Goal: Task Accomplishment & Management: Manage account settings

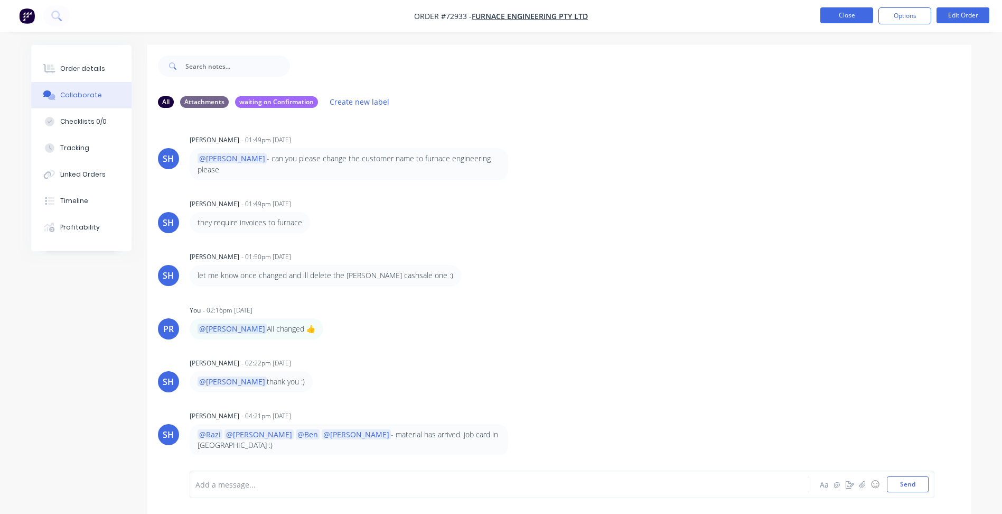
click at [848, 13] on button "Close" at bounding box center [847, 15] width 53 height 16
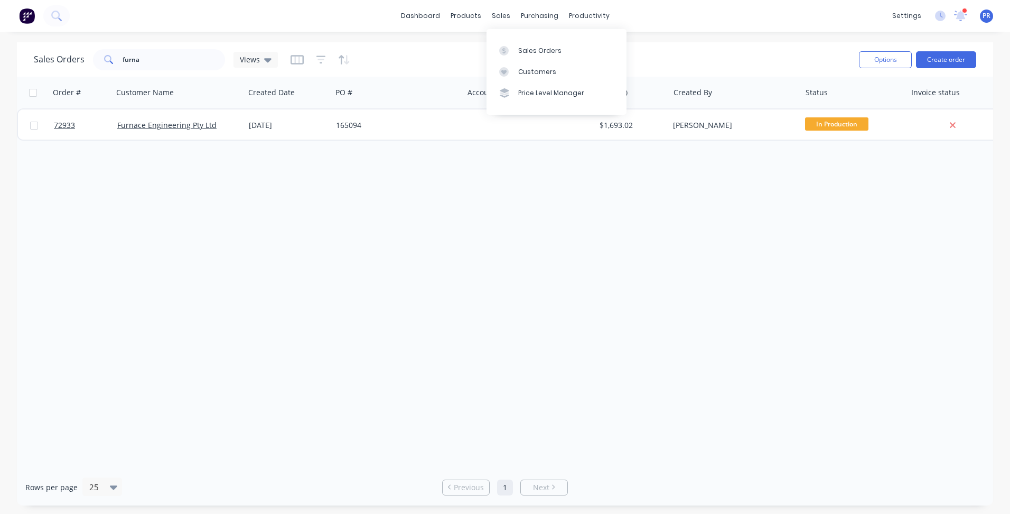
drag, startPoint x: 543, startPoint y: 45, endPoint x: 649, endPoint y: 68, distance: 109.1
click at [543, 46] on div "Sales Orders" at bounding box center [539, 51] width 43 height 10
click at [512, 46] on div at bounding box center [507, 51] width 16 height 10
drag, startPoint x: 145, startPoint y: 57, endPoint x: 76, endPoint y: 72, distance: 70.9
click at [115, 54] on div "furna" at bounding box center [159, 59] width 132 height 21
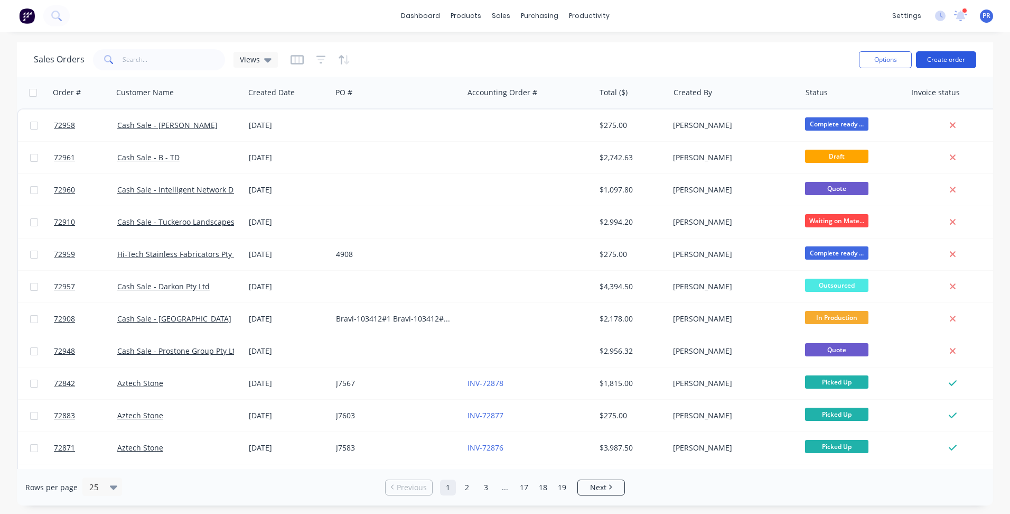
click at [953, 61] on button "Create order" at bounding box center [946, 59] width 60 height 17
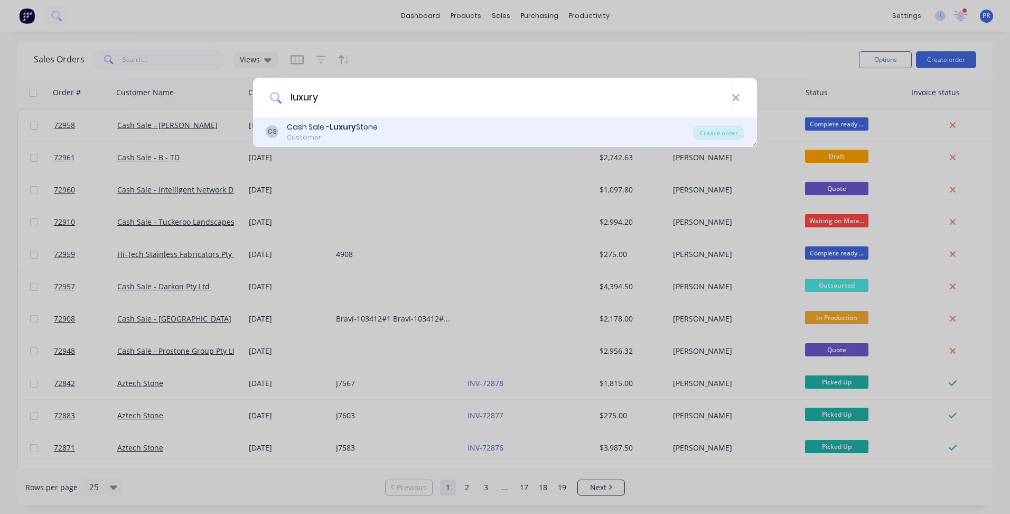
type input "luxury"
click at [332, 132] on b "Luxury" at bounding box center [343, 127] width 26 height 11
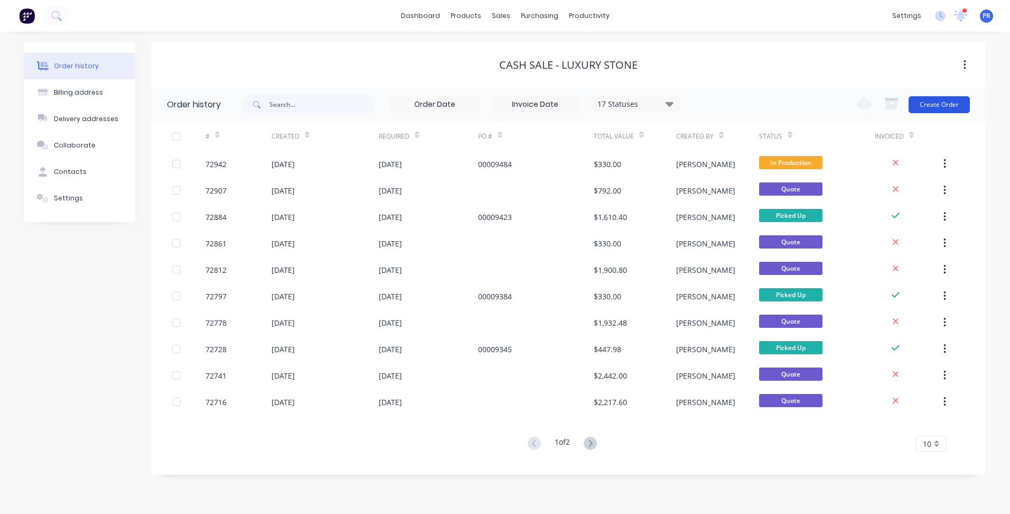
click at [940, 103] on button "Create Order" at bounding box center [939, 104] width 61 height 17
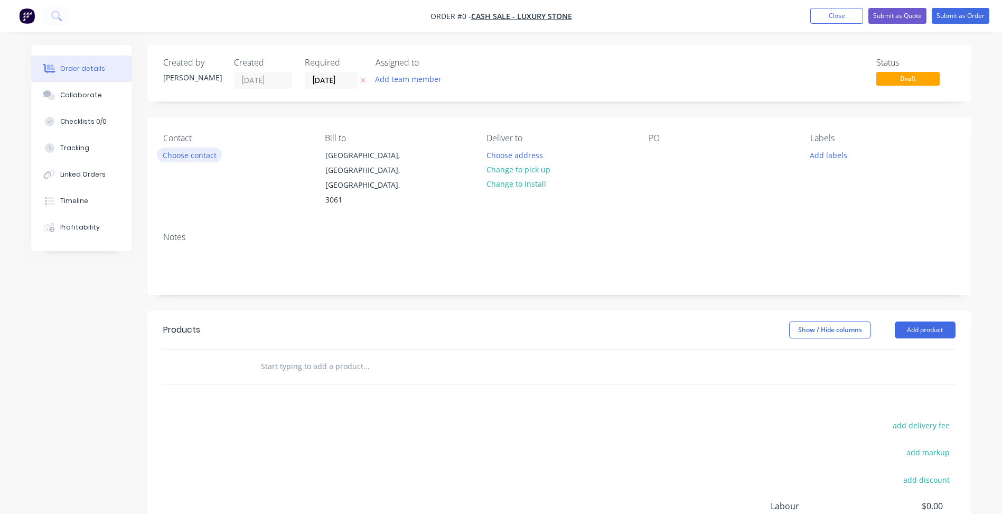
click at [188, 154] on button "Choose contact" at bounding box center [189, 154] width 65 height 14
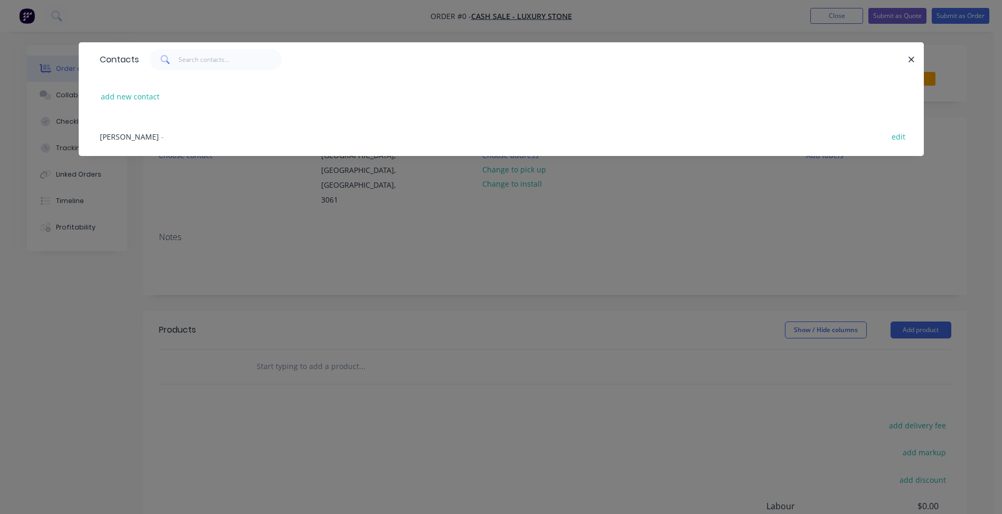
click at [136, 138] on span "[PERSON_NAME]" at bounding box center [129, 137] width 59 height 10
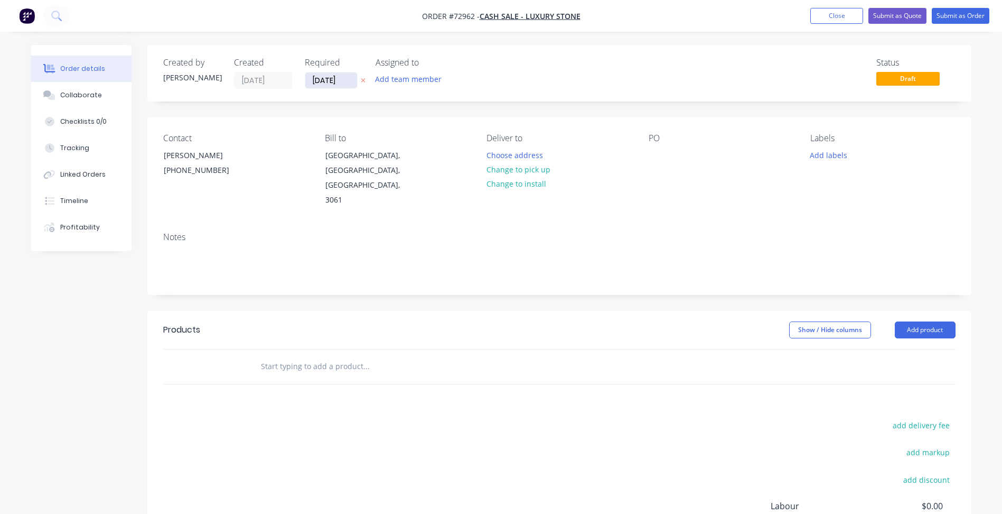
click at [328, 80] on input "[DATE]" at bounding box center [331, 80] width 52 height 16
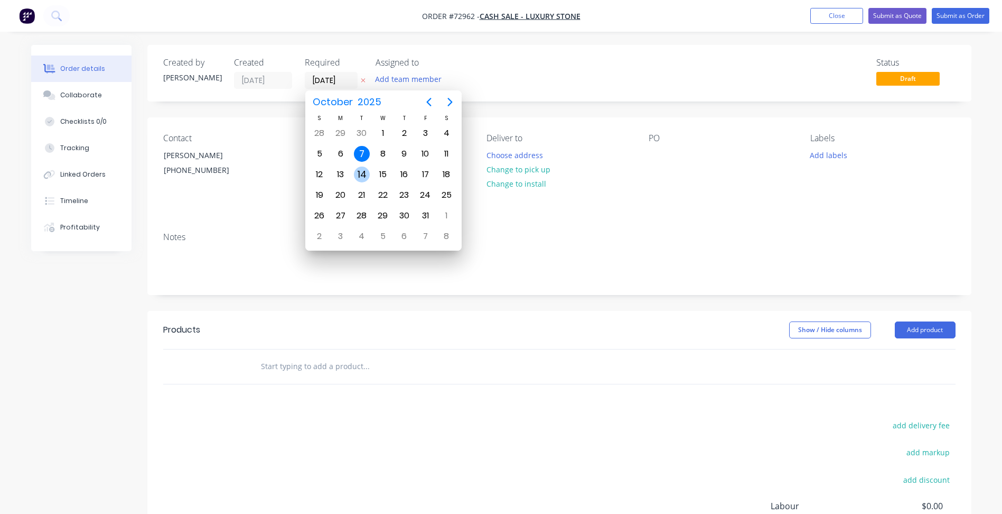
click at [365, 168] on div "14" at bounding box center [362, 174] width 16 height 16
type input "[DATE]"
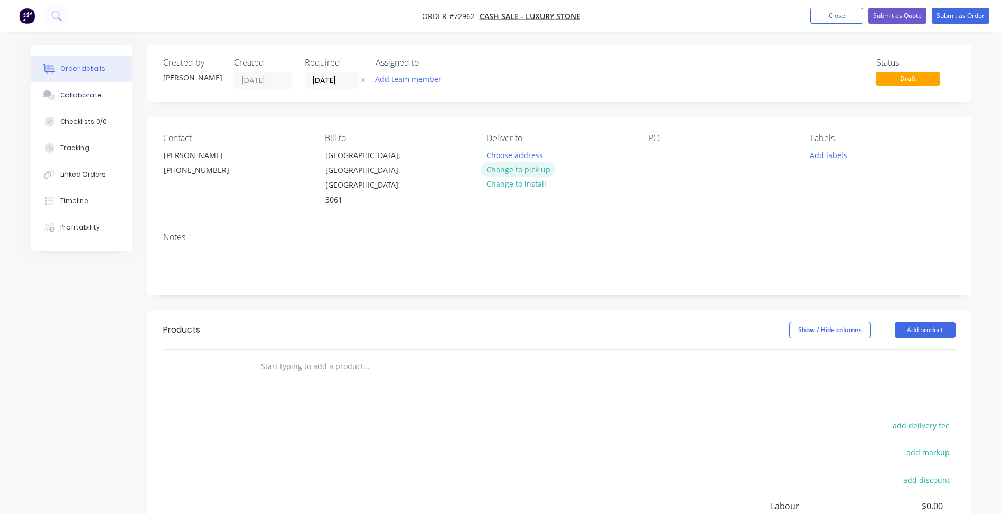
click at [509, 172] on button "Change to pick up" at bounding box center [518, 169] width 75 height 14
click at [826, 154] on button "Add labels" at bounding box center [829, 154] width 49 height 14
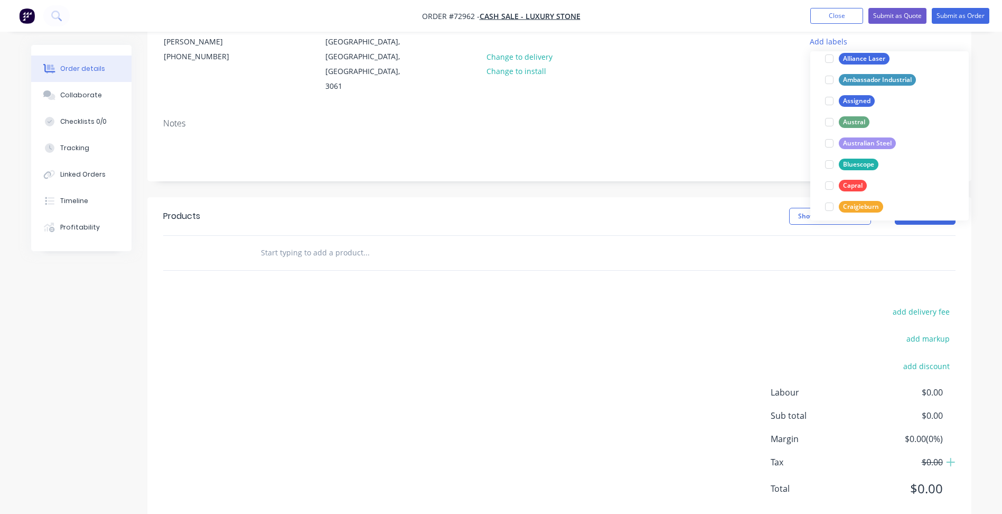
scroll to position [211, 0]
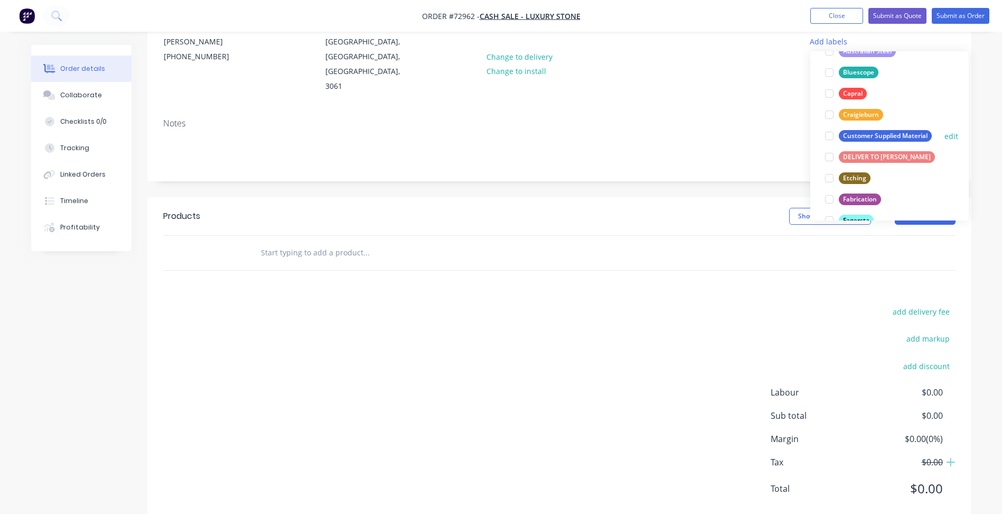
click at [829, 140] on div at bounding box center [829, 135] width 21 height 21
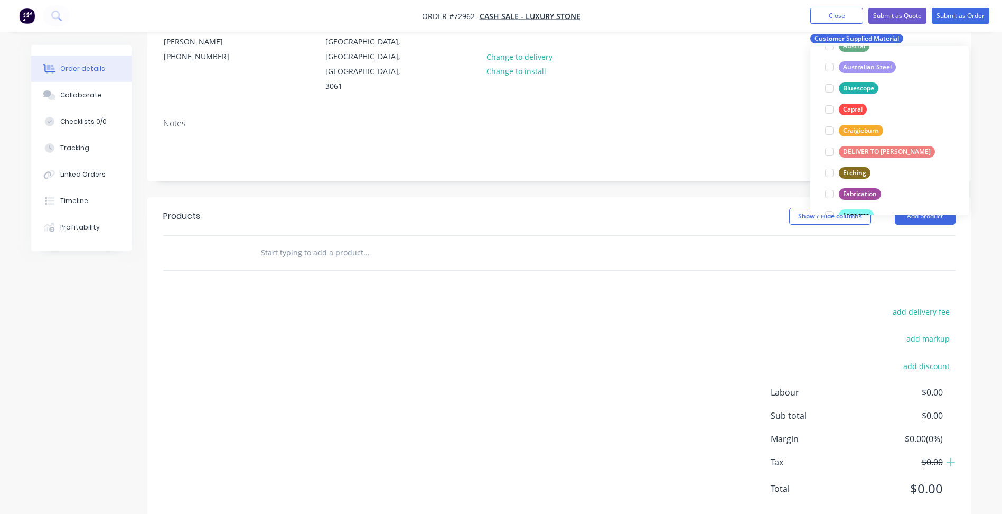
scroll to position [0, 0]
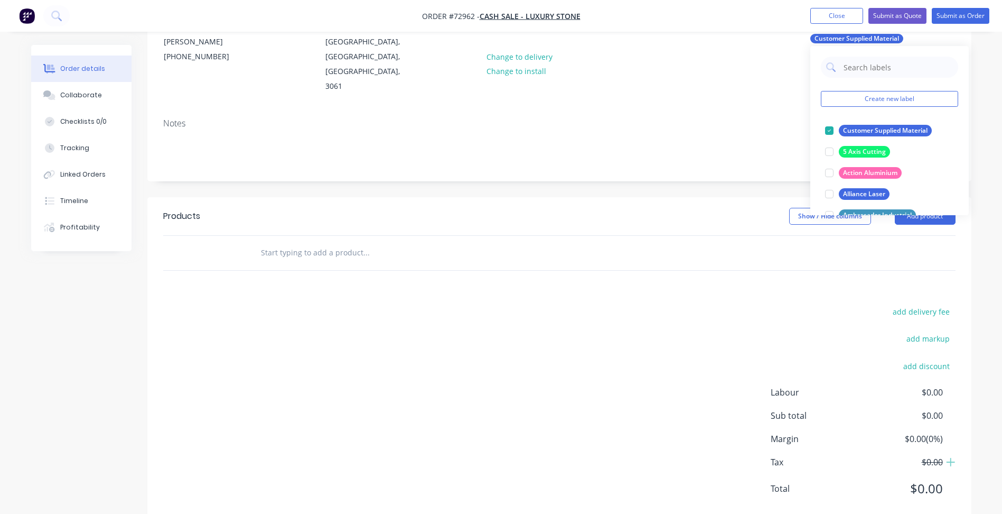
drag, startPoint x: 671, startPoint y: 235, endPoint x: 736, endPoint y: 236, distance: 65.0
click at [671, 236] on div at bounding box center [559, 253] width 793 height 34
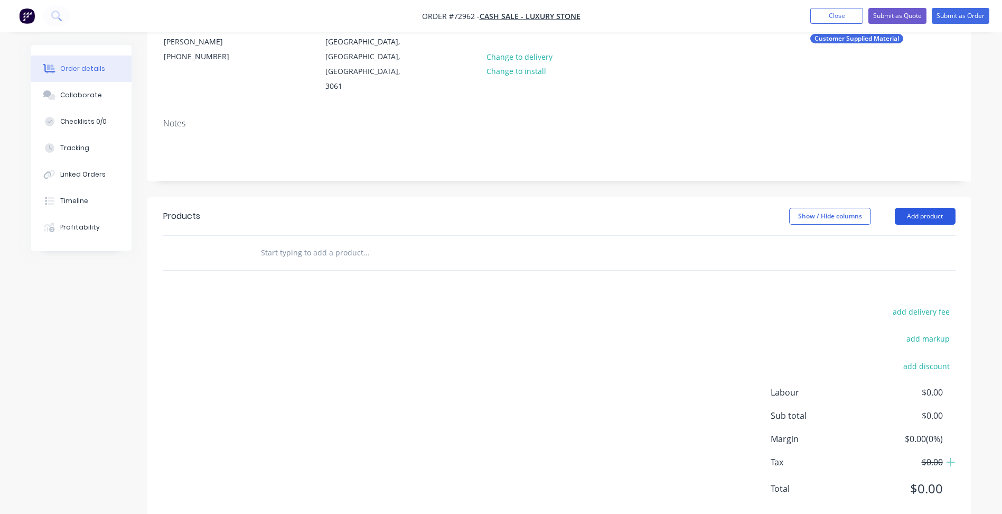
click at [923, 208] on button "Add product" at bounding box center [925, 216] width 61 height 17
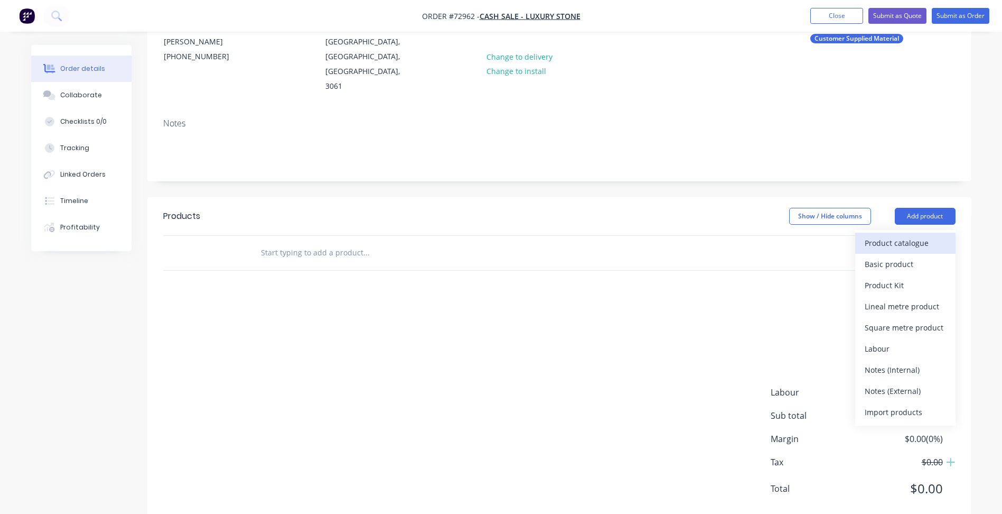
click at [890, 235] on div "Product catalogue" at bounding box center [905, 242] width 81 height 15
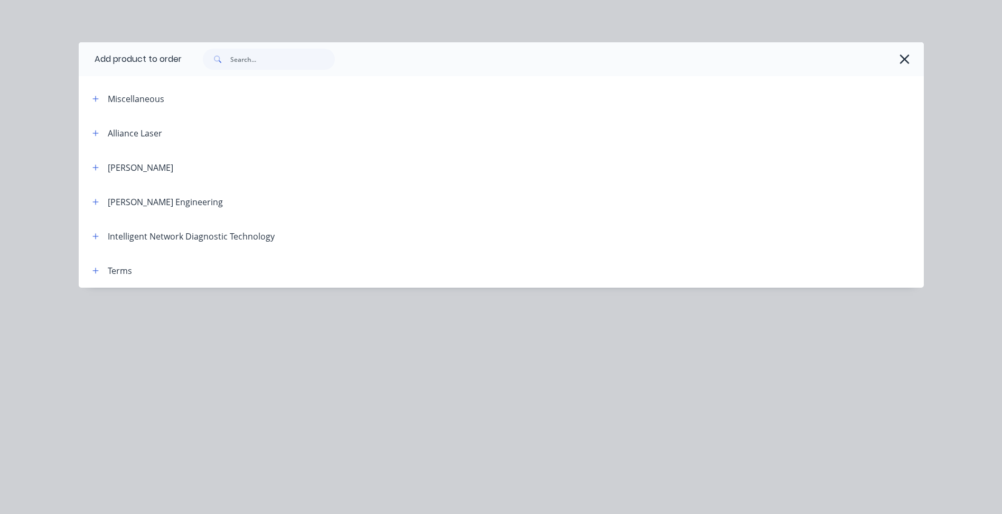
click at [96, 86] on header "Miscellaneous" at bounding box center [501, 98] width 845 height 34
click at [96, 94] on button "button" at bounding box center [95, 98] width 13 height 13
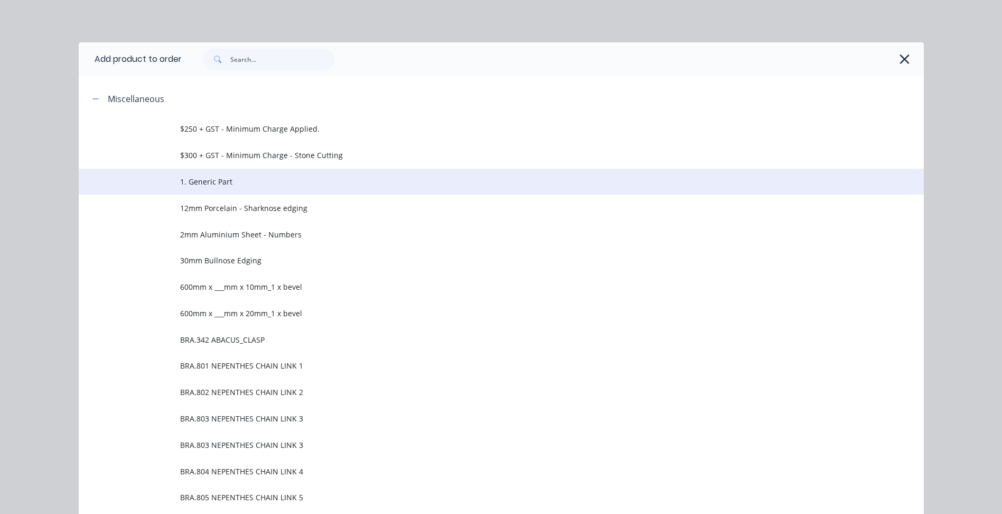
click at [212, 179] on span "1. Generic Part" at bounding box center [477, 181] width 595 height 11
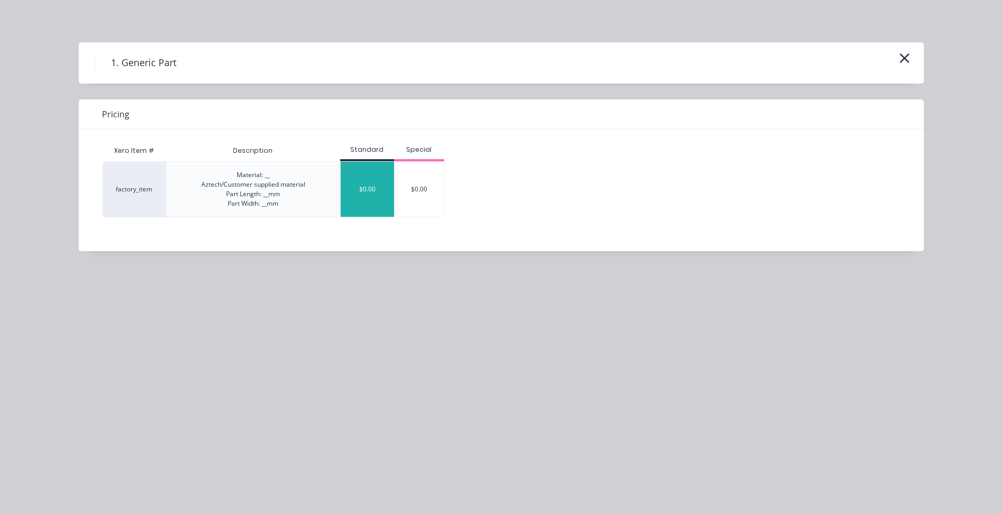
click at [361, 188] on div "$0.00" at bounding box center [367, 189] width 53 height 55
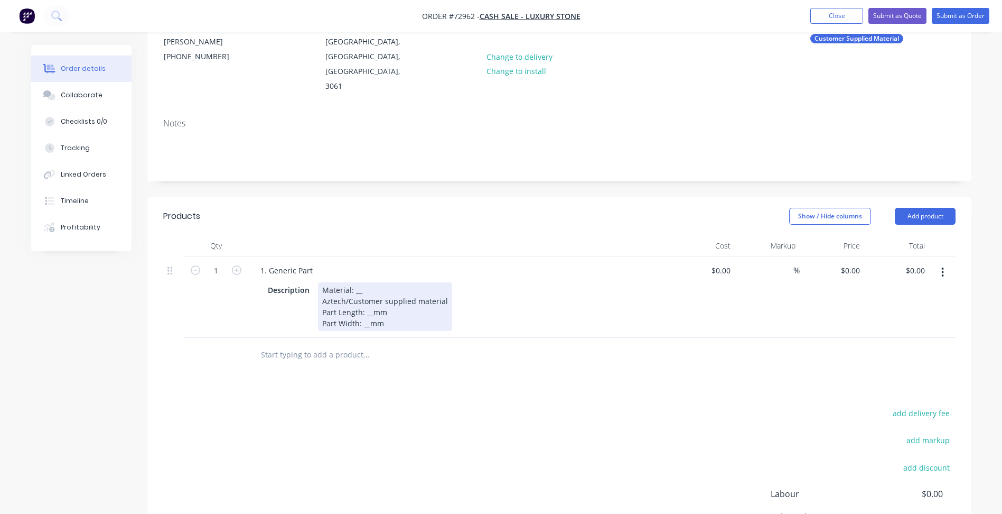
click at [359, 282] on div "Material: __ Aztech/Customer supplied material Part Length: __mm Part Width: __…" at bounding box center [385, 306] width 134 height 49
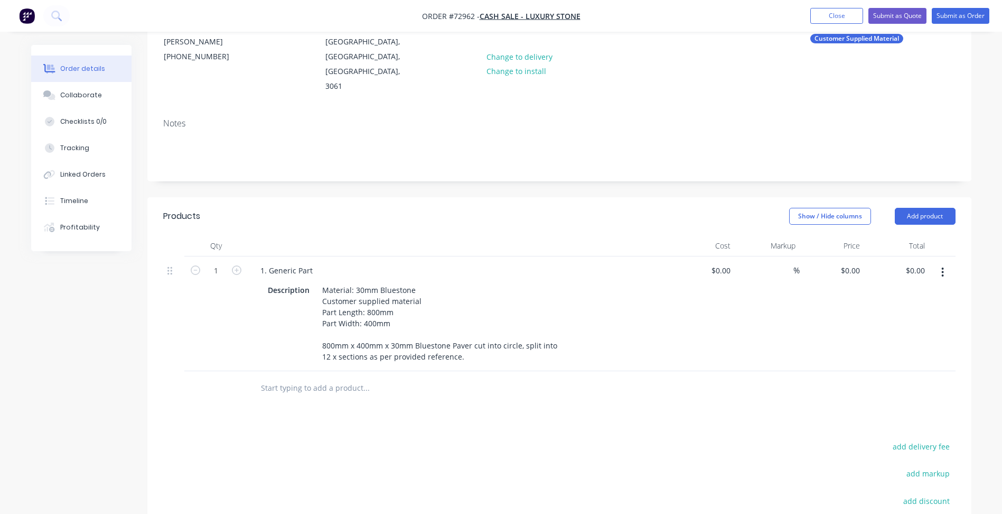
click at [469, 15] on span "Order #72962 -" at bounding box center [451, 16] width 58 height 10
copy span "72962"
drag, startPoint x: 308, startPoint y: 364, endPoint x: 78, endPoint y: 197, distance: 283.8
click at [308, 377] on input "text" at bounding box center [366, 387] width 211 height 21
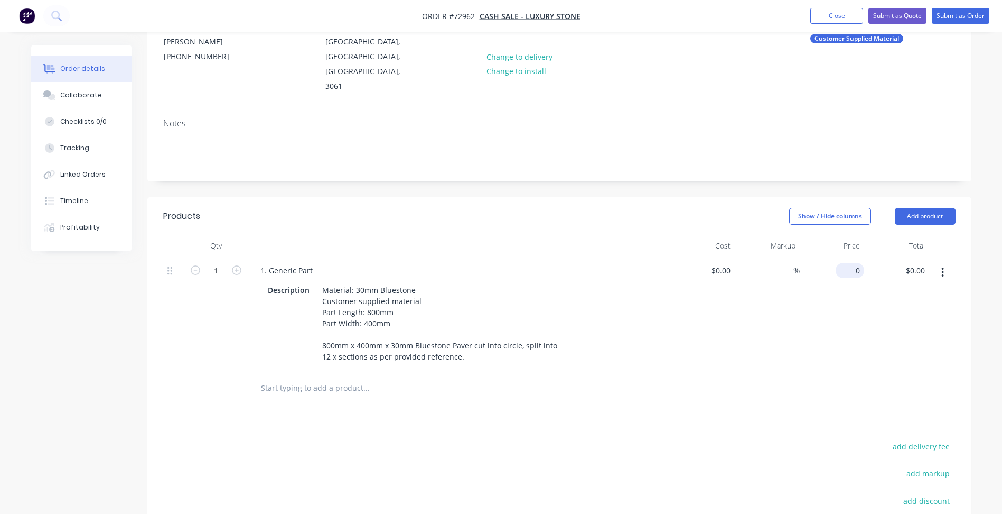
click at [849, 263] on div "0 $0.00" at bounding box center [850, 270] width 29 height 15
type input "$66.666"
type input "$66.67"
click at [217, 263] on input "1" at bounding box center [215, 271] width 27 height 16
type input "12"
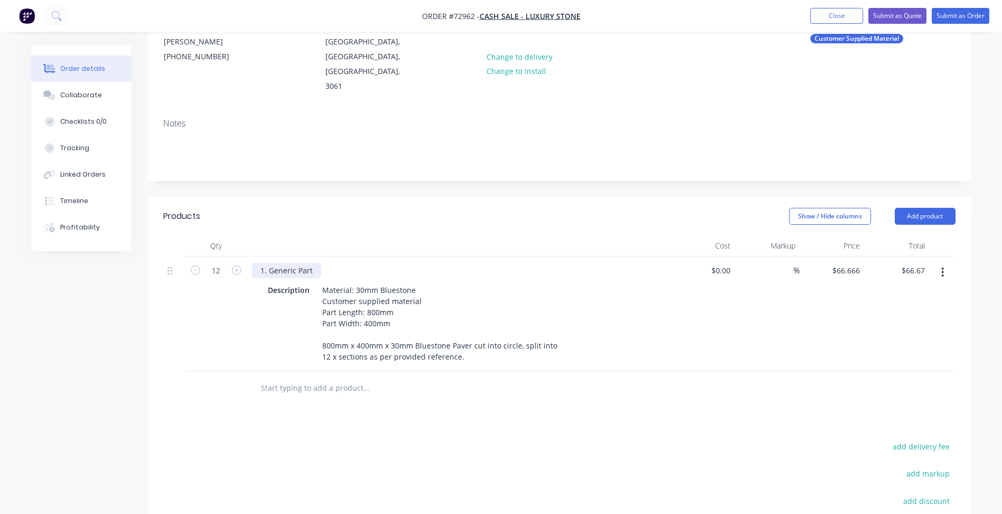
type input "$799.99"
click at [277, 263] on div "1. Generic Part" at bounding box center [286, 270] width 69 height 15
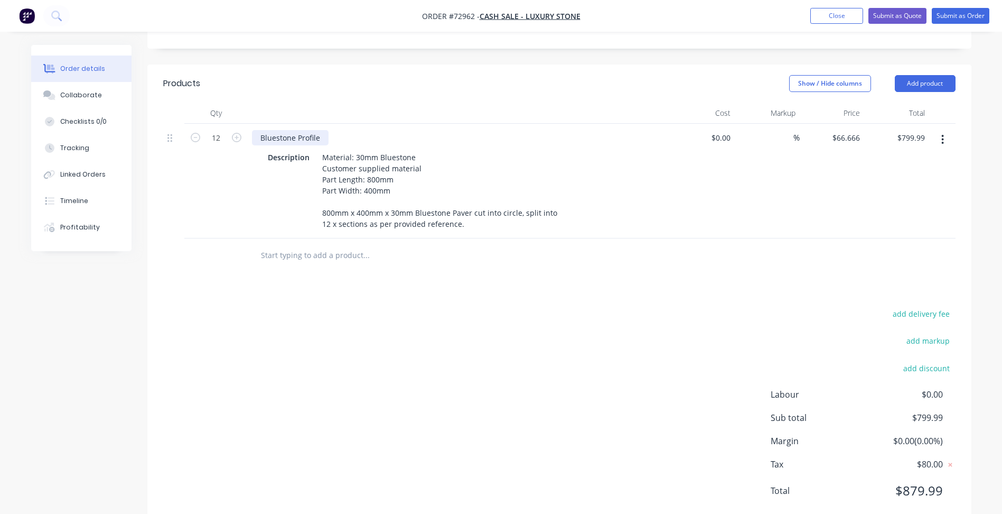
scroll to position [248, 0]
click at [393, 275] on div "Products Show / Hide columns Add product Qty Cost Markup Price Total 12 Bluesto…" at bounding box center [559, 293] width 824 height 462
click at [926, 73] on button "Add product" at bounding box center [925, 81] width 61 height 17
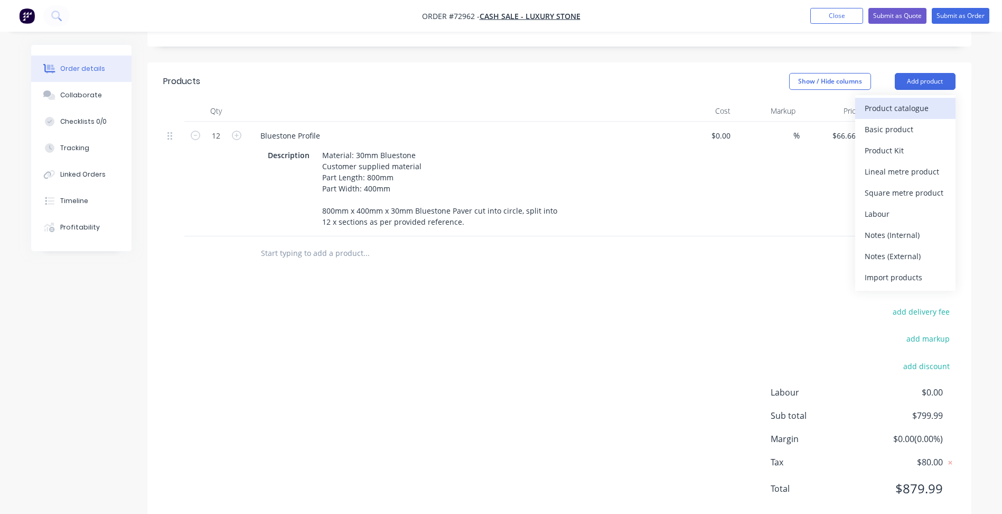
click at [897, 100] on div "Product catalogue" at bounding box center [905, 107] width 81 height 15
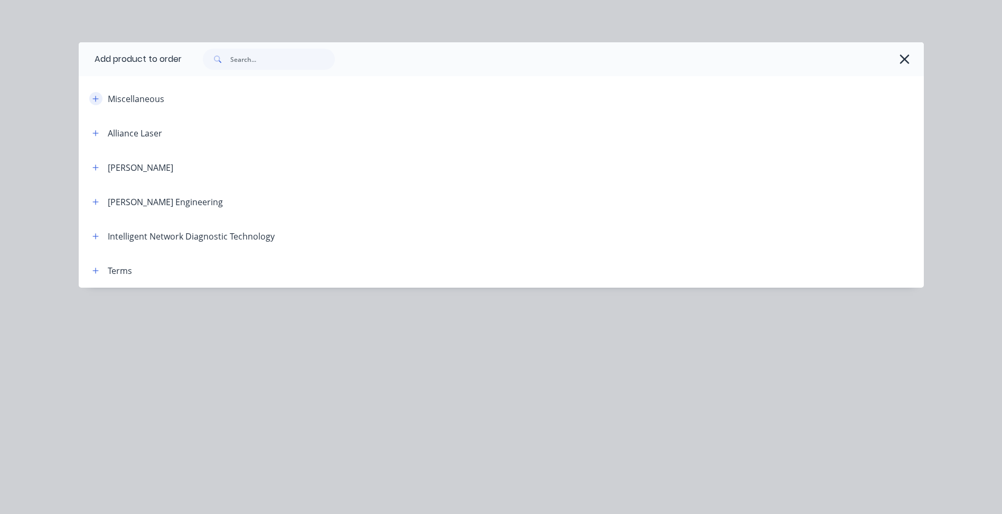
click at [99, 99] on icon "button" at bounding box center [95, 98] width 6 height 7
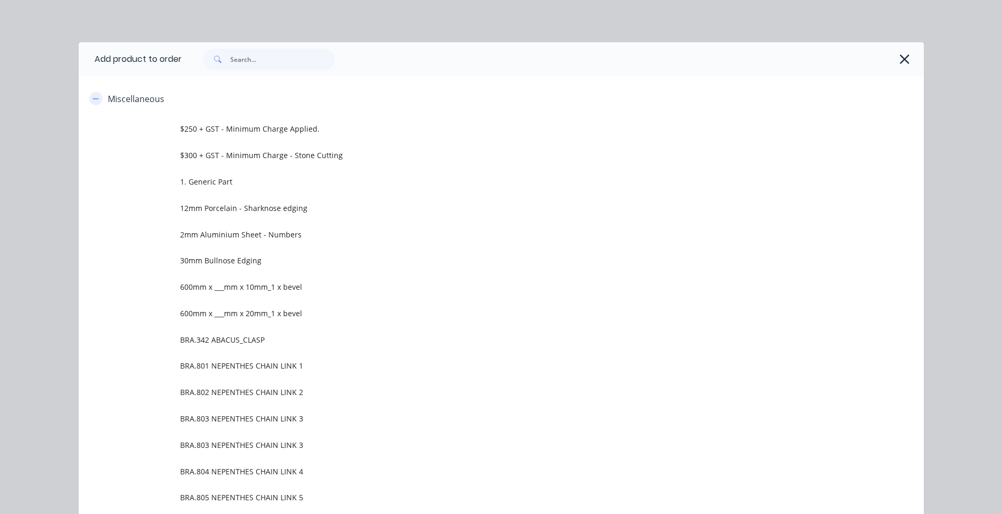
click at [93, 104] on button "button" at bounding box center [95, 98] width 13 height 13
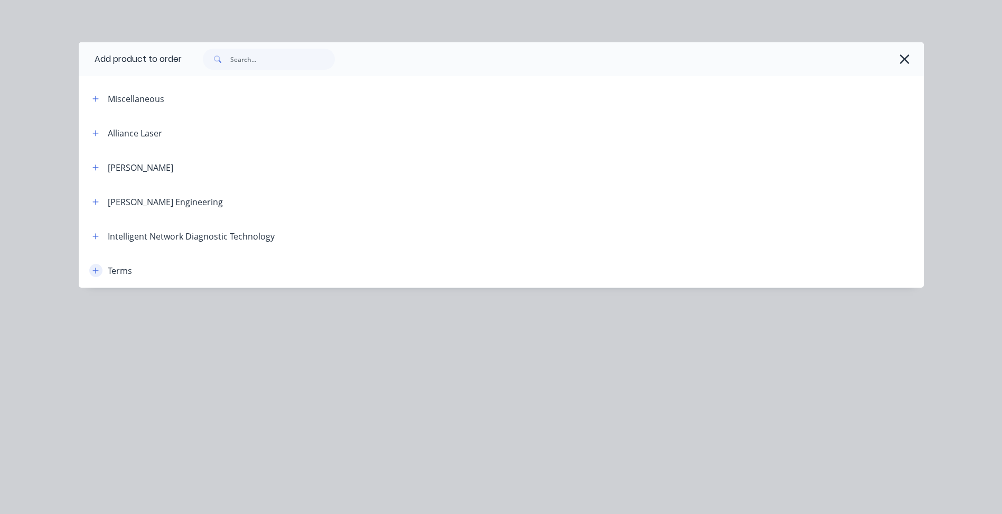
click at [96, 276] on button "button" at bounding box center [95, 270] width 13 height 13
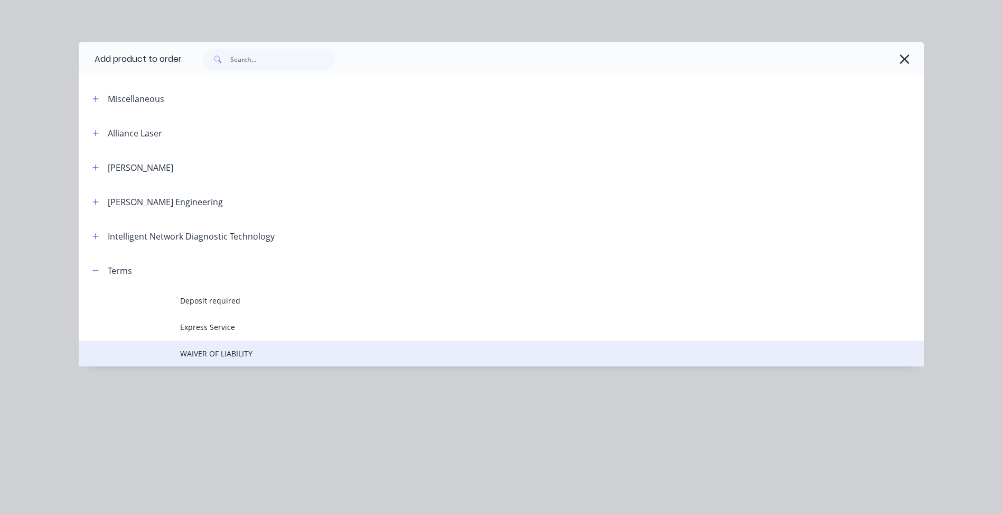
click at [218, 358] on span "WAIVER OF LIABILITY" at bounding box center [477, 353] width 595 height 11
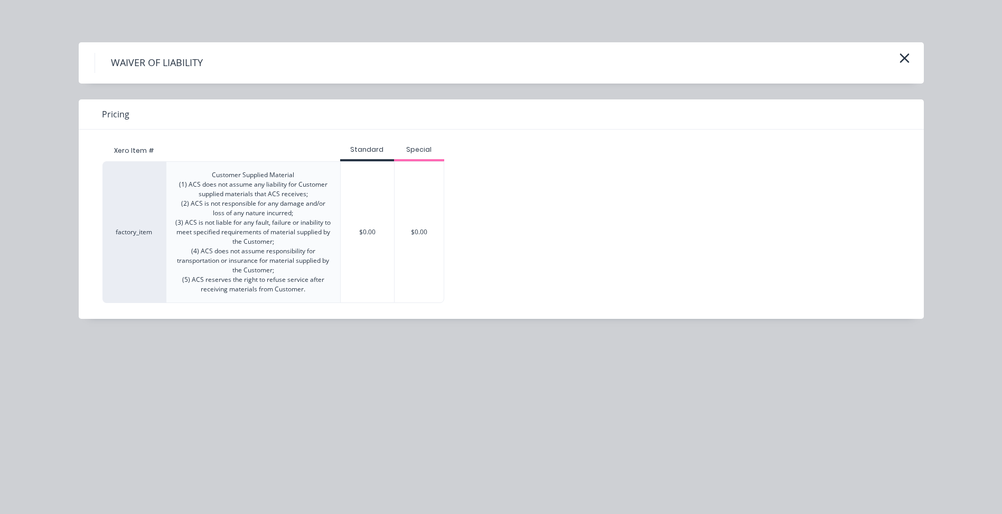
click at [364, 237] on div "$0.00" at bounding box center [367, 232] width 53 height 141
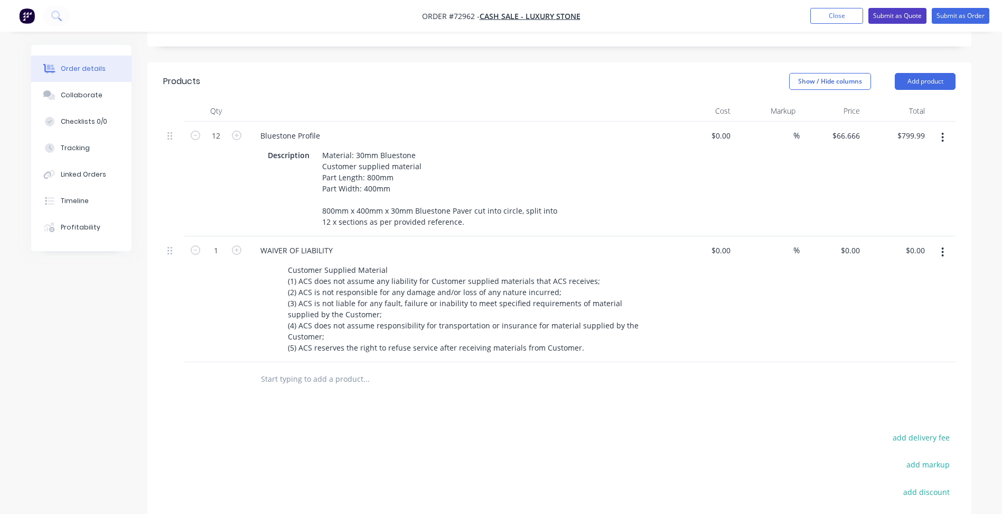
click at [907, 14] on button "Submit as Quote" at bounding box center [898, 16] width 58 height 16
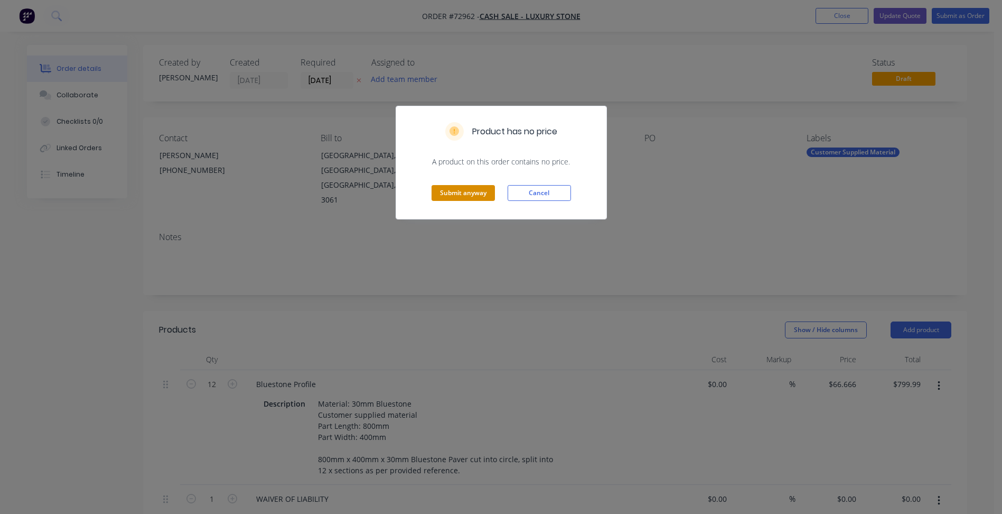
click at [475, 195] on button "Submit anyway" at bounding box center [463, 193] width 63 height 16
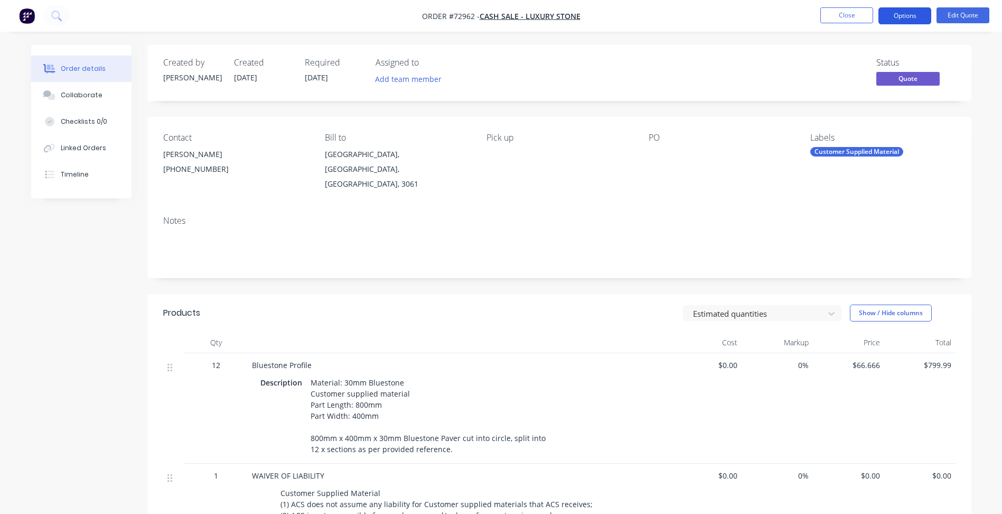
drag, startPoint x: 904, startPoint y: 13, endPoint x: 888, endPoint y: 23, distance: 18.8
click at [902, 13] on button "Options" at bounding box center [905, 15] width 53 height 17
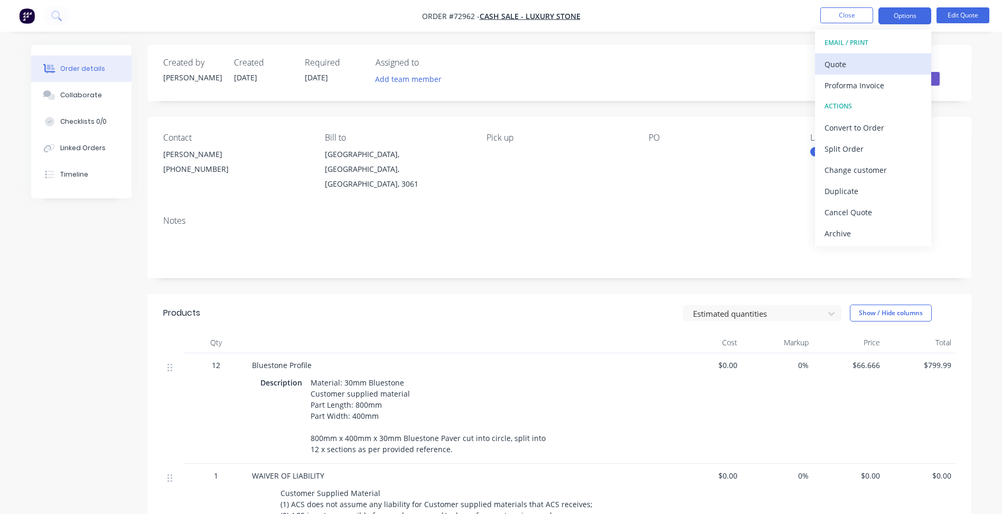
click at [839, 62] on div "Quote" at bounding box center [873, 64] width 97 height 15
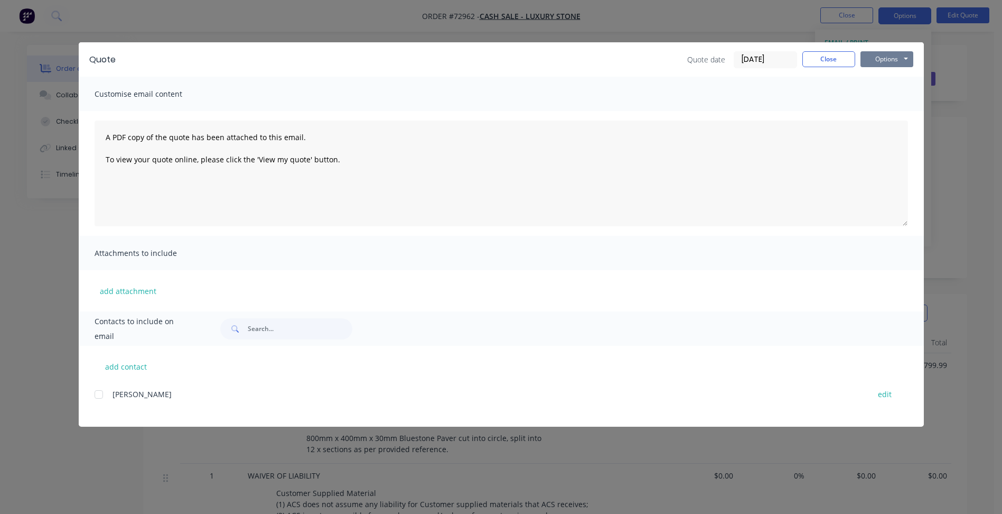
click at [912, 53] on button "Options" at bounding box center [887, 59] width 53 height 16
click at [896, 75] on button "Preview" at bounding box center [895, 77] width 68 height 17
drag, startPoint x: 823, startPoint y: 61, endPoint x: 839, endPoint y: 8, distance: 55.2
click at [825, 58] on button "Close" at bounding box center [829, 59] width 53 height 16
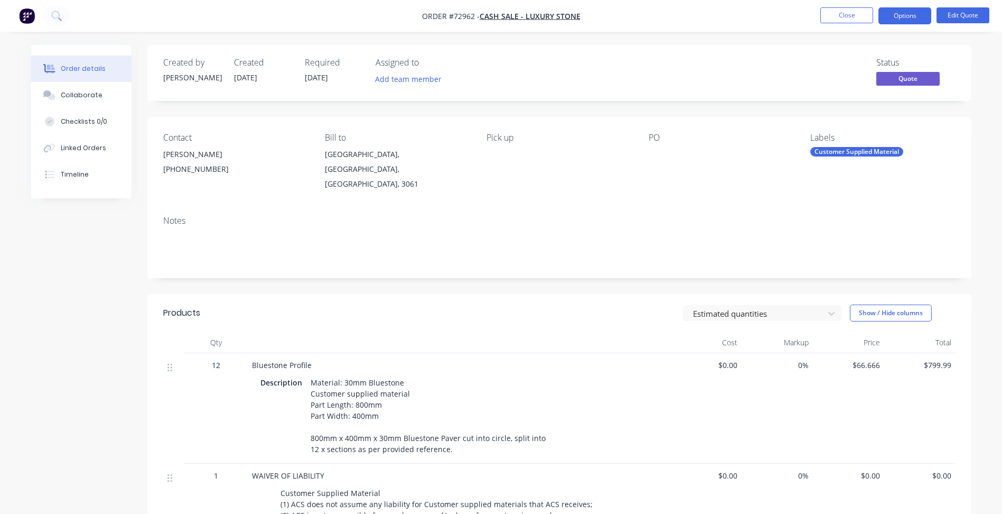
scroll to position [211, 0]
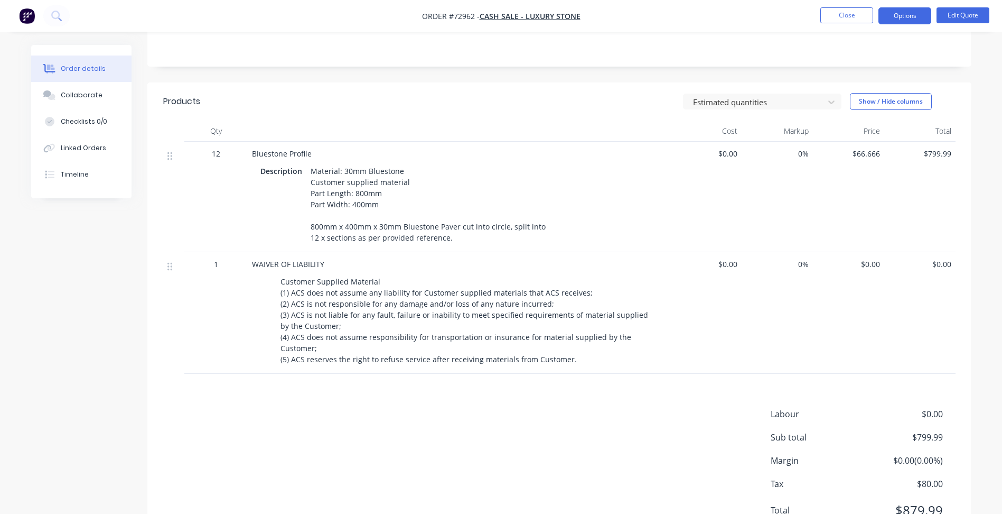
click at [868, 151] on div "$66.666" at bounding box center [848, 197] width 71 height 110
click at [868, 148] on span "$66.666" at bounding box center [848, 153] width 63 height 11
click at [969, 16] on button "Edit Quote" at bounding box center [963, 15] width 53 height 16
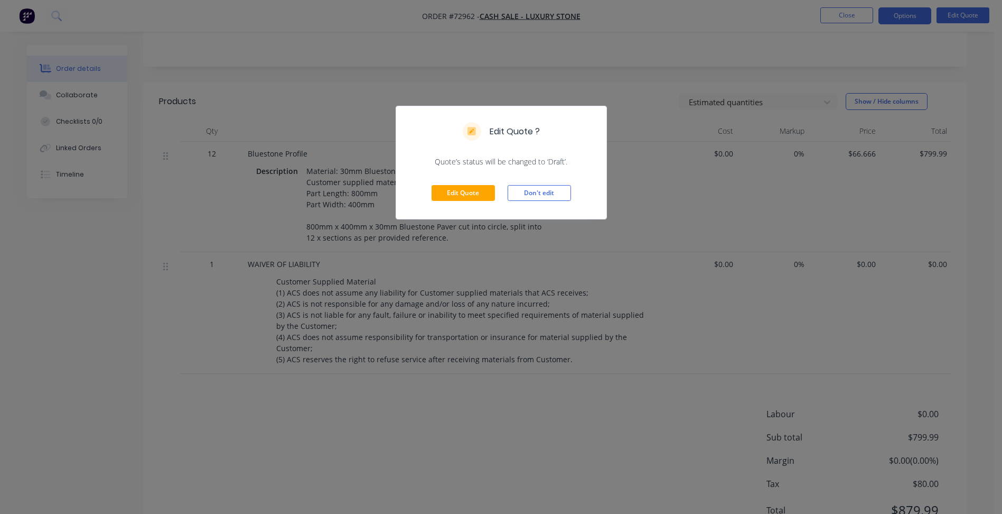
click at [470, 183] on div "Edit Quote Don't edit" at bounding box center [501, 193] width 210 height 52
drag, startPoint x: 470, startPoint y: 190, endPoint x: 480, endPoint y: 191, distance: 10.6
click at [470, 191] on button "Edit Quote" at bounding box center [463, 193] width 63 height 16
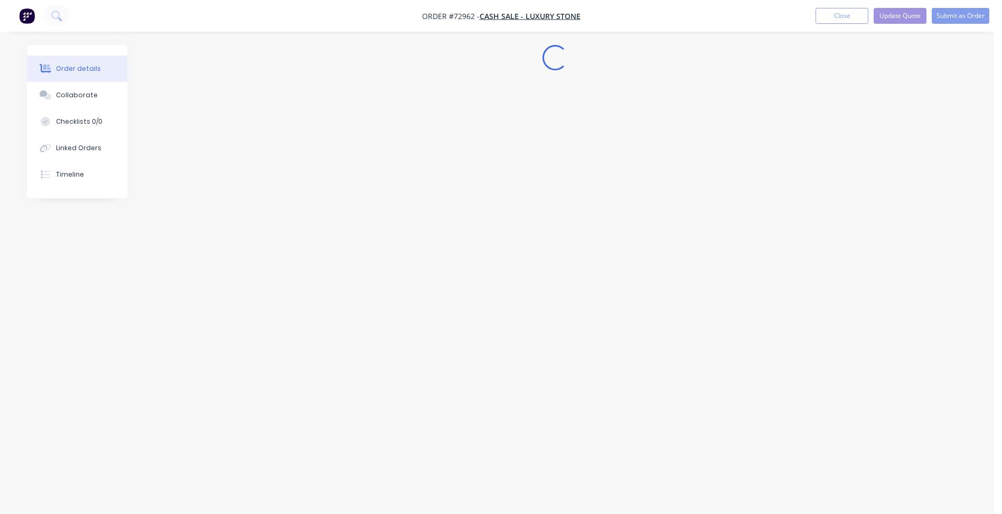
scroll to position [0, 0]
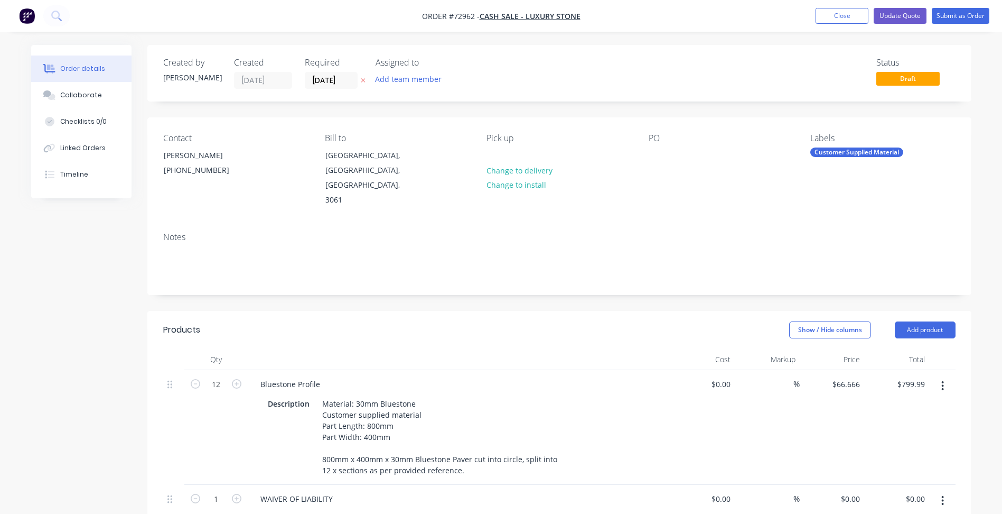
click at [842, 370] on div "$66.666 $66.666" at bounding box center [832, 427] width 65 height 115
click at [844, 376] on input "66.666" at bounding box center [850, 383] width 29 height 15
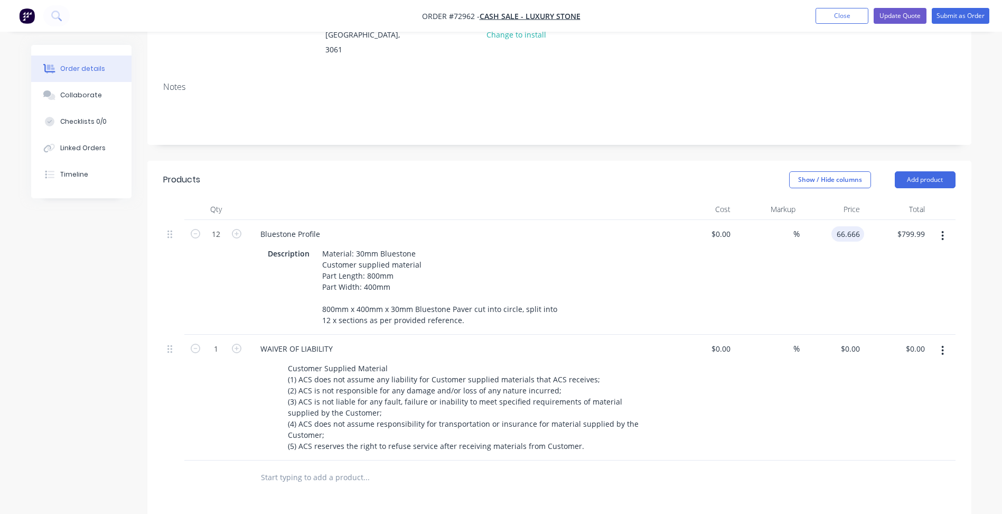
scroll to position [264, 0]
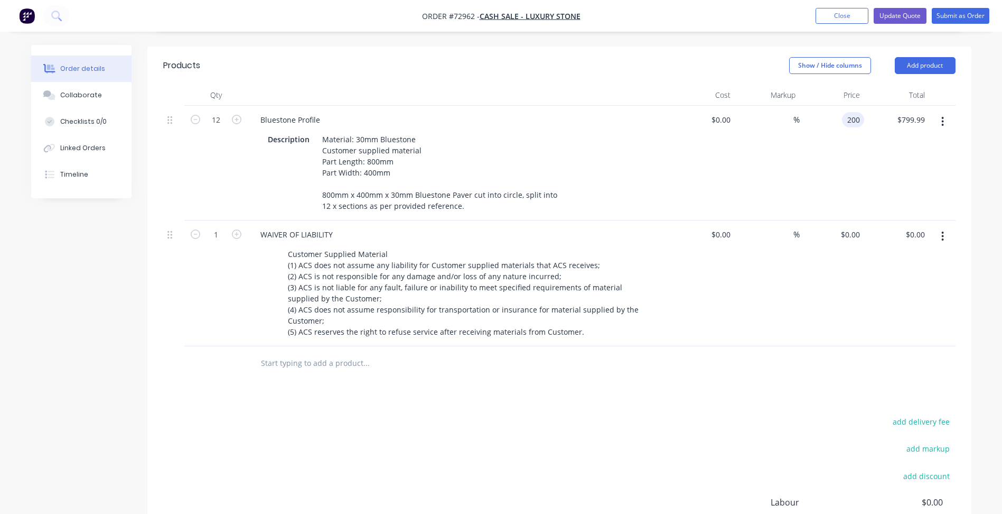
type input "$200.00"
type input "$2,400.00"
click at [553, 414] on div "add delivery fee add markup add discount Labour $0.00 Sub total $799.99 Margin …" at bounding box center [559, 516] width 793 height 204
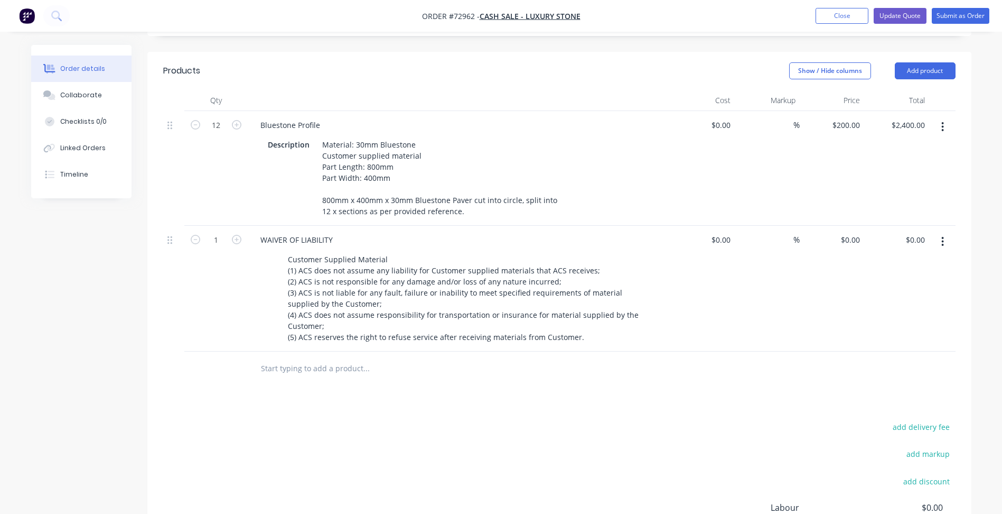
scroll to position [163, 0]
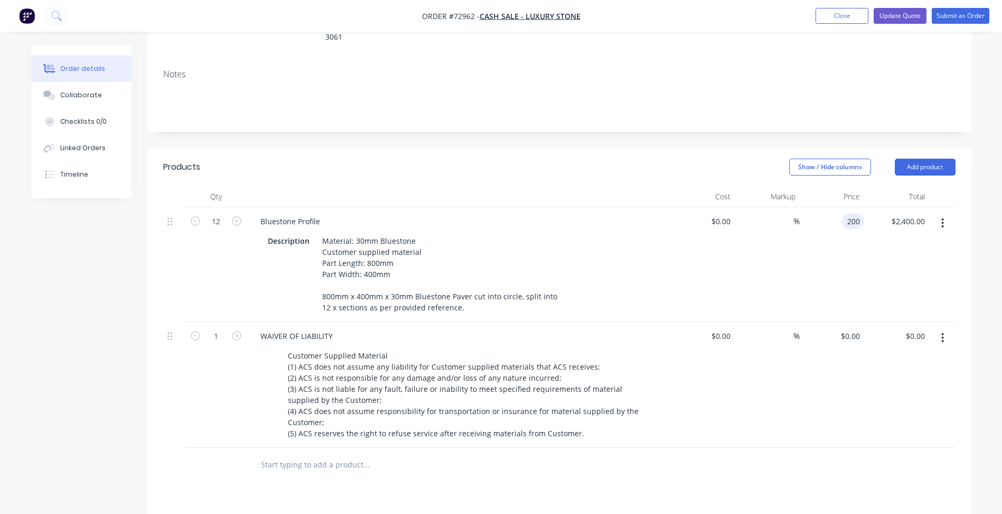
click at [844, 213] on div "200 200" at bounding box center [853, 220] width 22 height 15
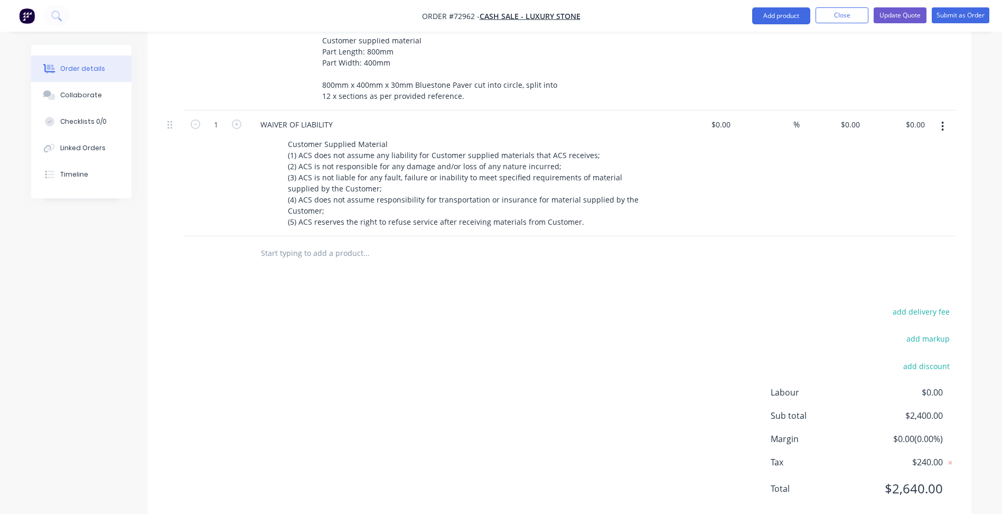
type input "$200.00"
click at [571, 358] on div "add delivery fee add markup add discount Labour $0.00 Sub total $2,400.00 Margi…" at bounding box center [559, 406] width 793 height 204
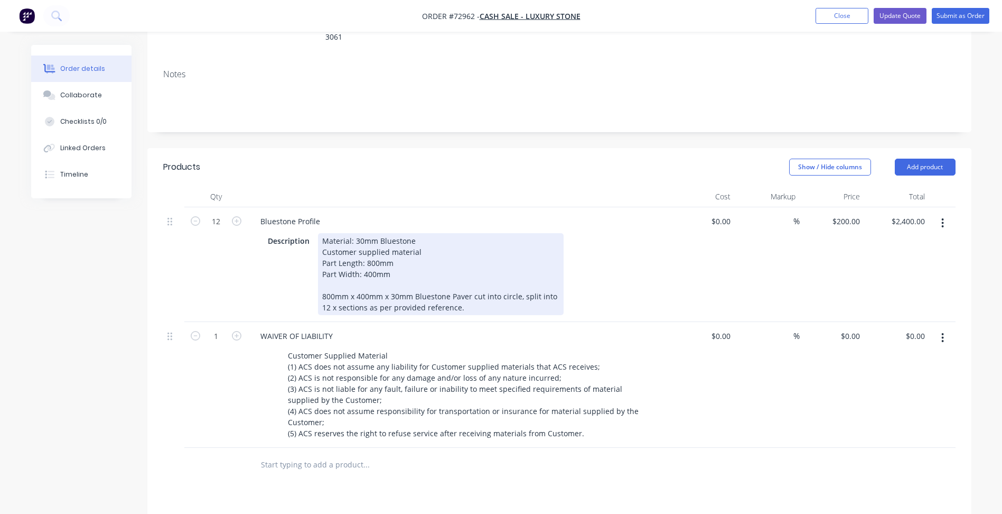
click at [414, 259] on div "Material: 30mm Bluestone Customer supplied material Part Length: 800mm Part Wid…" at bounding box center [441, 274] width 246 height 82
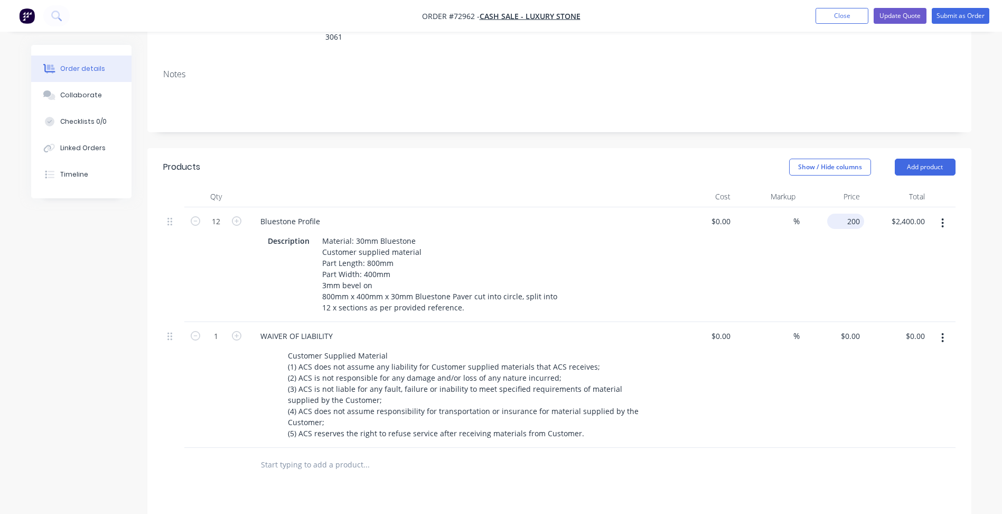
click at [852, 213] on input "200" at bounding box center [848, 220] width 33 height 15
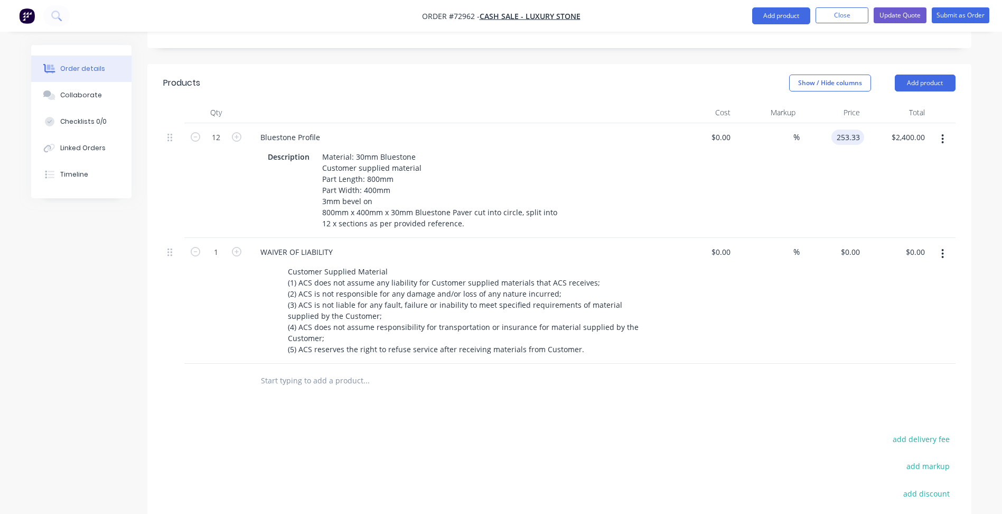
scroll to position [385, 0]
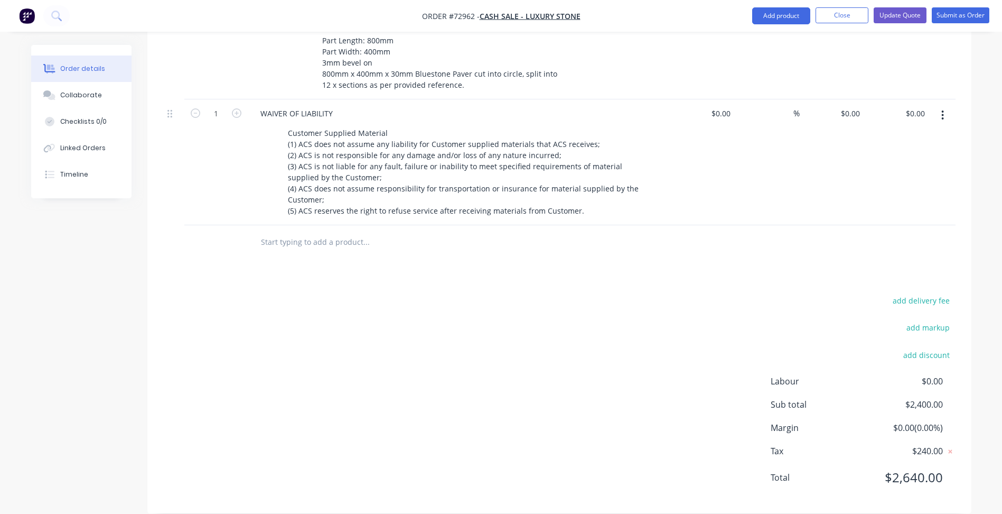
type input "$253.33"
type input "$3,039.96"
click at [514, 325] on div "add delivery fee add markup add discount Labour $0.00 Sub total $2,400.00 Margi…" at bounding box center [559, 395] width 793 height 204
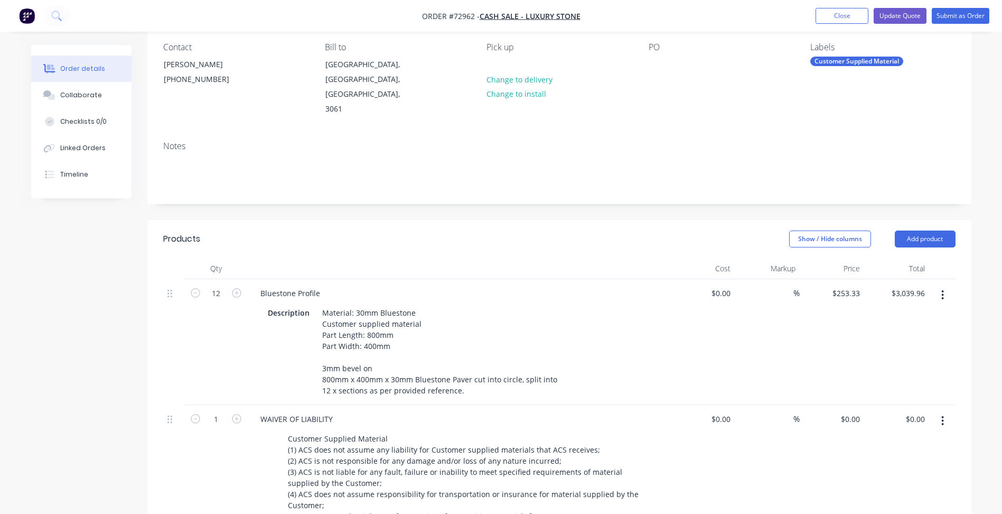
scroll to position [0, 0]
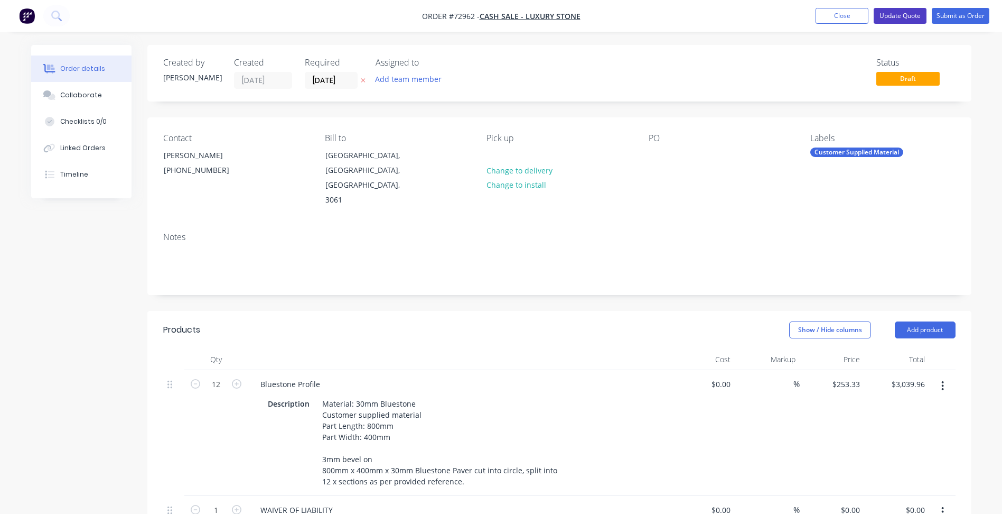
click at [898, 12] on button "Update Quote" at bounding box center [900, 16] width 53 height 16
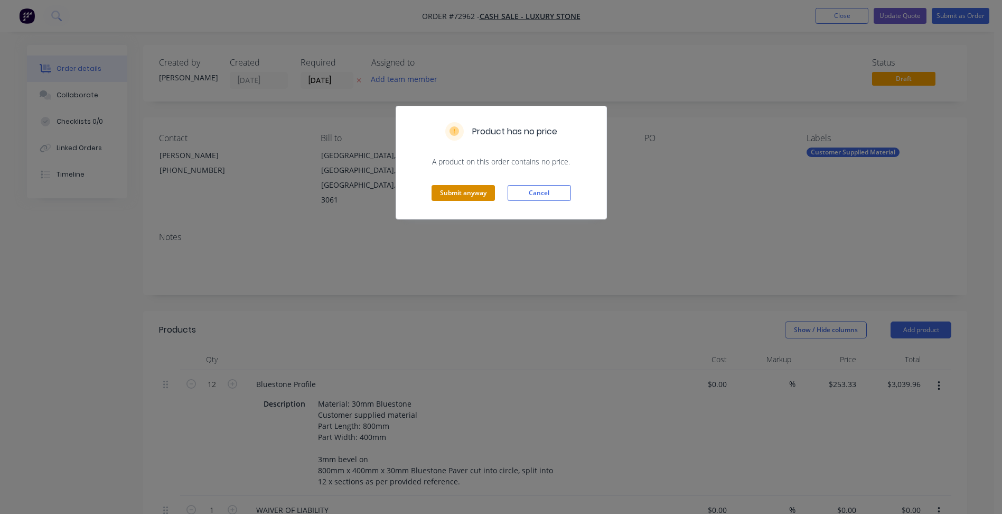
click at [482, 190] on button "Submit anyway" at bounding box center [463, 193] width 63 height 16
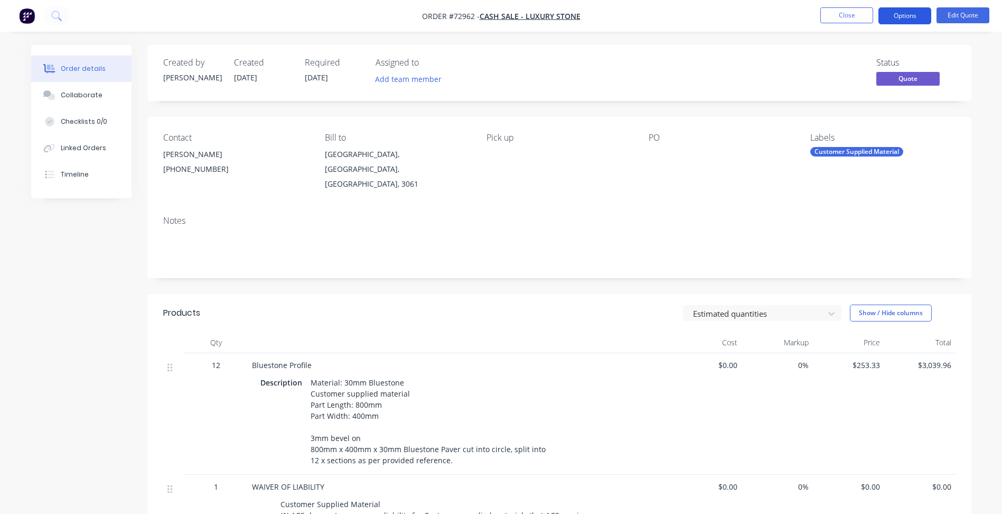
click at [915, 18] on button "Options" at bounding box center [905, 15] width 53 height 17
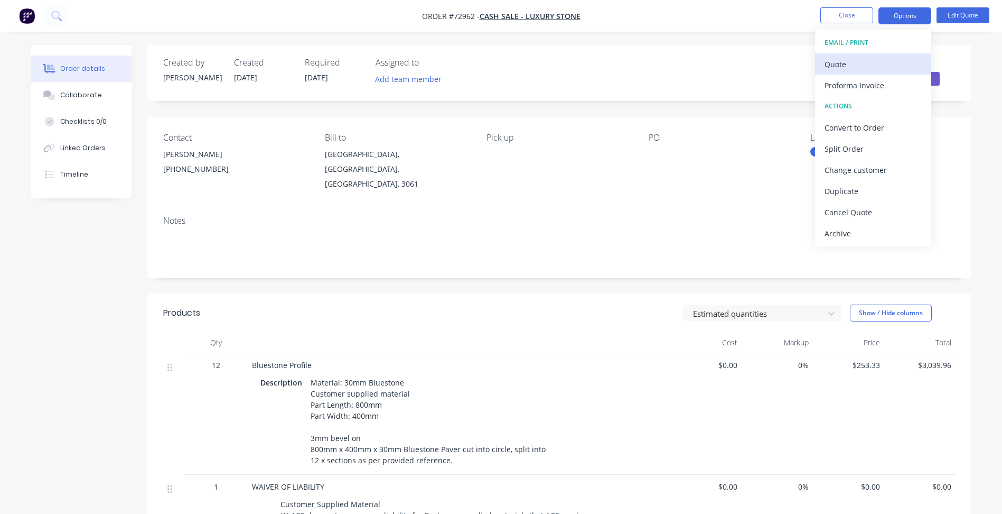
click at [849, 70] on div "Quote" at bounding box center [873, 64] width 97 height 15
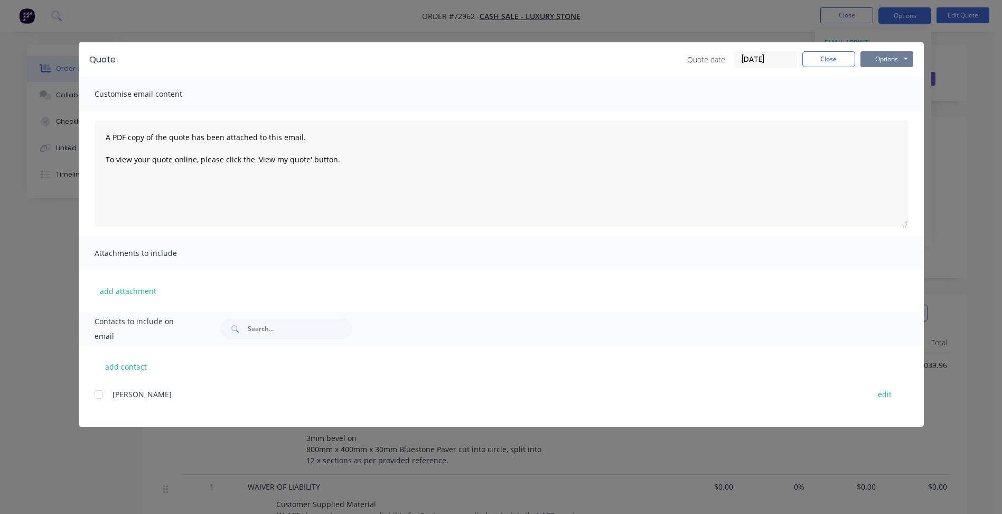
click at [890, 62] on button "Options" at bounding box center [887, 59] width 53 height 16
click at [891, 75] on button "Preview" at bounding box center [895, 77] width 68 height 17
drag, startPoint x: 813, startPoint y: 62, endPoint x: 832, endPoint y: 50, distance: 22.9
click at [814, 62] on button "Close" at bounding box center [829, 59] width 53 height 16
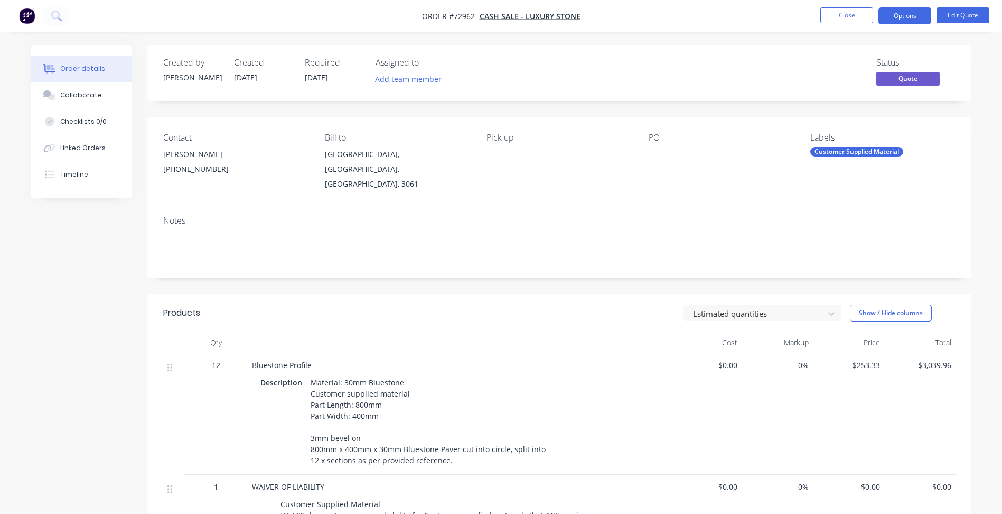
click at [365, 431] on div "Material: 30mm Bluestone Customer supplied material Part Length: 800mm Part Wid…" at bounding box center [429, 421] width 246 height 93
click at [360, 430] on div "Material: 30mm Bluestone Customer supplied material Part Length: 800mm Part Wid…" at bounding box center [429, 421] width 246 height 93
click at [938, 17] on button "Edit Quote" at bounding box center [963, 15] width 53 height 16
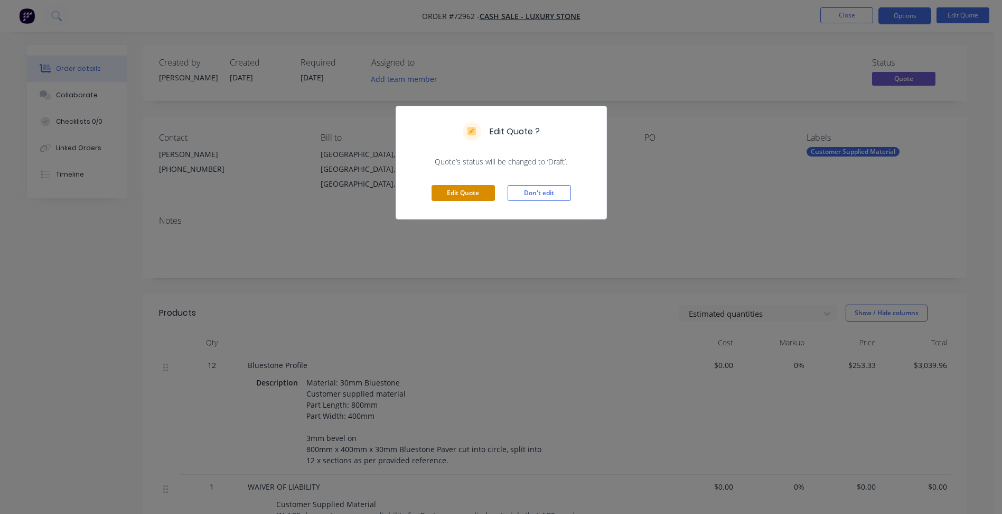
click at [475, 191] on button "Edit Quote" at bounding box center [463, 193] width 63 height 16
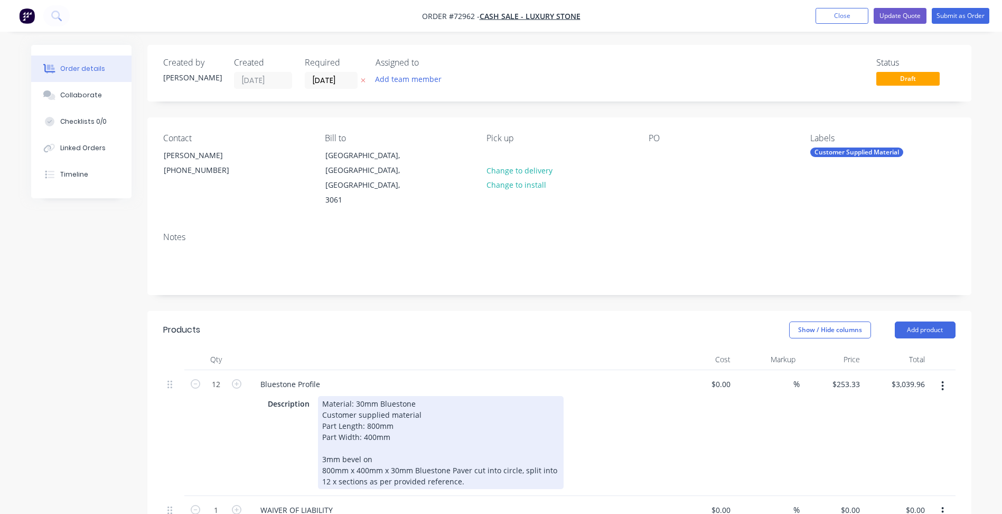
click at [383, 433] on div "Material: 30mm Bluestone Customer supplied material Part Length: 800mm Part Wid…" at bounding box center [441, 442] width 246 height 93
click at [377, 399] on div "Material: 30mm Bluestone Customer supplied material Part Length: 800mm Part Wid…" at bounding box center [441, 442] width 246 height 93
click at [374, 412] on div "Material: 30mm Bluestone Customer supplied material Part Length: 797mm Part Wid…" at bounding box center [441, 442] width 246 height 93
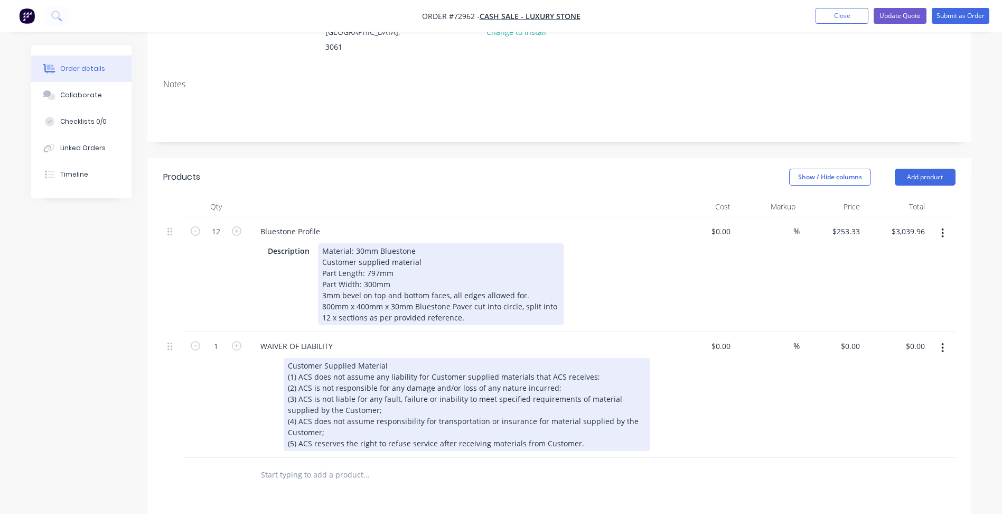
scroll to position [159, 0]
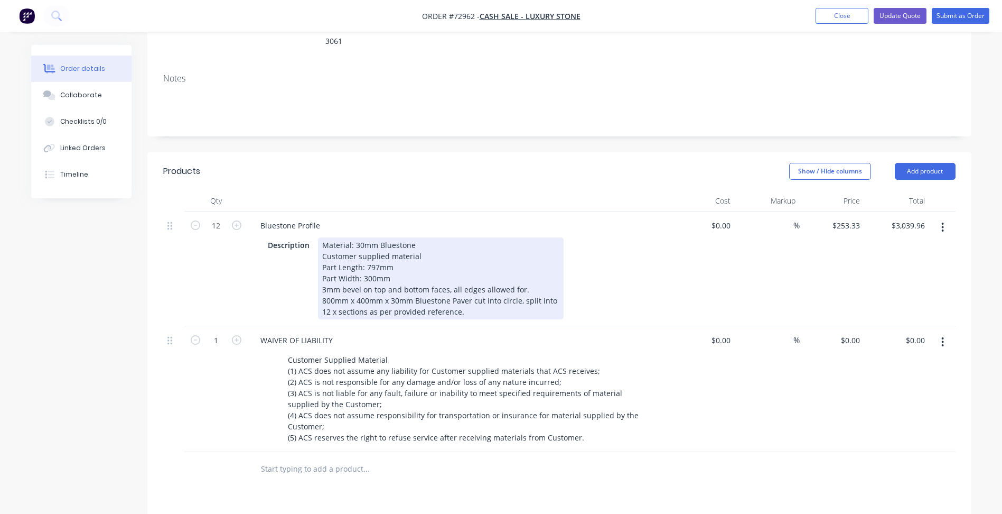
click at [527, 277] on div "Material: 30mm Bluestone Customer supplied material Part Length: 797mm Part Wid…" at bounding box center [441, 278] width 246 height 82
click at [324, 295] on div "Material: 30mm Bluestone Customer supplied material Part Length: 797mm Part Wid…" at bounding box center [441, 278] width 246 height 82
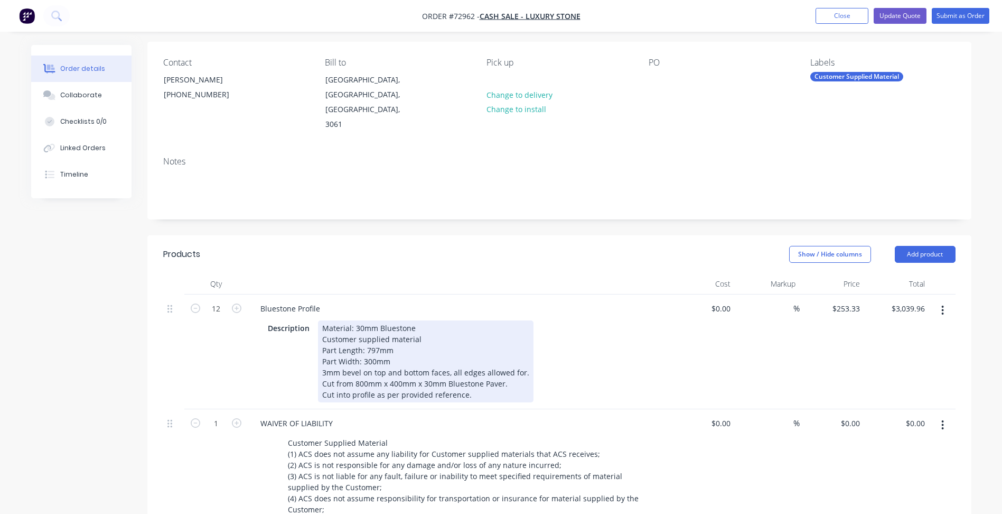
scroll to position [53, 0]
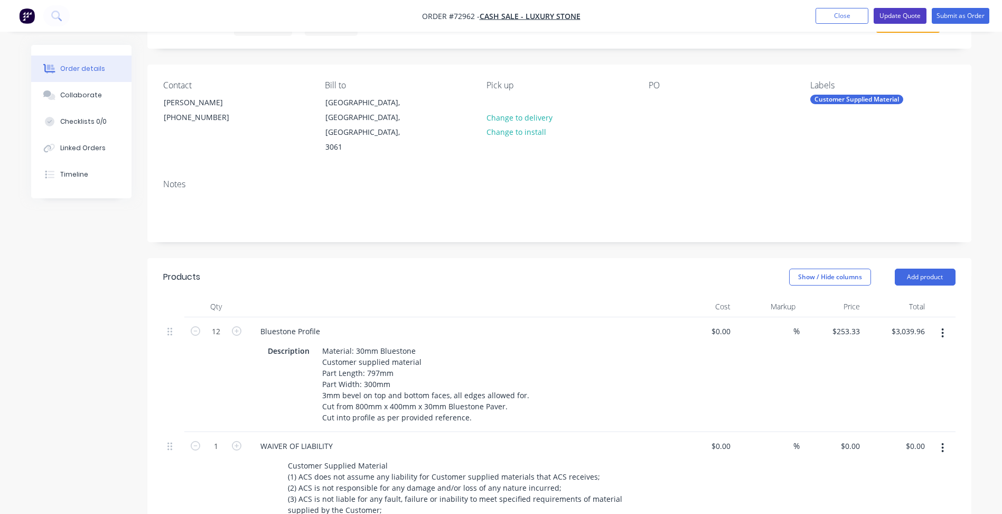
click at [897, 16] on button "Update Quote" at bounding box center [900, 16] width 53 height 16
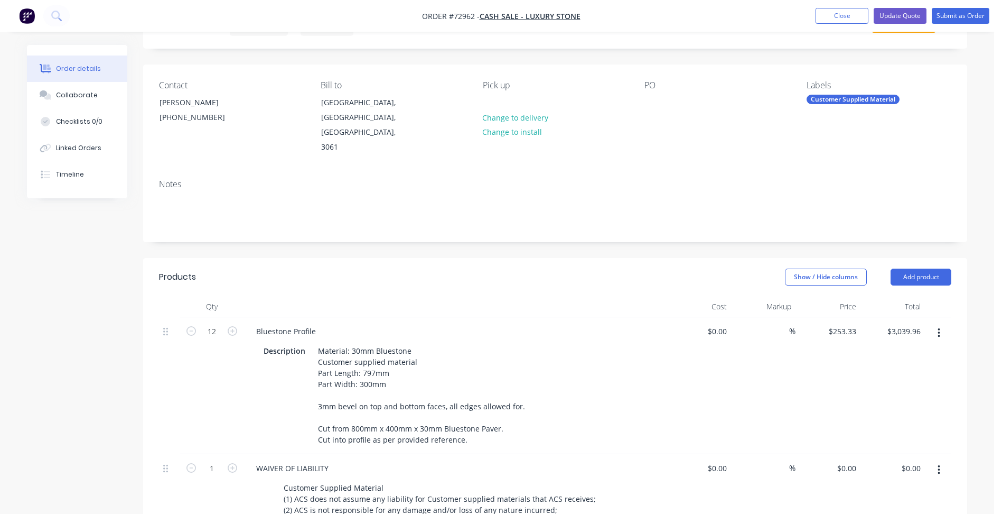
scroll to position [0, 0]
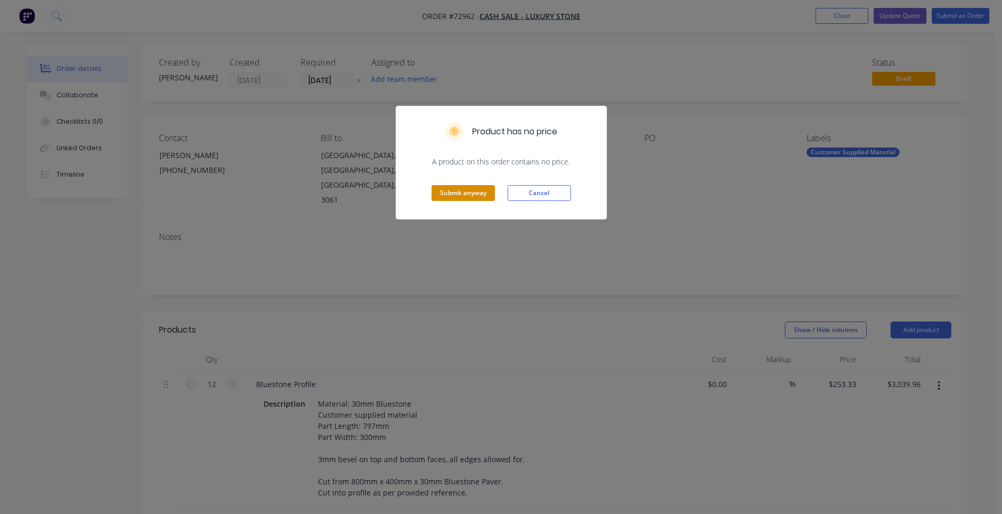
click at [482, 190] on button "Submit anyway" at bounding box center [463, 193] width 63 height 16
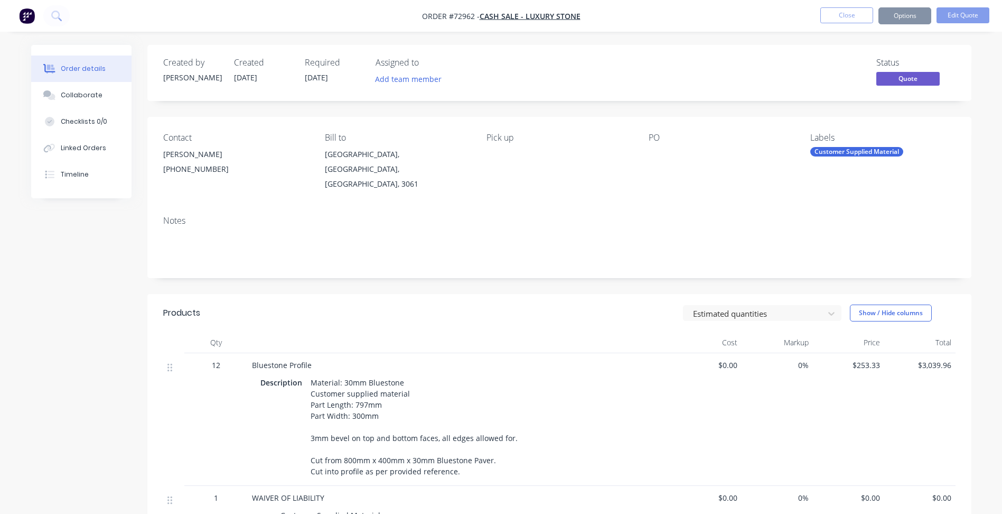
click at [901, 15] on button "Options" at bounding box center [905, 15] width 53 height 17
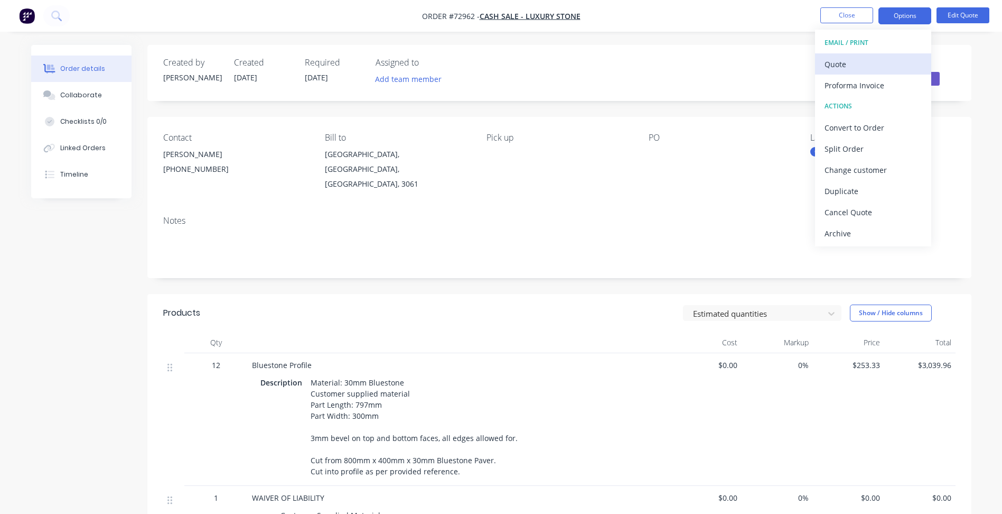
click at [833, 68] on div "Quote" at bounding box center [873, 64] width 97 height 15
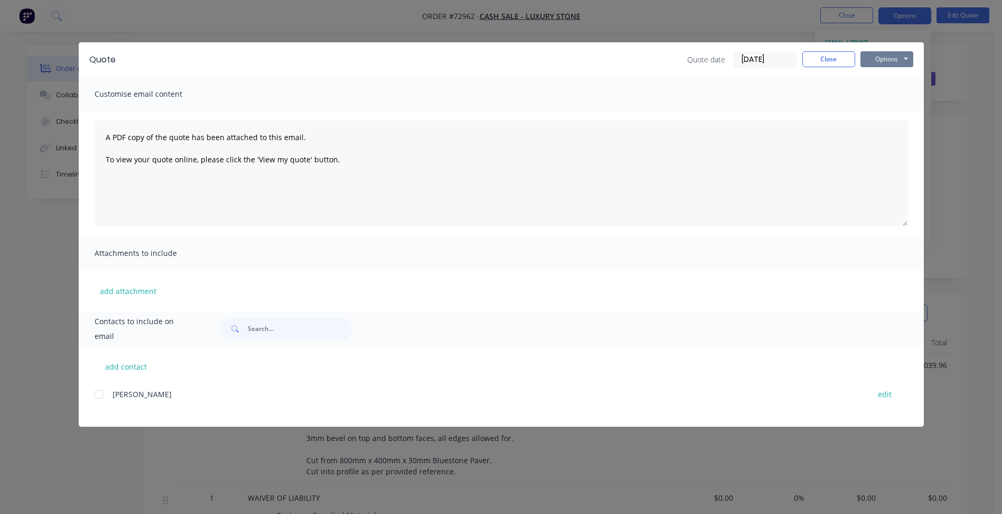
click at [889, 58] on button "Options" at bounding box center [887, 59] width 53 height 16
click at [870, 87] on button "Print" at bounding box center [895, 95] width 68 height 17
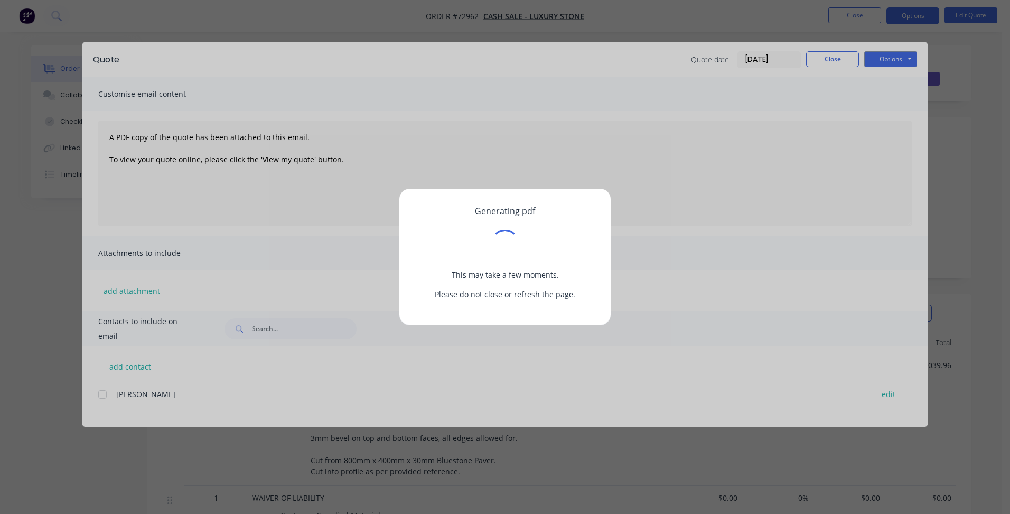
click at [897, 62] on div "Generating pdf This may take a few moments. Please do not close or refresh the …" at bounding box center [505, 257] width 1010 height 514
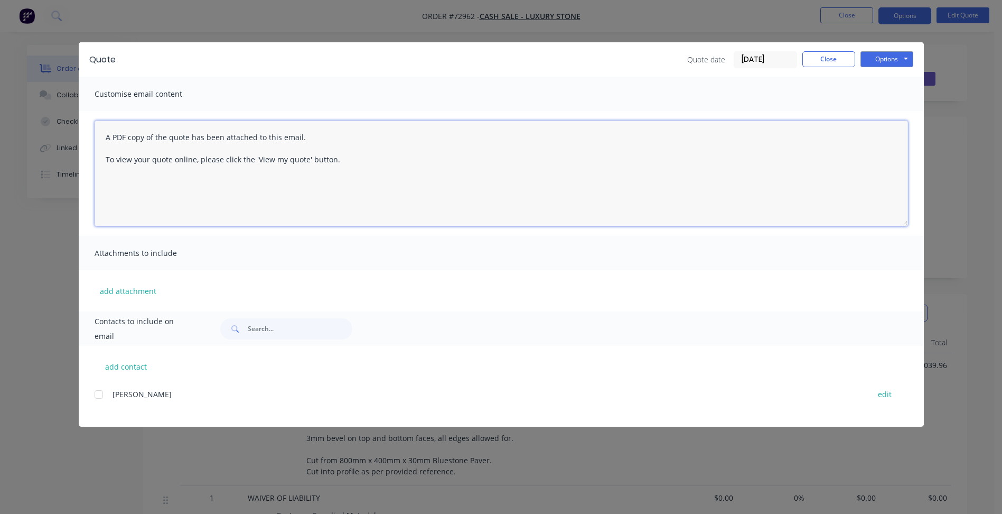
drag, startPoint x: 430, startPoint y: 178, endPoint x: 423, endPoint y: 102, distance: 76.4
click at [430, 165] on textarea "A PDF copy of the quote has been attached to this email. To view your quote onl…" at bounding box center [502, 173] width 814 height 106
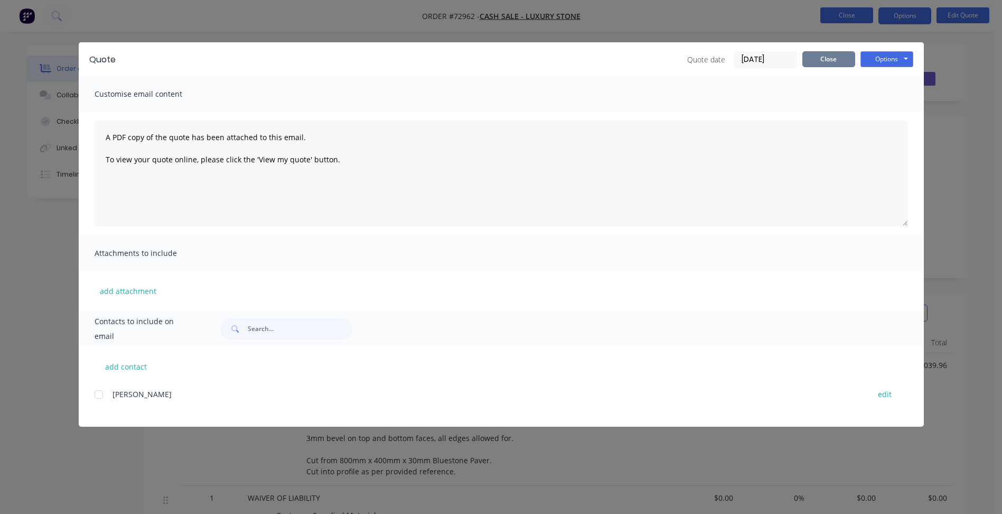
drag, startPoint x: 835, startPoint y: 64, endPoint x: 835, endPoint y: 15, distance: 49.1
click at [835, 63] on button "Close" at bounding box center [829, 59] width 53 height 16
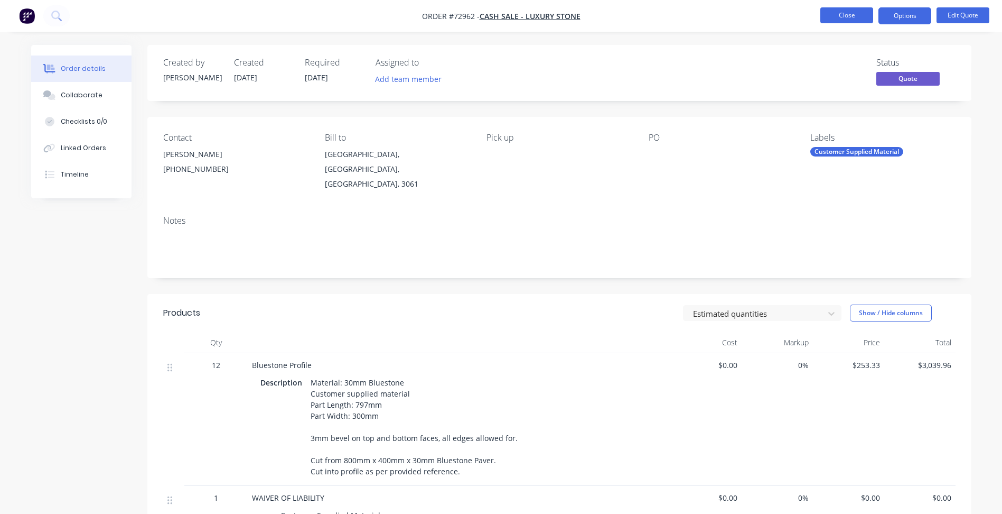
click at [839, 8] on button "Close" at bounding box center [847, 15] width 53 height 16
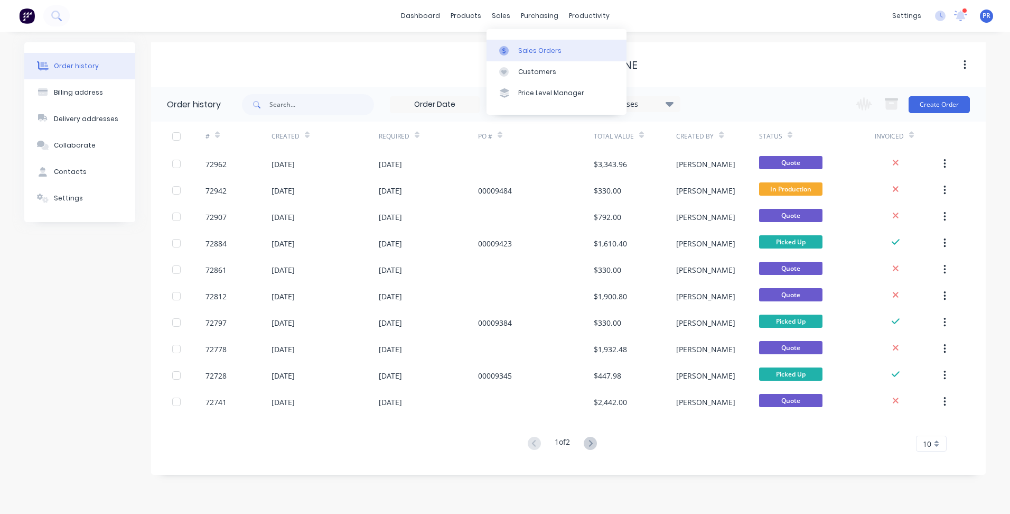
click at [515, 46] on div at bounding box center [507, 51] width 16 height 10
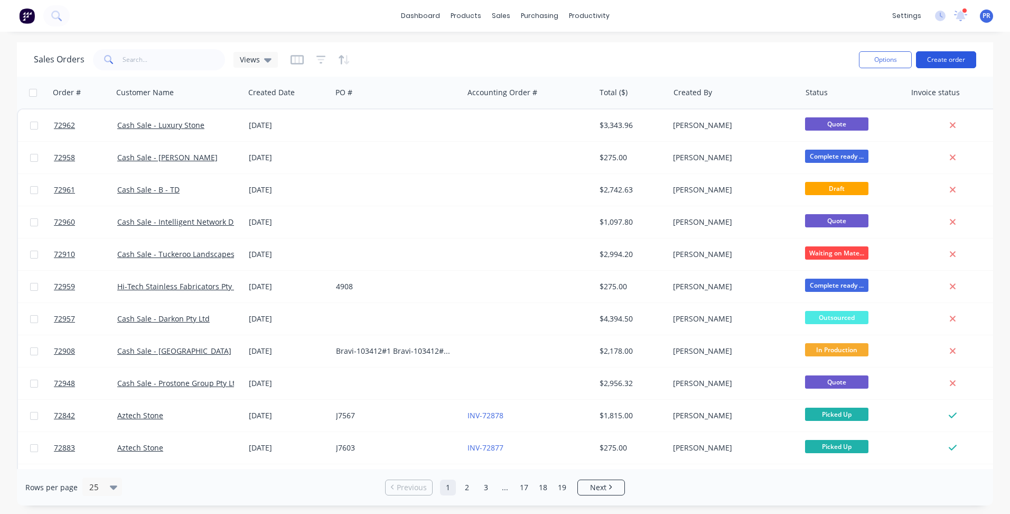
click at [941, 63] on button "Create order" at bounding box center [946, 59] width 60 height 17
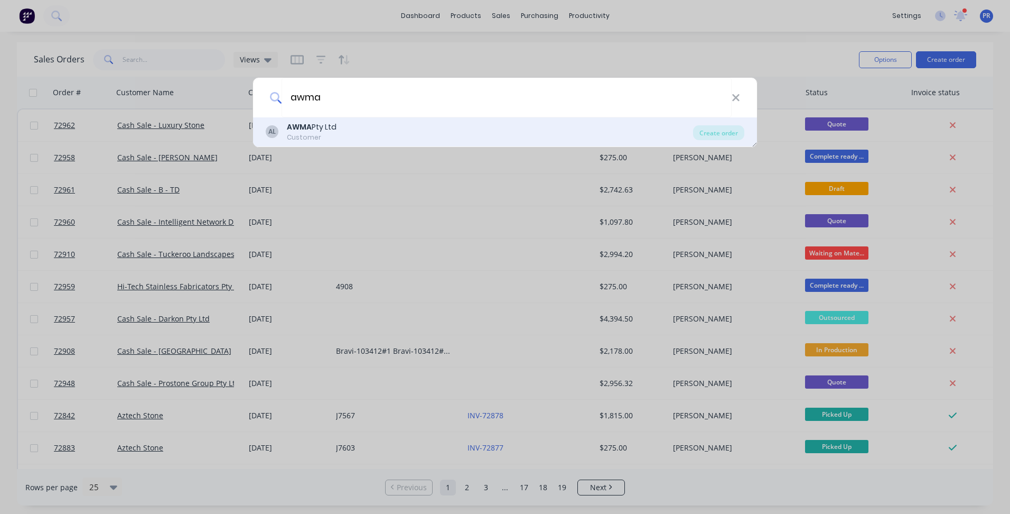
type input "awma"
click at [331, 134] on div "Customer" at bounding box center [312, 138] width 50 height 10
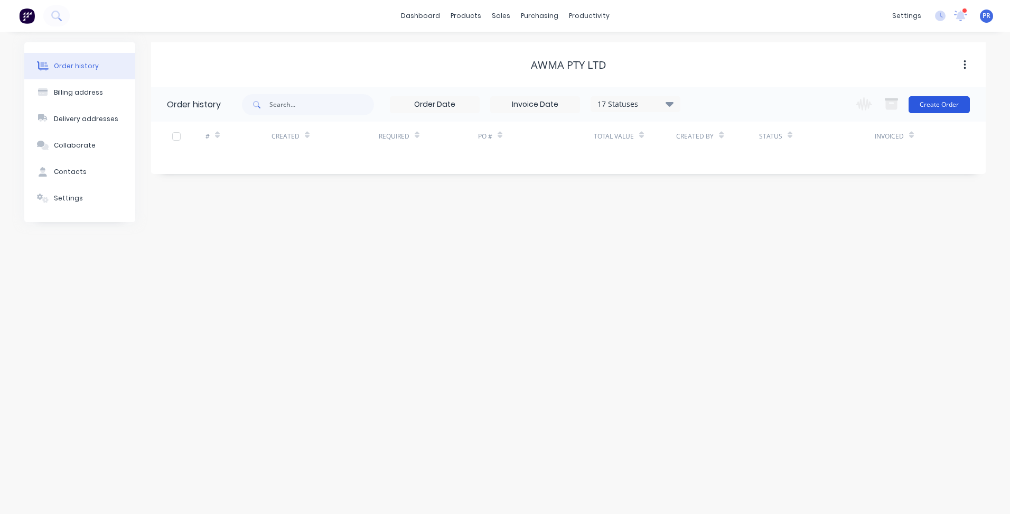
click at [913, 98] on button "Create Order" at bounding box center [939, 104] width 61 height 17
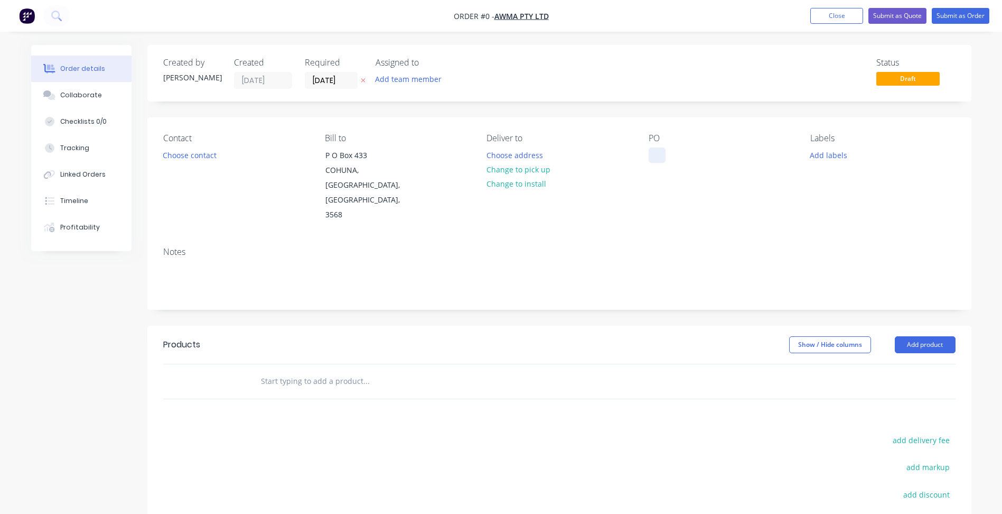
click at [659, 149] on div at bounding box center [657, 154] width 17 height 15
paste div
click at [549, 169] on div "Creating draft order... Loading... Order details Collaborate Checklists 0/0 Tra…" at bounding box center [502, 357] width 962 height 624
click at [188, 151] on button "Choose contact" at bounding box center [189, 154] width 65 height 14
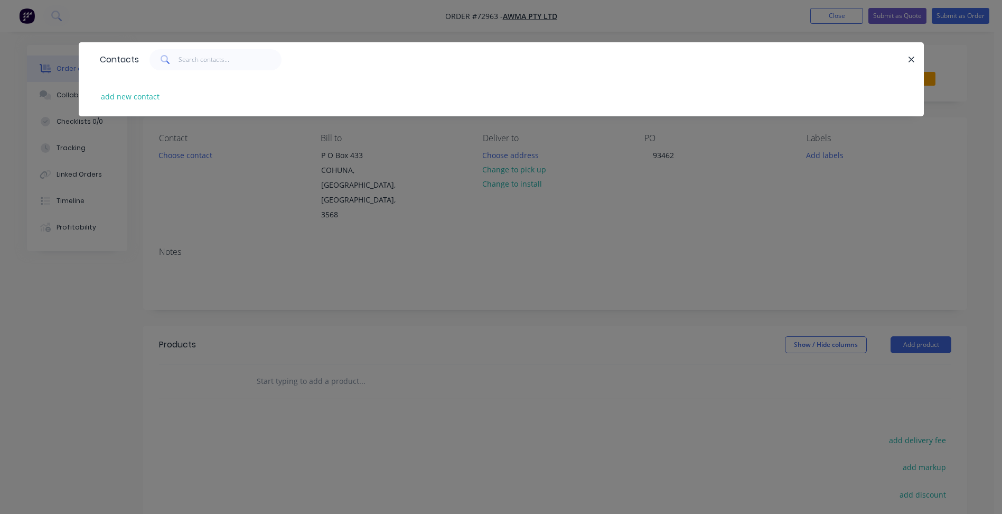
click at [511, 170] on div "Contacts add new contact" at bounding box center [501, 257] width 1002 height 514
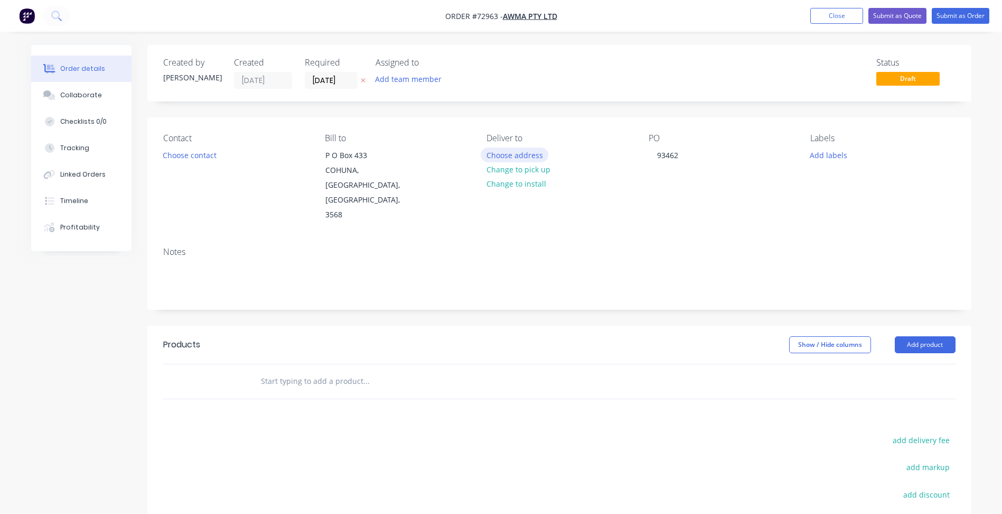
click at [525, 154] on button "Choose address" at bounding box center [515, 154] width 68 height 14
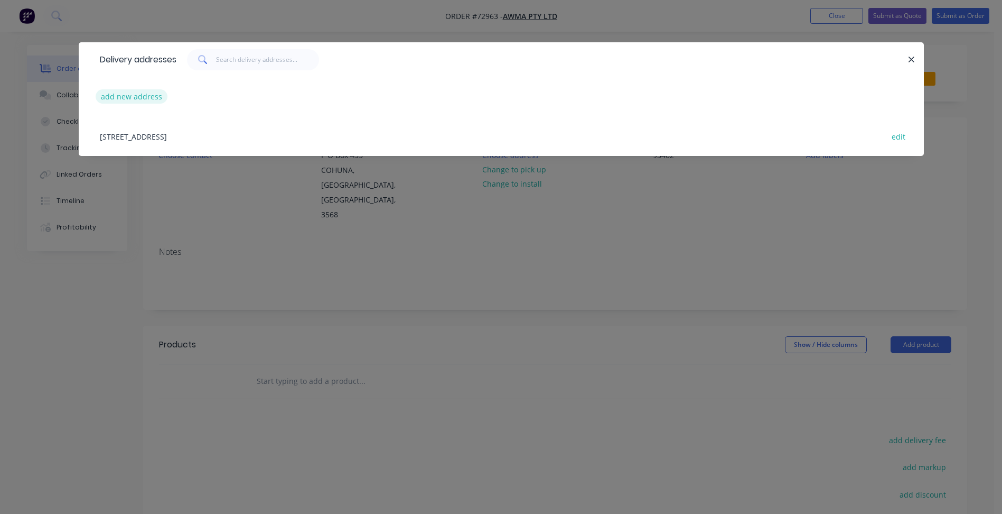
click at [126, 95] on button "add new address" at bounding box center [132, 96] width 72 height 14
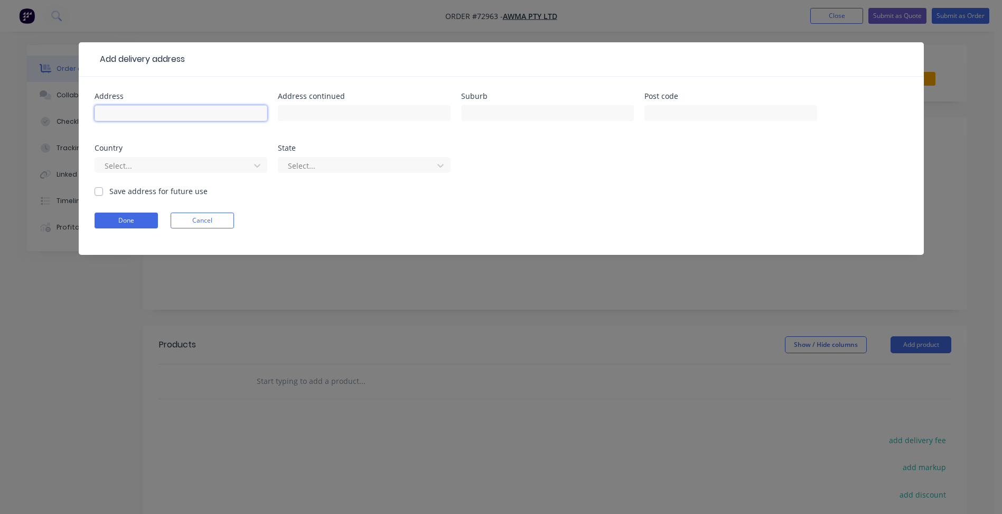
click at [142, 115] on input "text" at bounding box center [181, 113] width 173 height 16
type input "[STREET_ADDRESS]"
type input "Cohuna"
click at [672, 108] on input "text" at bounding box center [731, 113] width 173 height 16
type input "3568"
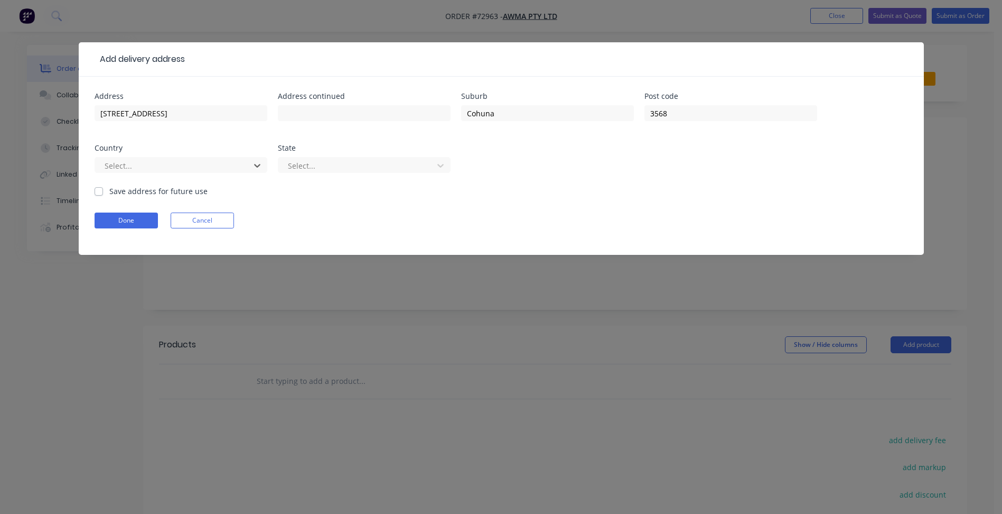
type input "a"
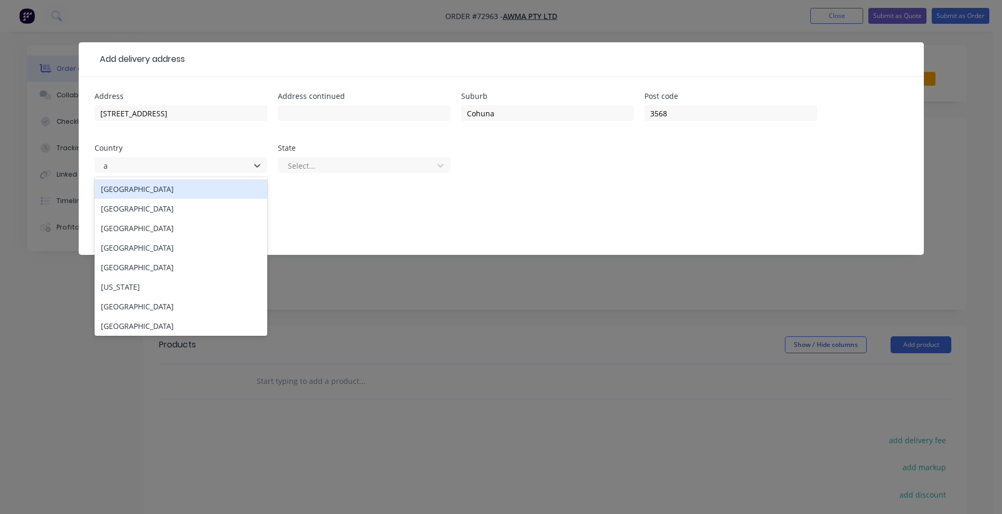
click at [161, 189] on div "[GEOGRAPHIC_DATA]" at bounding box center [181, 189] width 173 height 20
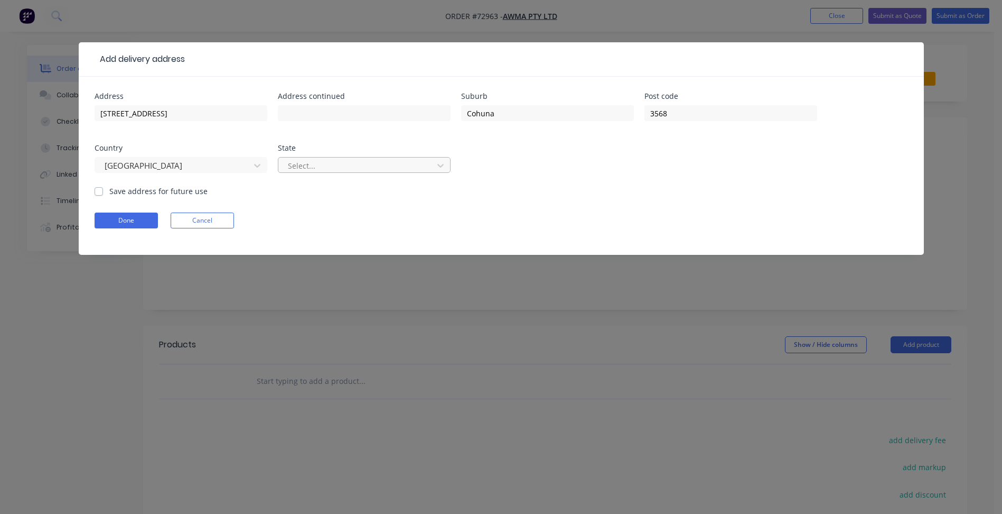
click at [304, 168] on div at bounding box center [357, 165] width 141 height 13
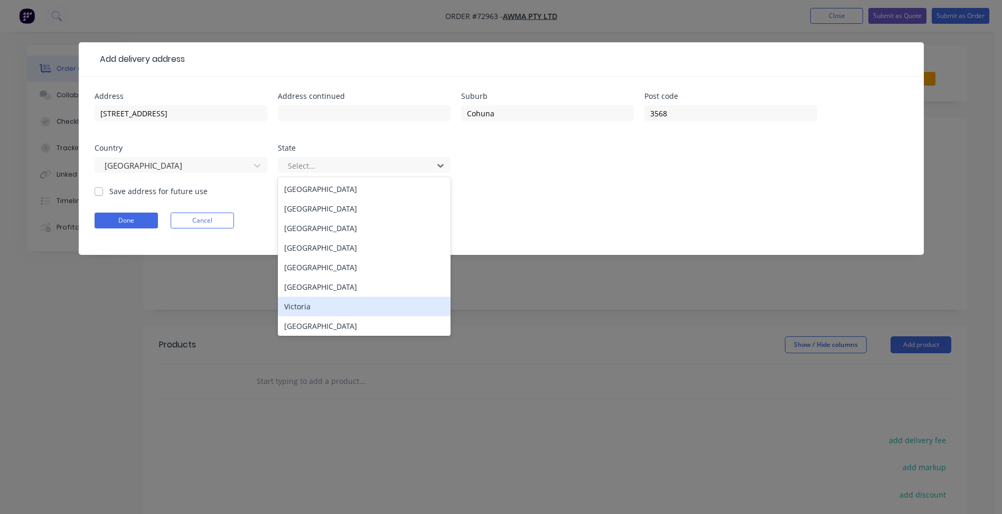
click at [321, 302] on div "Victoria" at bounding box center [364, 306] width 173 height 20
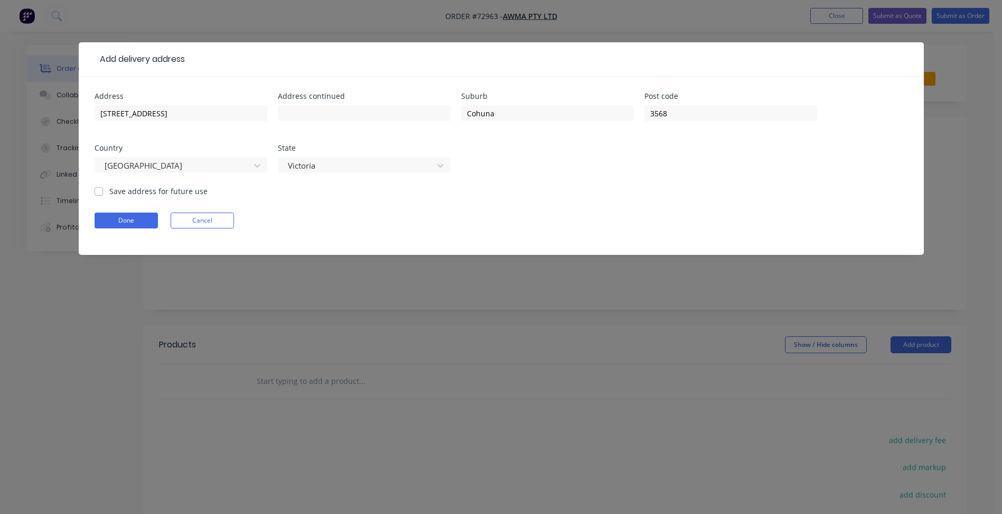
click at [109, 192] on label "Save address for future use" at bounding box center [158, 190] width 98 height 11
click at [97, 192] on input "Save address for future use" at bounding box center [99, 190] width 8 height 10
checkbox input "true"
click at [123, 217] on button "Done" at bounding box center [126, 220] width 63 height 16
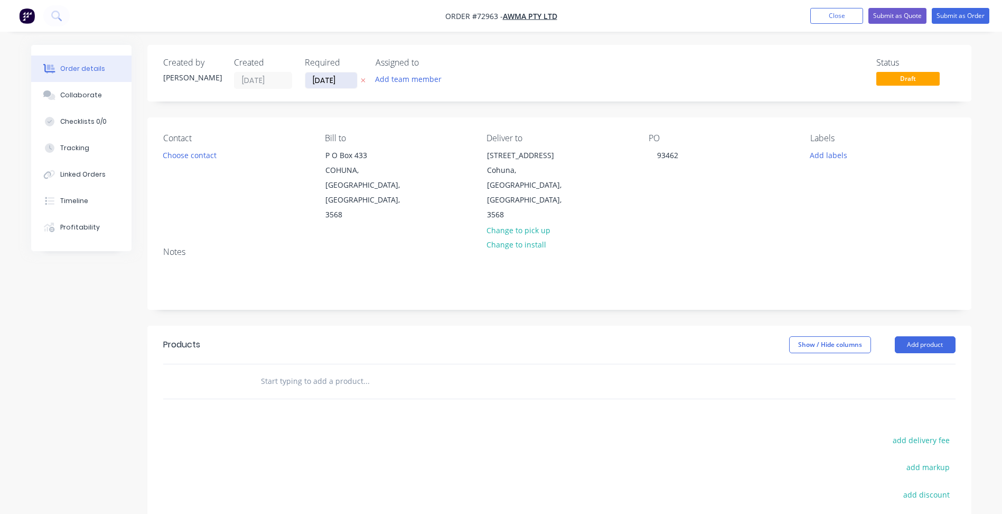
click at [324, 80] on input "[DATE]" at bounding box center [331, 80] width 52 height 16
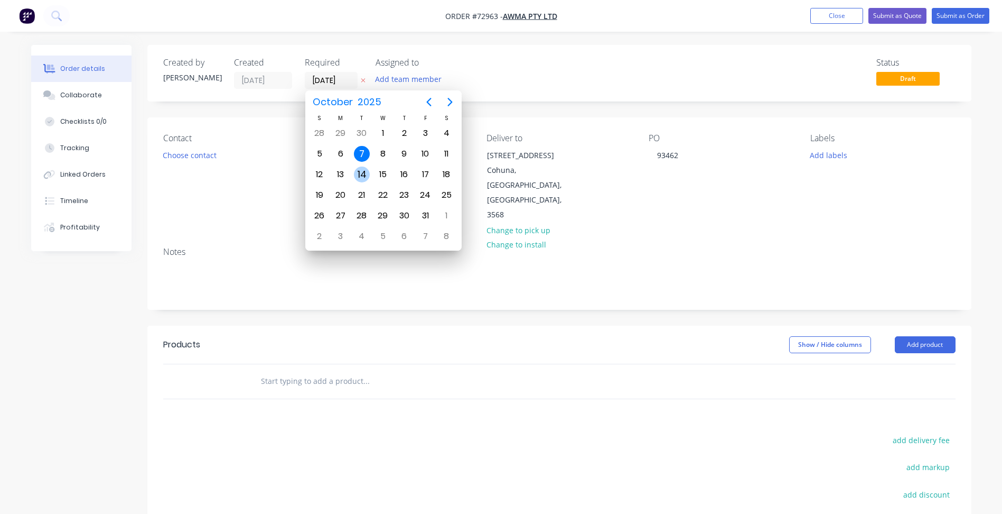
click at [360, 172] on div "14" at bounding box center [362, 174] width 16 height 16
type input "[DATE]"
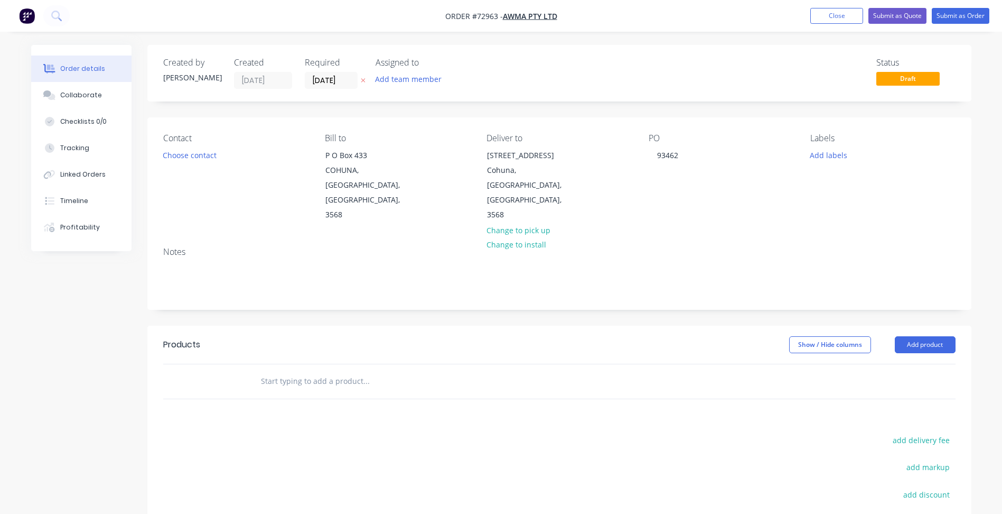
click at [771, 178] on div "PO 93462" at bounding box center [721, 177] width 145 height 89
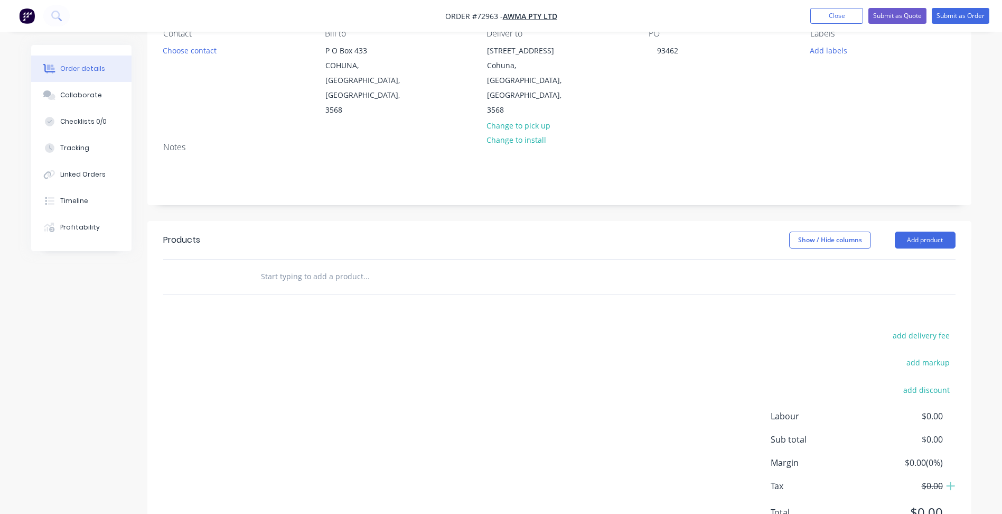
scroll to position [106, 0]
click at [693, 292] on div "Products Show / Hide columns Add product add delivery fee add markup add discou…" at bounding box center [559, 383] width 824 height 327
click at [944, 230] on button "Add product" at bounding box center [925, 238] width 61 height 17
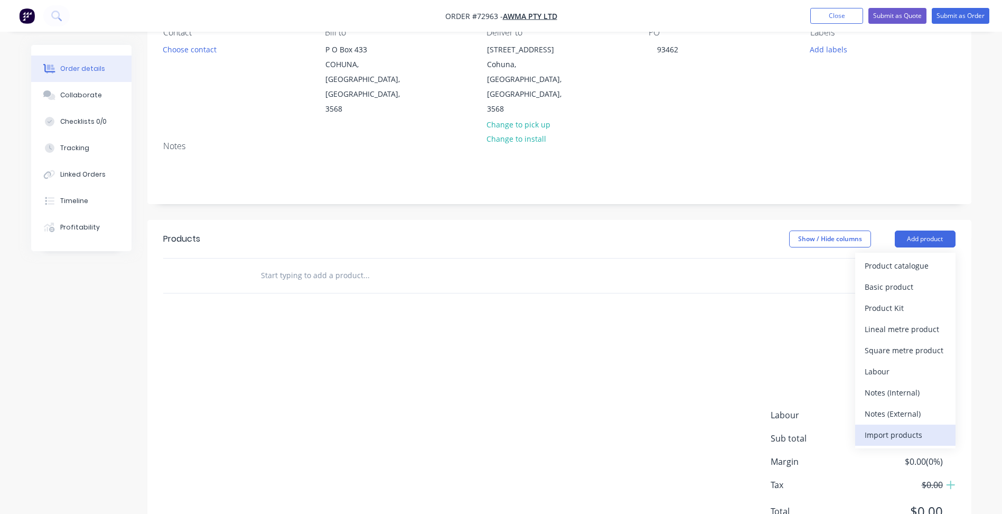
click at [908, 427] on div "Import products" at bounding box center [905, 434] width 81 height 15
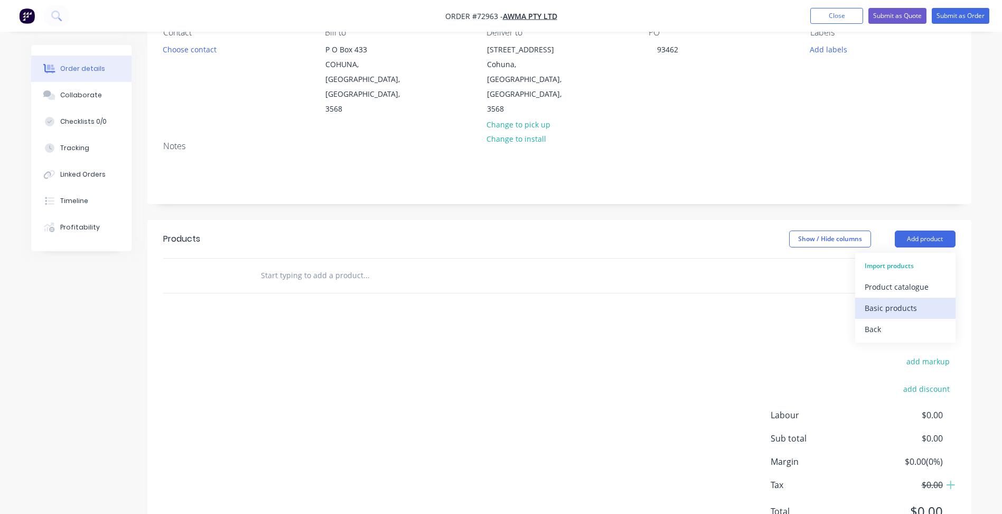
click at [900, 300] on div "Basic products" at bounding box center [905, 307] width 81 height 15
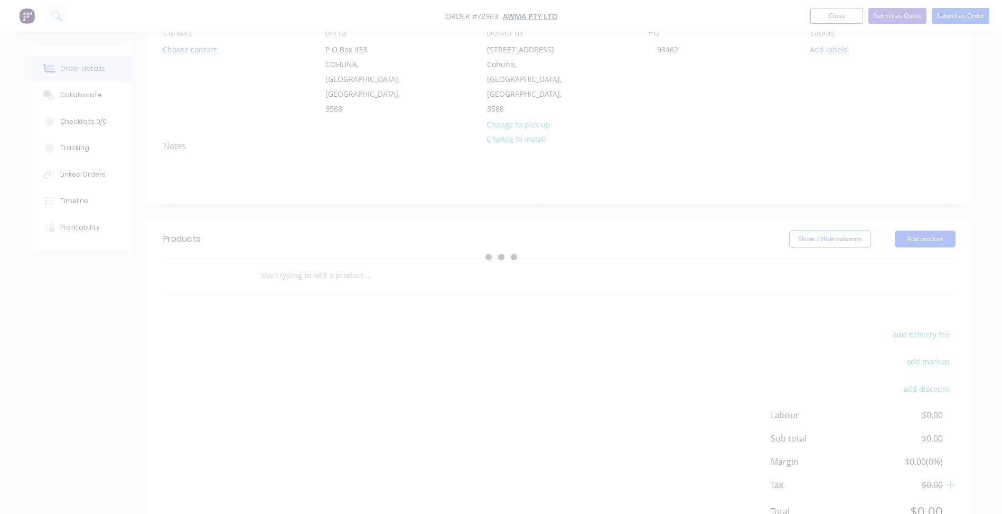
scroll to position [0, 0]
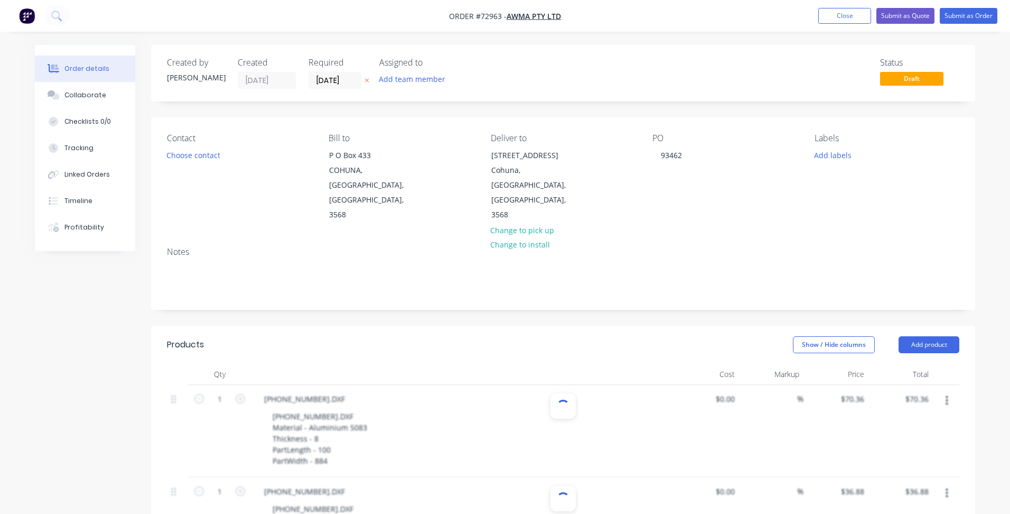
type input "2"
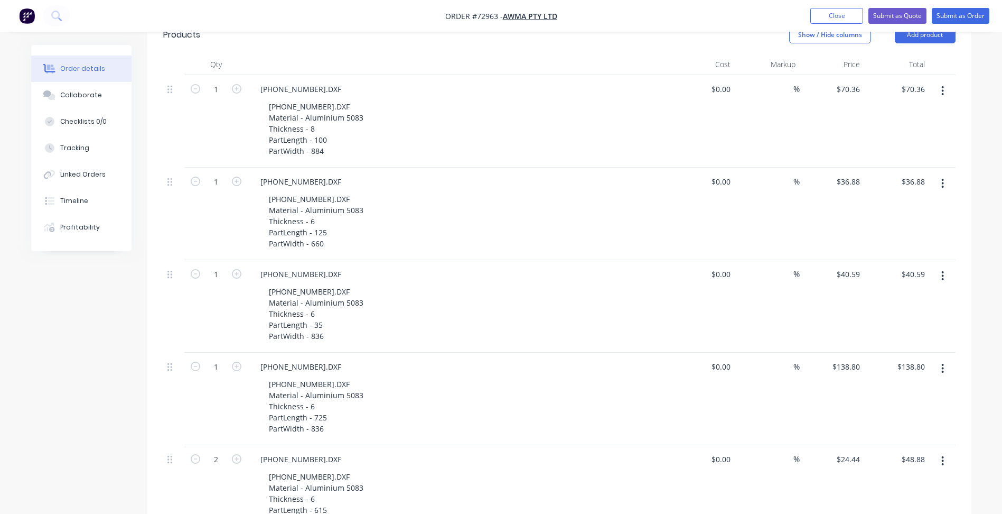
scroll to position [317, 0]
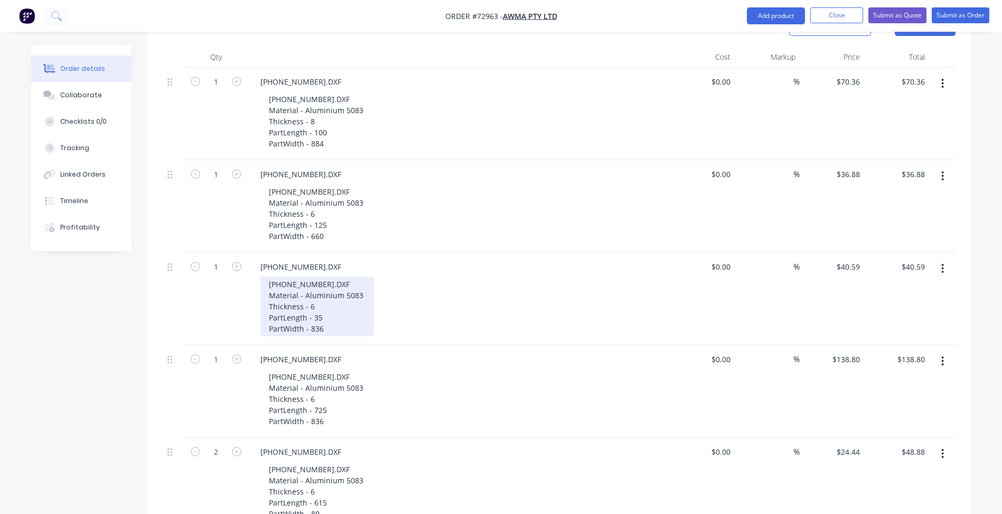
click at [364, 276] on div "[PHONE_NUMBER].DXF Material - Aluminium 5083 Thickness - 6 PartLength - 35 Part…" at bounding box center [318, 306] width 114 height 60
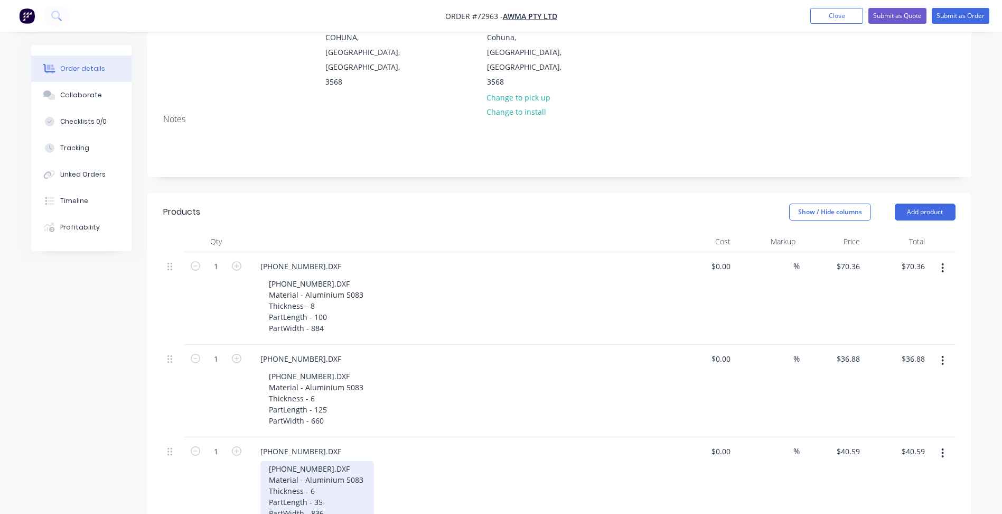
scroll to position [53, 0]
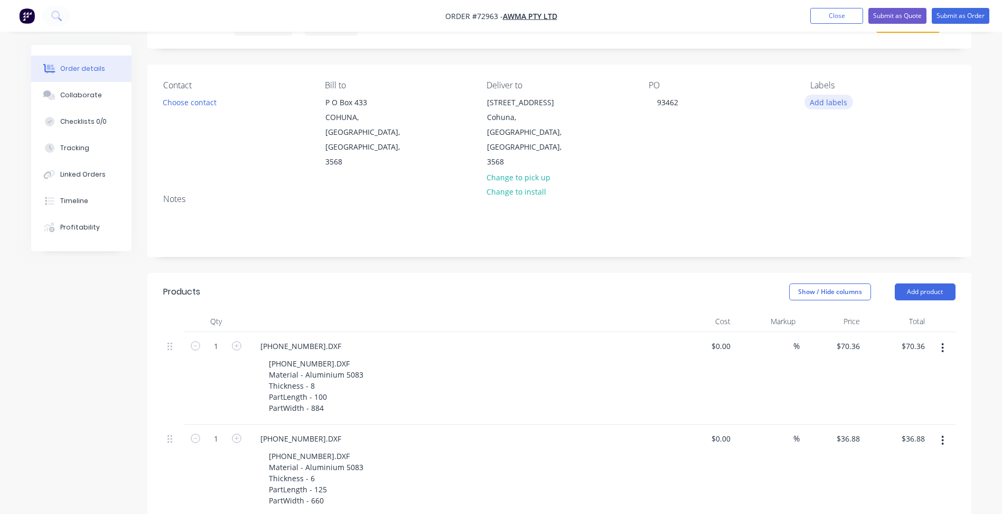
click at [830, 104] on button "Add labels" at bounding box center [829, 102] width 49 height 14
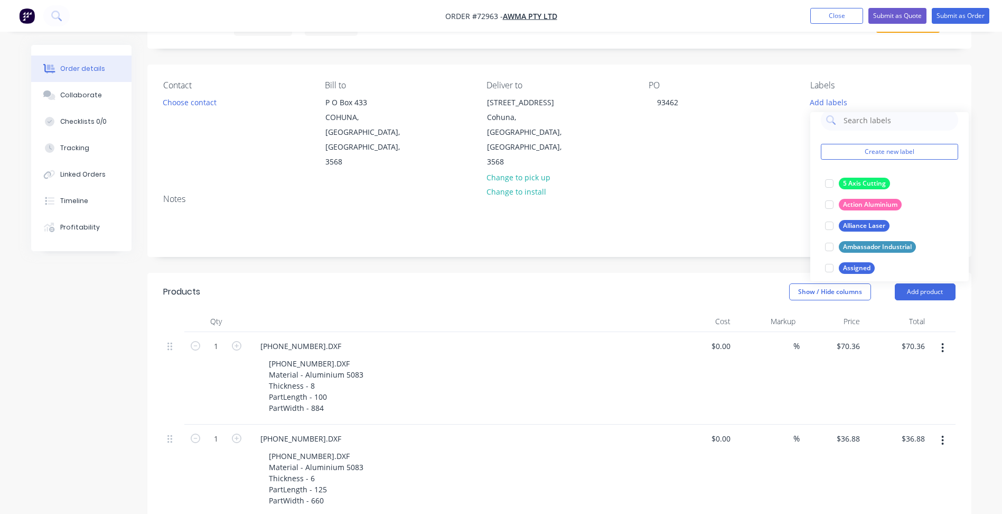
scroll to position [0, 0]
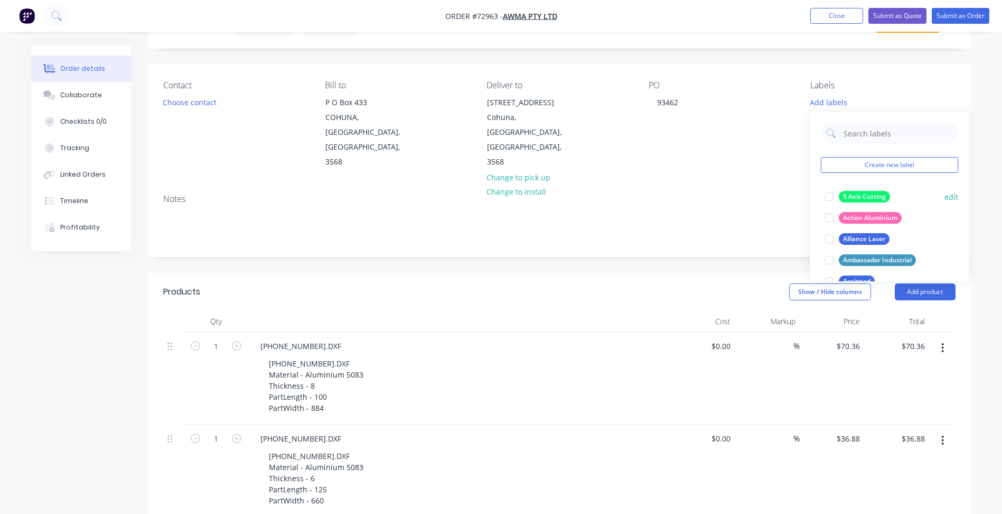
click at [830, 199] on div at bounding box center [829, 196] width 21 height 21
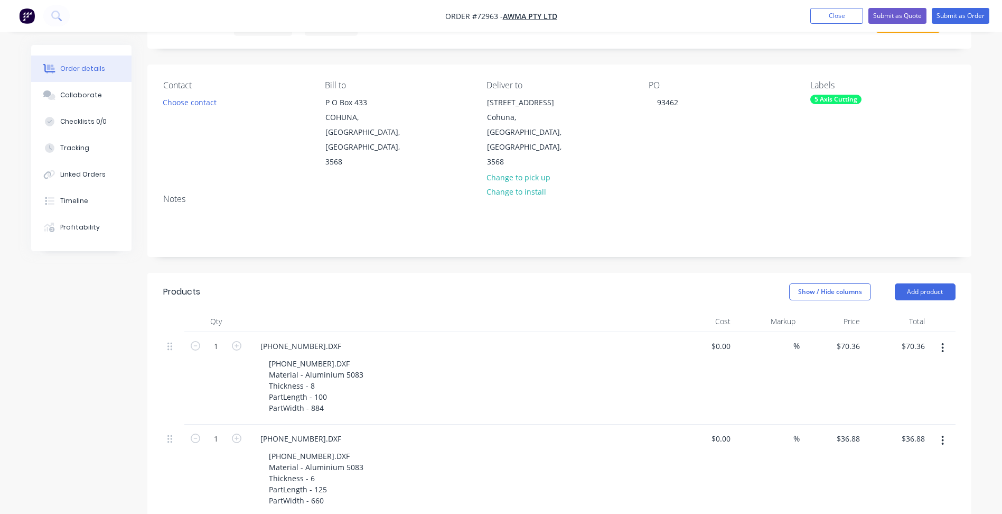
click at [626, 220] on div "Notes" at bounding box center [559, 220] width 824 height 71
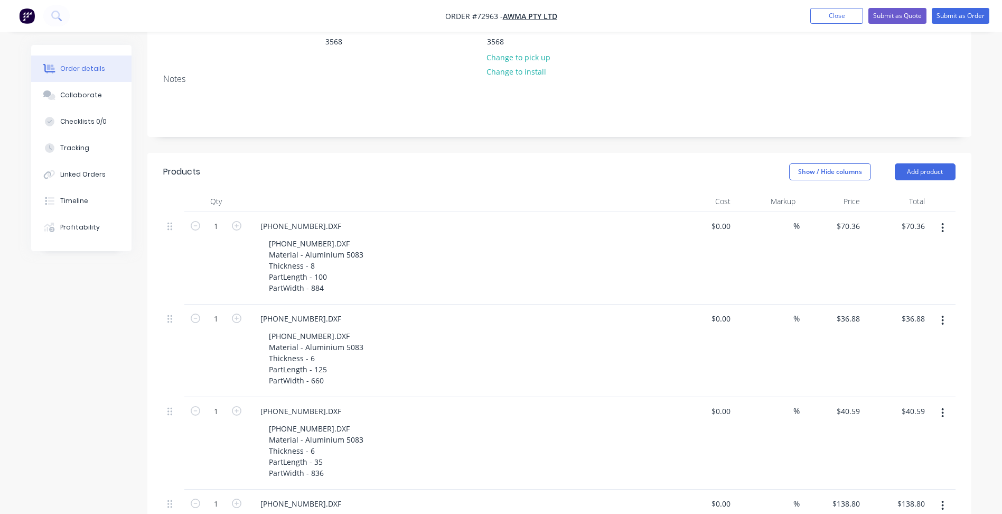
scroll to position [317, 0]
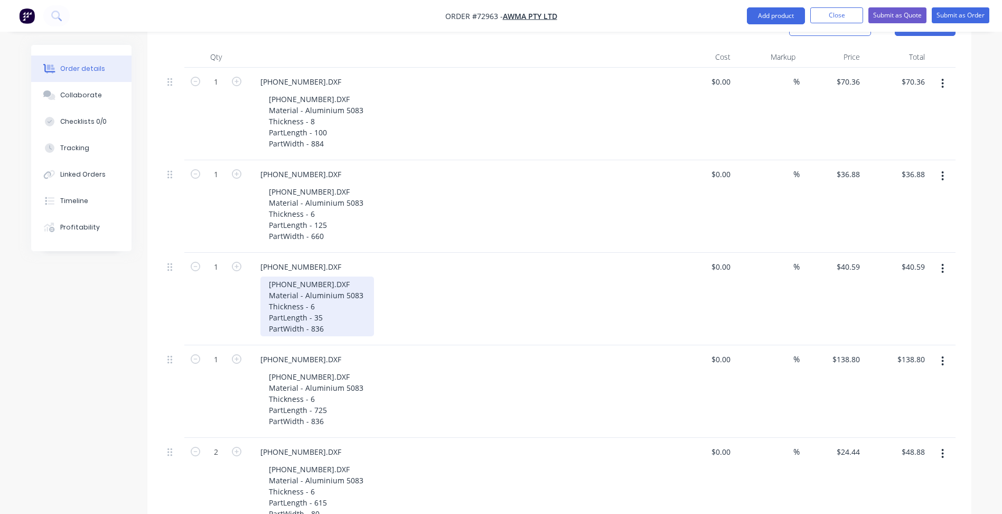
click at [354, 276] on div "[PHONE_NUMBER].DXF Material - Aluminium 5083 Thickness - 6 PartLength - 35 Part…" at bounding box center [318, 306] width 114 height 60
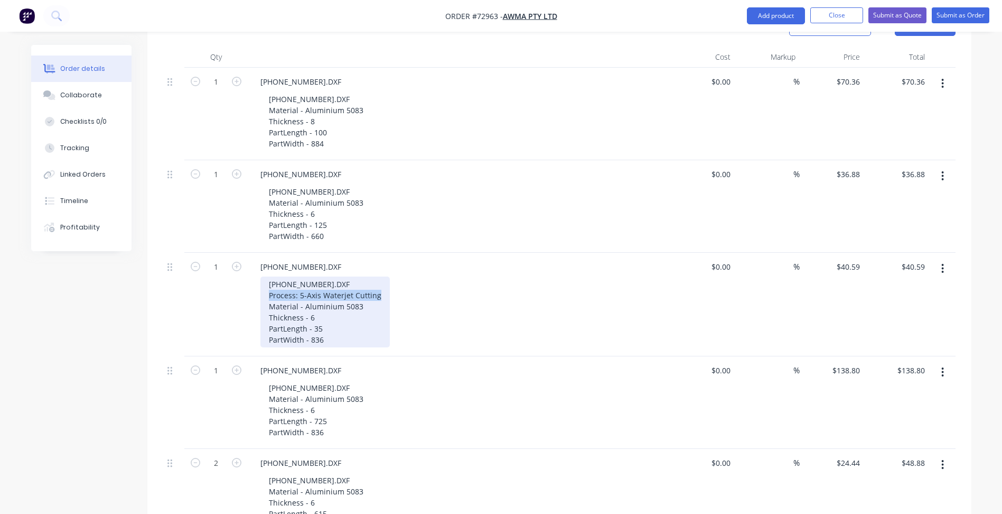
copy div "Process: 5-Axis Waterjet Cutting"
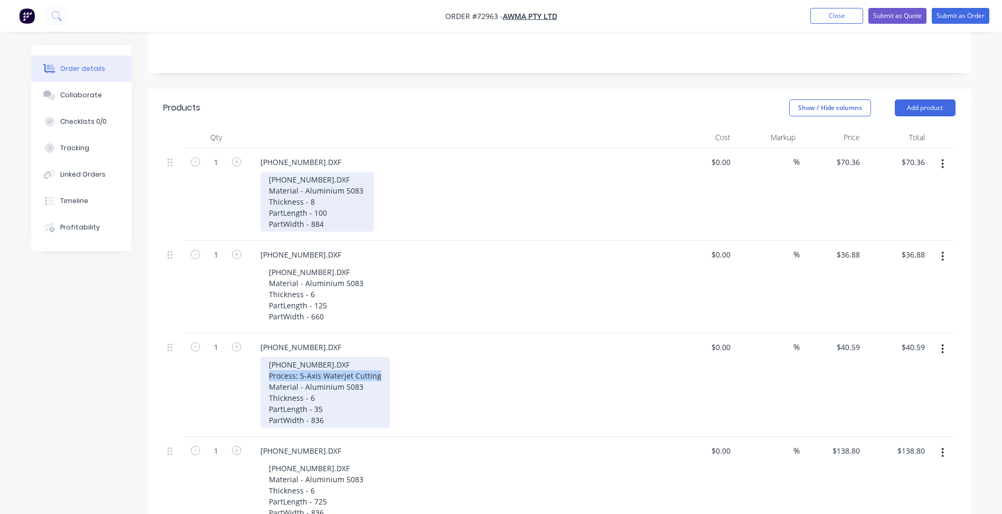
scroll to position [159, 0]
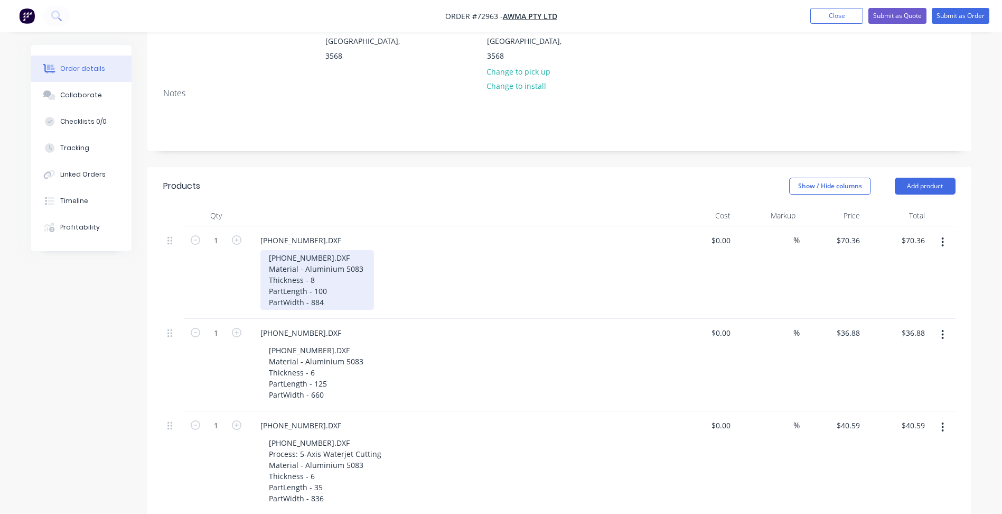
drag, startPoint x: 354, startPoint y: 228, endPoint x: 345, endPoint y: 228, distance: 9.0
click at [354, 250] on div "[PHONE_NUMBER].DXF Material - Aluminium 5083 Thickness - 8 PartLength - 100 Par…" at bounding box center [318, 280] width 114 height 60
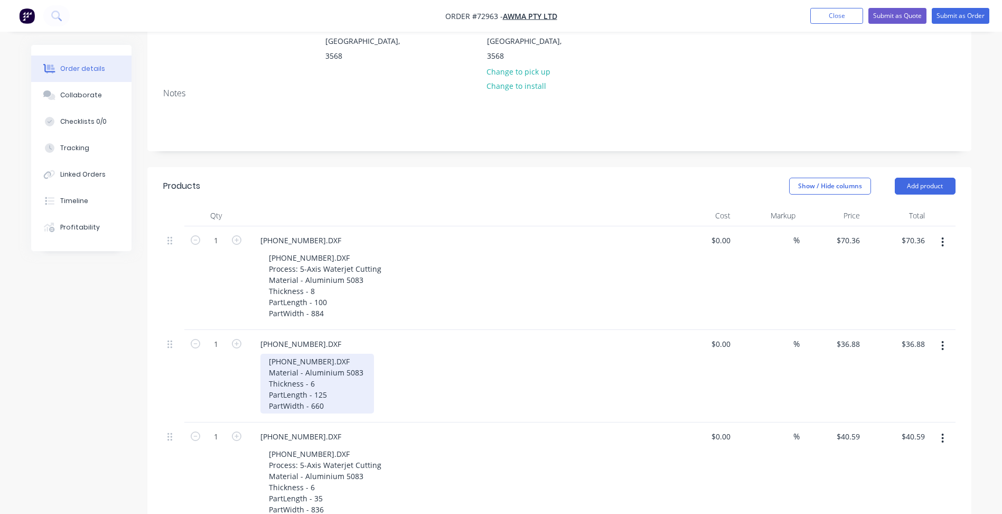
click at [357, 354] on div "[PHONE_NUMBER].DXF Material - Aluminium 5083 Thickness - 6 PartLength - 125 Par…" at bounding box center [318, 384] width 114 height 60
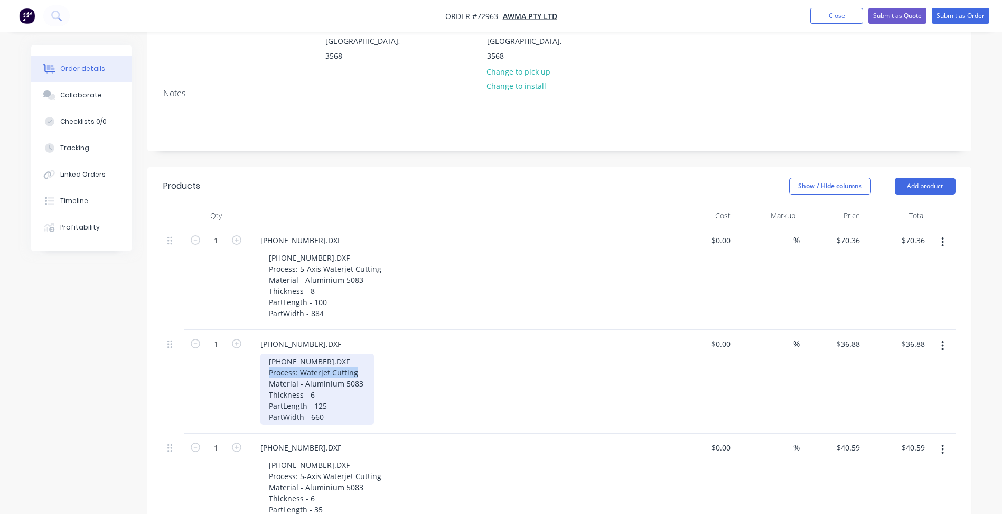
copy div "Process: Waterjet Cutting"
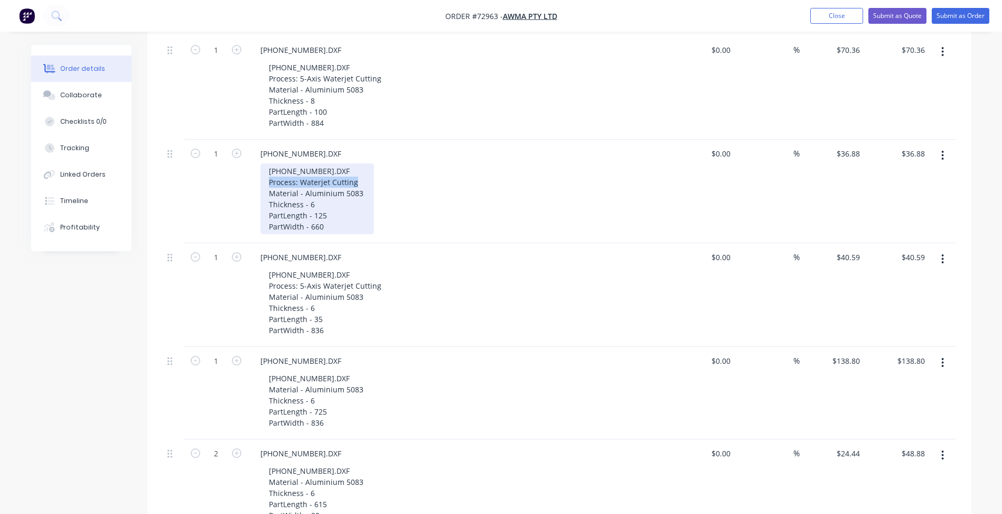
scroll to position [423, 0]
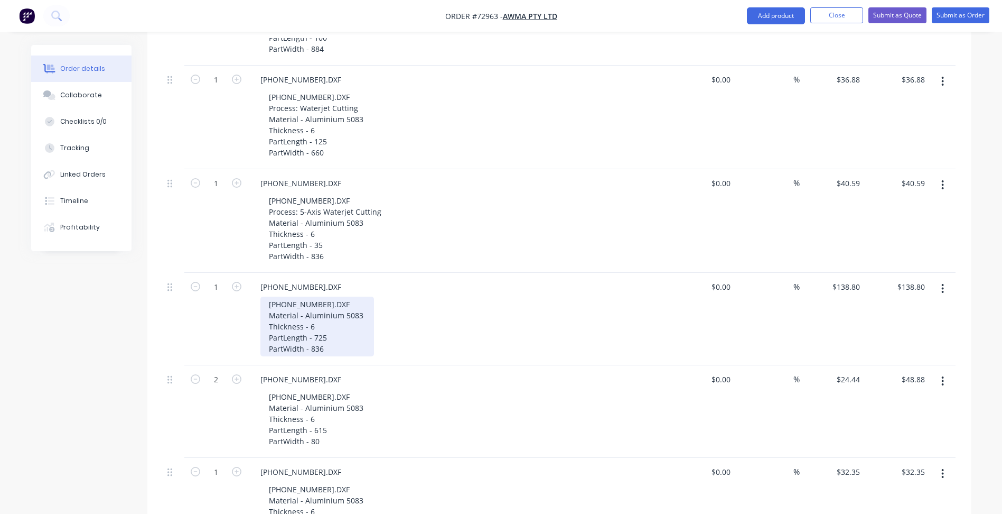
click at [351, 296] on div "[PHONE_NUMBER].DXF Material - Aluminium 5083 Thickness - 6 PartLength - 725 Par…" at bounding box center [318, 326] width 114 height 60
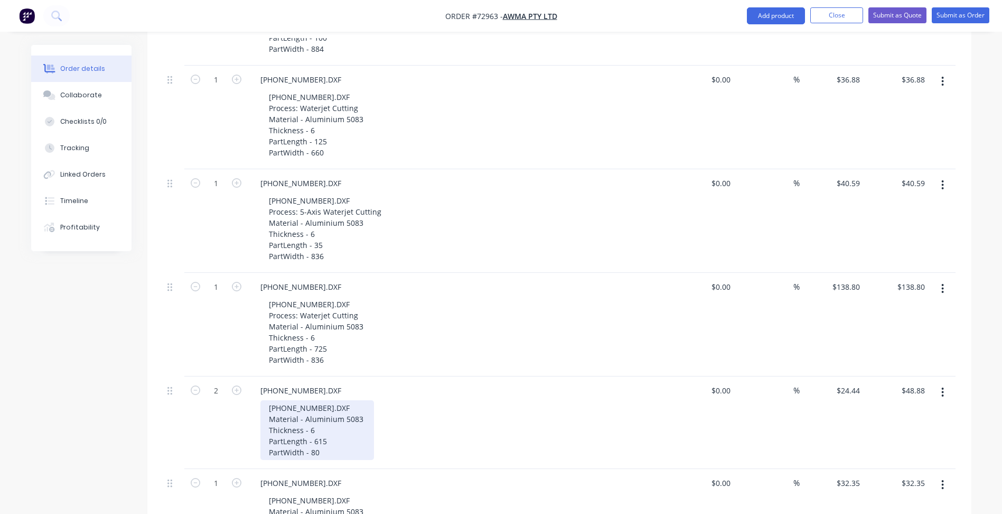
click at [356, 400] on div "[PHONE_NUMBER].DXF Material - Aluminium 5083 Thickness - 6 PartLength - 615 Par…" at bounding box center [318, 430] width 114 height 60
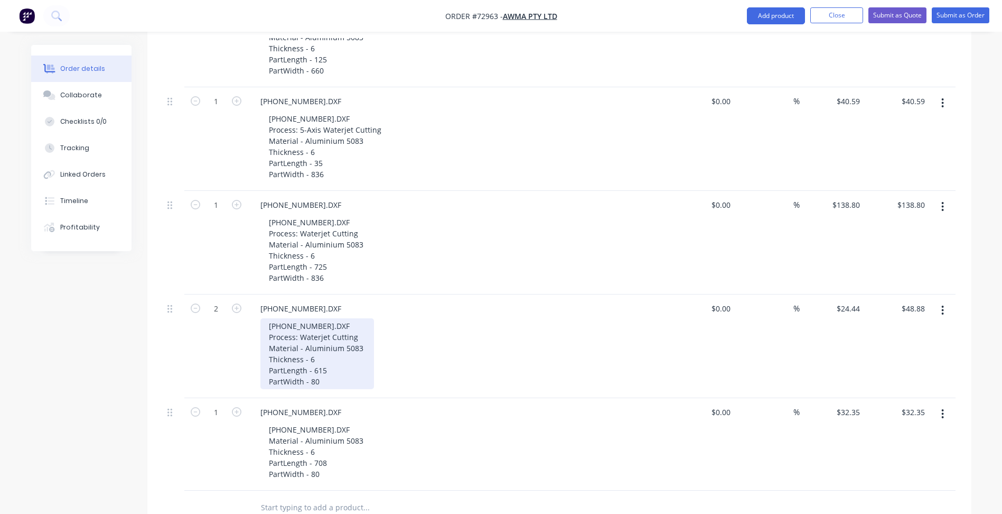
scroll to position [687, 0]
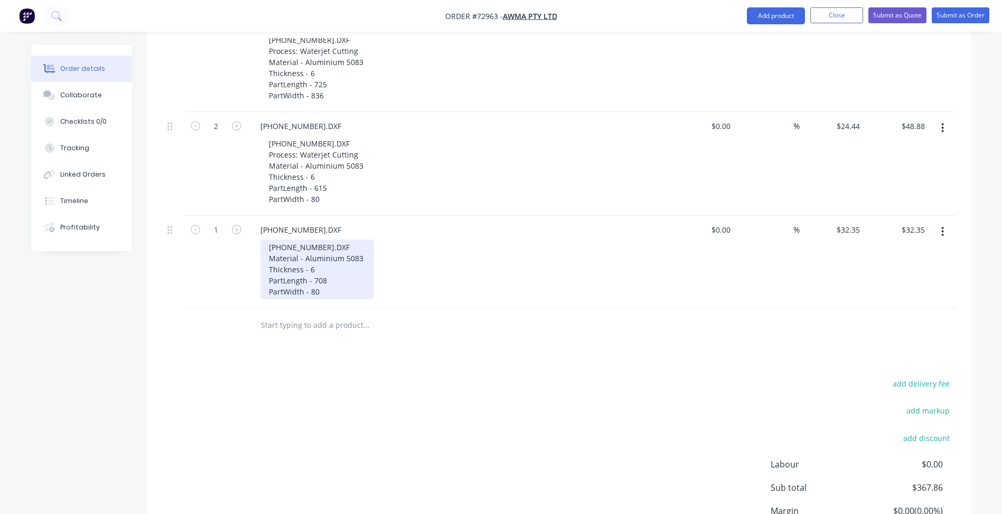
click at [355, 239] on div "[PHONE_NUMBER].DXF Material - Aluminium 5083 Thickness - 6 PartLength - 708 Par…" at bounding box center [318, 269] width 114 height 60
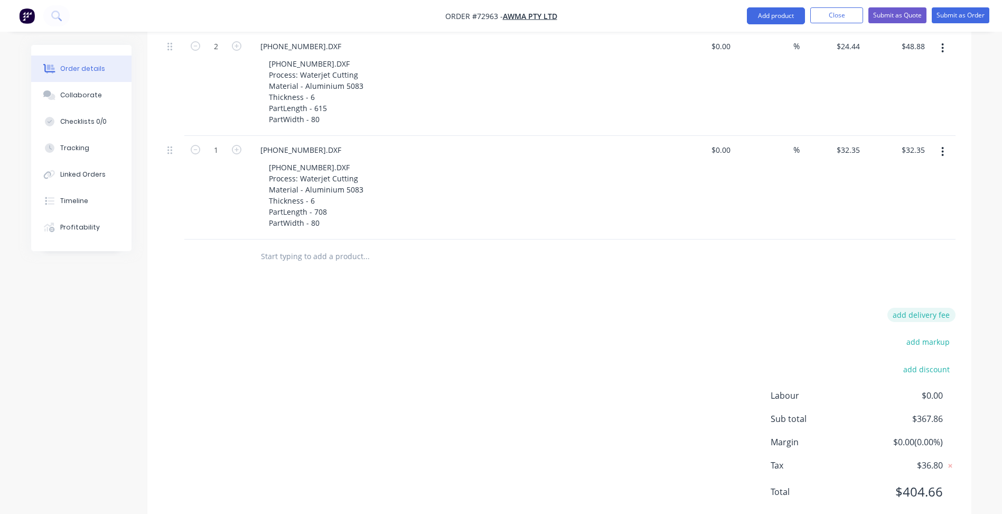
click at [937, 308] on button "add delivery fee" at bounding box center [922, 315] width 68 height 14
type input "200"
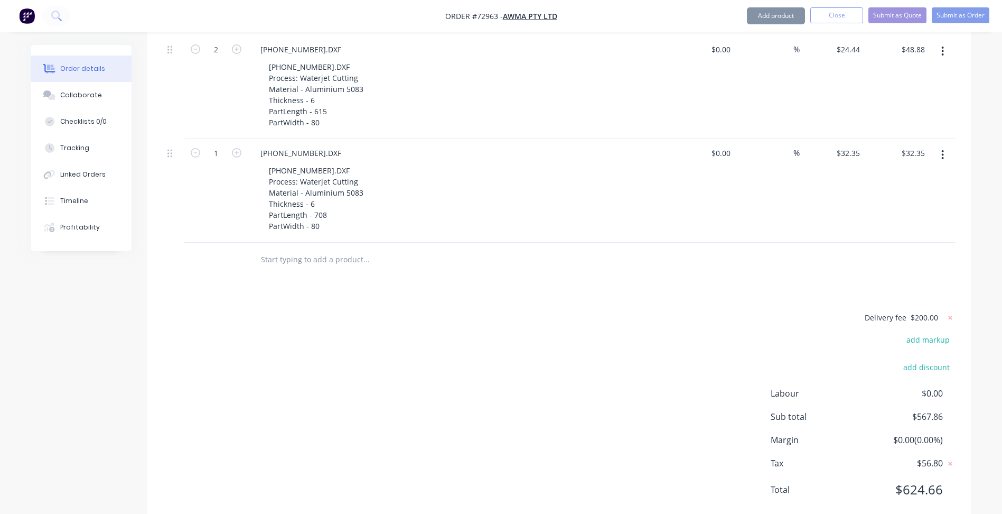
click at [648, 334] on div "Delivery fee $200.00 add markup add discount Labour $0.00 Sub total $567.86 Mar…" at bounding box center [559, 410] width 793 height 199
click at [454, 331] on div "Delivery fee $200.00 add markup add discount Labour $0.00 Sub total $567.86 Mar…" at bounding box center [559, 412] width 793 height 199
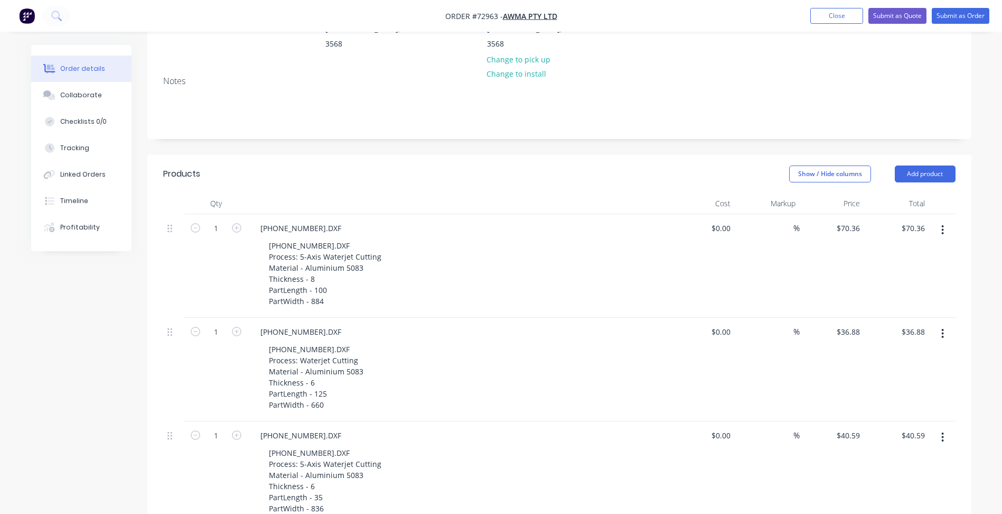
scroll to position [0, 0]
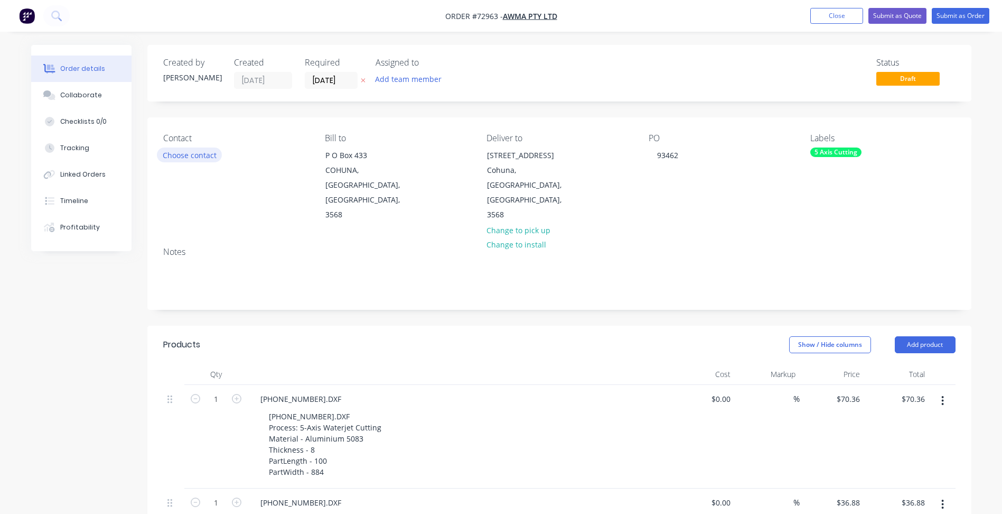
click at [195, 156] on button "Choose contact" at bounding box center [189, 154] width 65 height 14
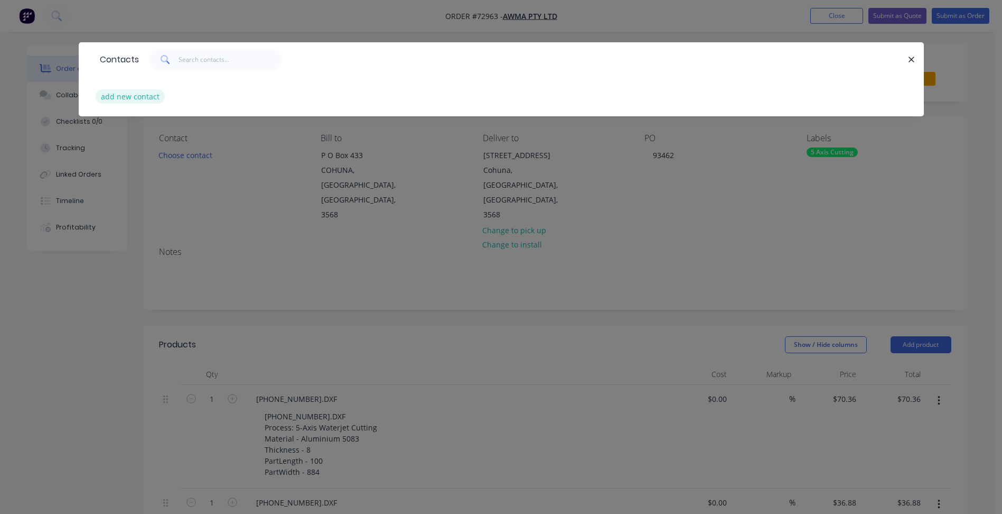
click at [134, 100] on button "add new contact" at bounding box center [131, 96] width 70 height 14
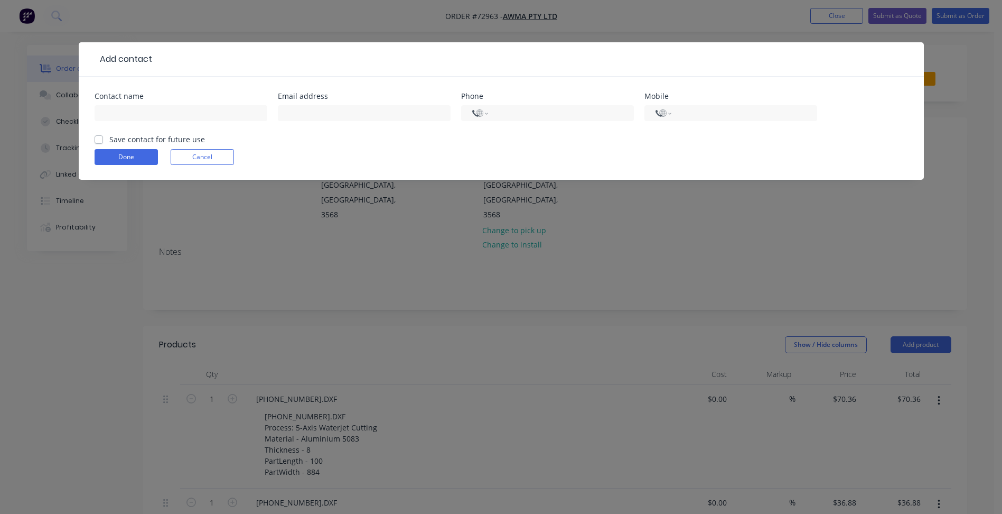
select select "AU"
drag, startPoint x: 131, startPoint y: 118, endPoint x: 47, endPoint y: 76, distance: 94.1
click at [130, 116] on input "text" at bounding box center [181, 113] width 173 height 16
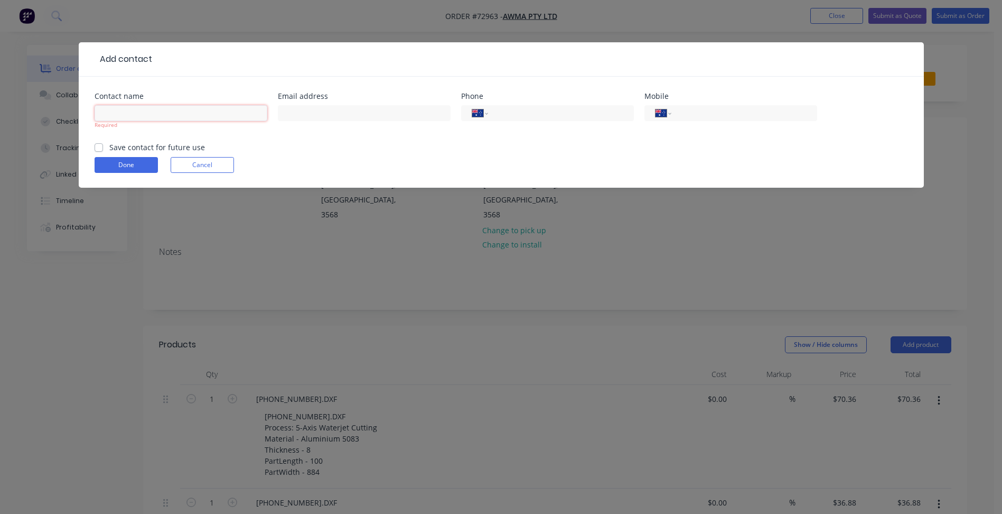
click at [169, 113] on input "text" at bounding box center [181, 113] width 173 height 16
type input "T"
click at [177, 109] on input "text" at bounding box center [181, 113] width 173 height 16
paste input "[PERSON_NAME] <[PERSON_NAME][EMAIL_ADDRESS][DOMAIN_NAME]>"
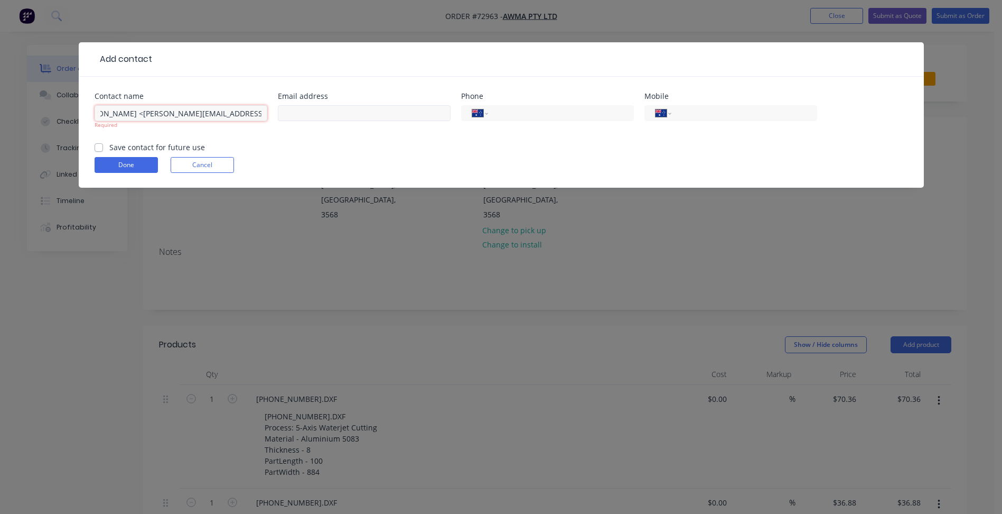
type input "[PERSON_NAME] <[PERSON_NAME][EMAIL_ADDRESS][DOMAIN_NAME]>"
click at [295, 113] on input "text" at bounding box center [364, 113] width 173 height 16
paste input "[PERSON_NAME] <[PERSON_NAME][EMAIL_ADDRESS][DOMAIN_NAME]>"
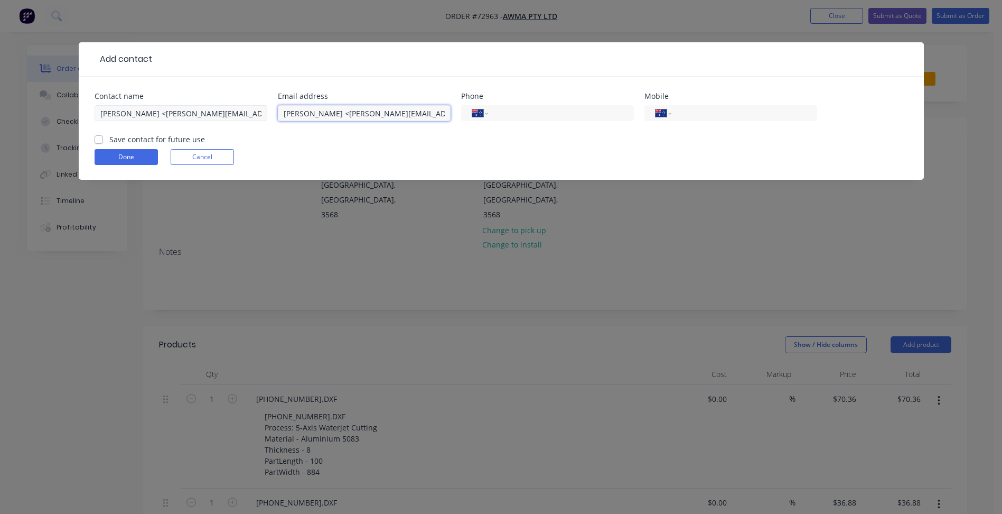
drag, startPoint x: 318, startPoint y: 111, endPoint x: 125, endPoint y: 115, distance: 193.4
click at [125, 115] on div "Contact name [PERSON_NAME] <[PERSON_NAME][EMAIL_ADDRESS][DOMAIN_NAME]> Email ad…" at bounding box center [502, 112] width 814 height 41
type input "[PERSON_NAME][EMAIL_ADDRESS][DOMAIN_NAME]"
drag, startPoint x: 150, startPoint y: 114, endPoint x: 402, endPoint y: 111, distance: 251.5
click at [402, 111] on div "Contact name [PERSON_NAME] <[PERSON_NAME][EMAIL_ADDRESS][DOMAIN_NAME]> Email ad…" at bounding box center [502, 112] width 814 height 41
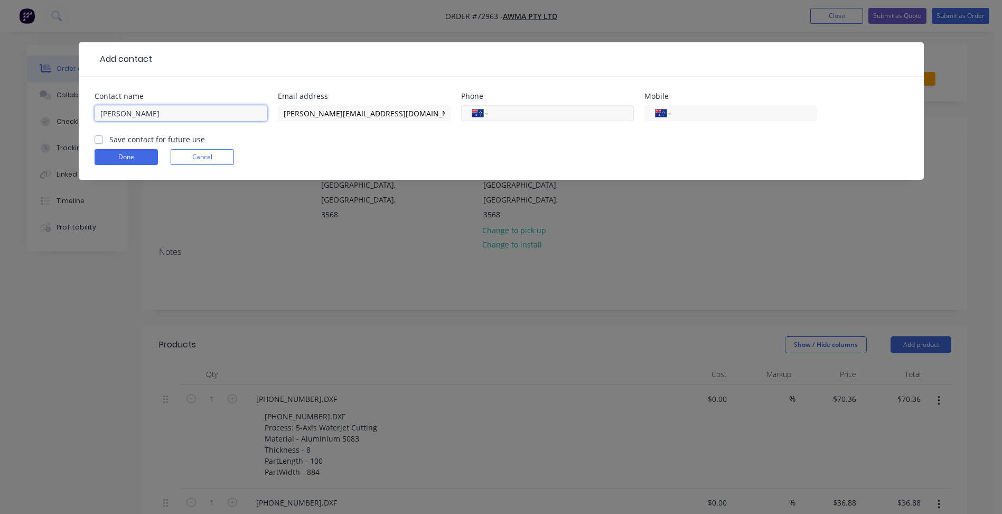
type input "[PERSON_NAME]"
click at [538, 110] on input "tel" at bounding box center [559, 113] width 127 height 12
type input "[PHONE_NUMBER]"
type input "0401 389 967"
click at [109, 139] on label "Save contact for future use" at bounding box center [157, 139] width 96 height 11
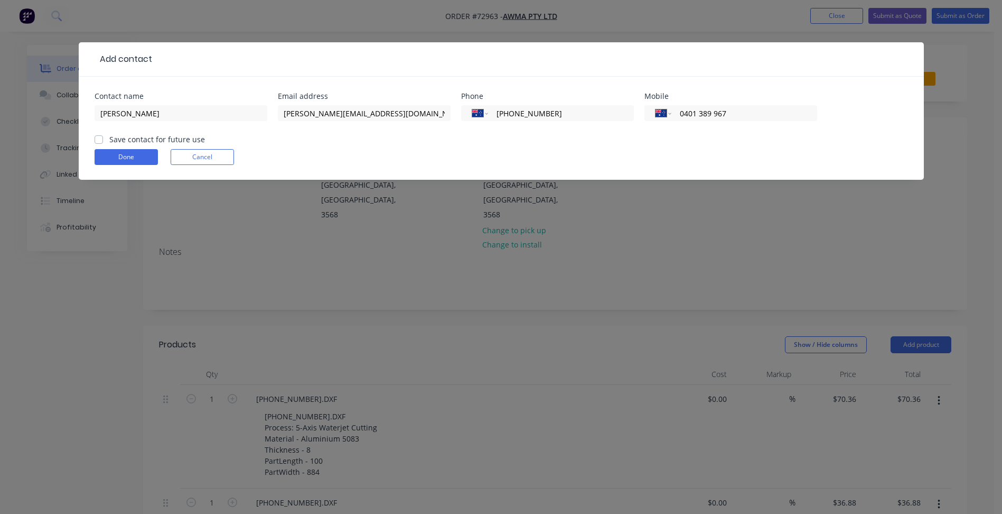
click at [100, 139] on input "Save contact for future use" at bounding box center [99, 139] width 8 height 10
checkbox input "true"
click at [111, 159] on button "Done" at bounding box center [126, 157] width 63 height 16
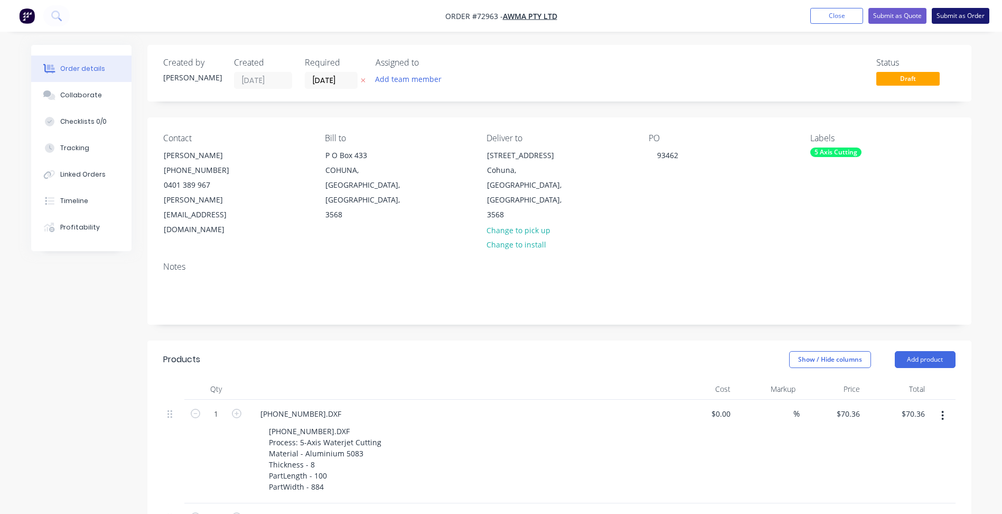
click at [964, 14] on button "Submit as Order" at bounding box center [961, 16] width 58 height 16
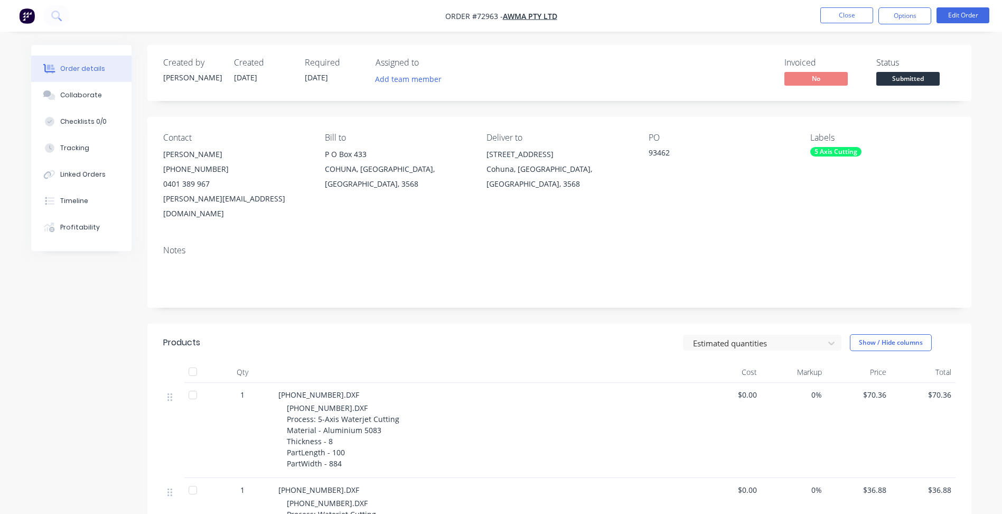
click at [908, 84] on span "Submitted" at bounding box center [908, 78] width 63 height 13
click at [825, 13] on button "Close" at bounding box center [847, 15] width 53 height 16
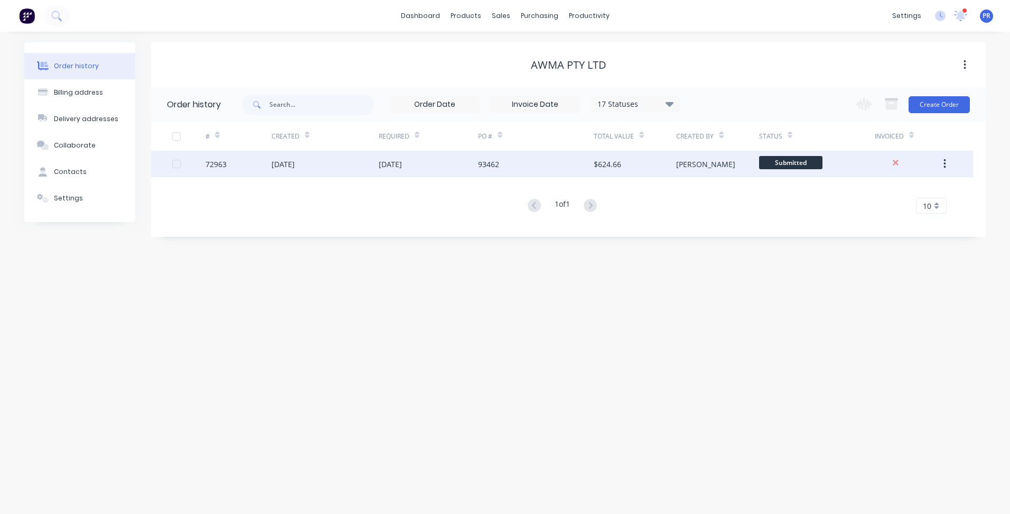
click at [806, 168] on span "Submitted" at bounding box center [790, 162] width 63 height 13
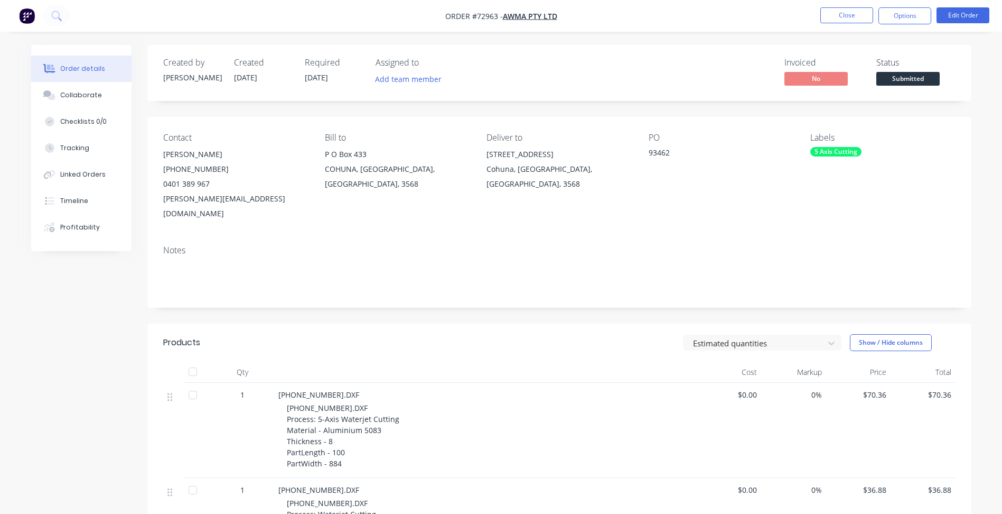
click at [913, 75] on span "Submitted" at bounding box center [908, 78] width 63 height 13
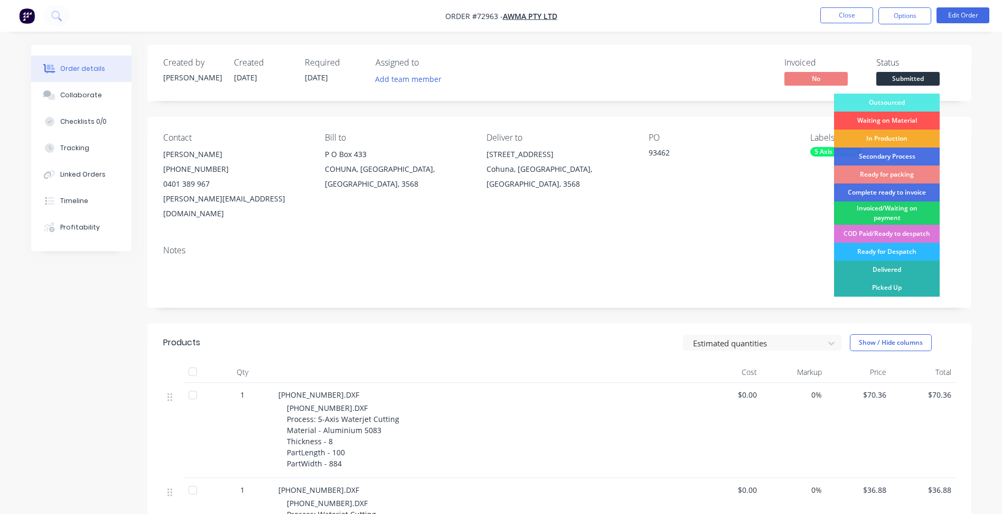
click at [879, 135] on div "In Production" at bounding box center [887, 138] width 106 height 18
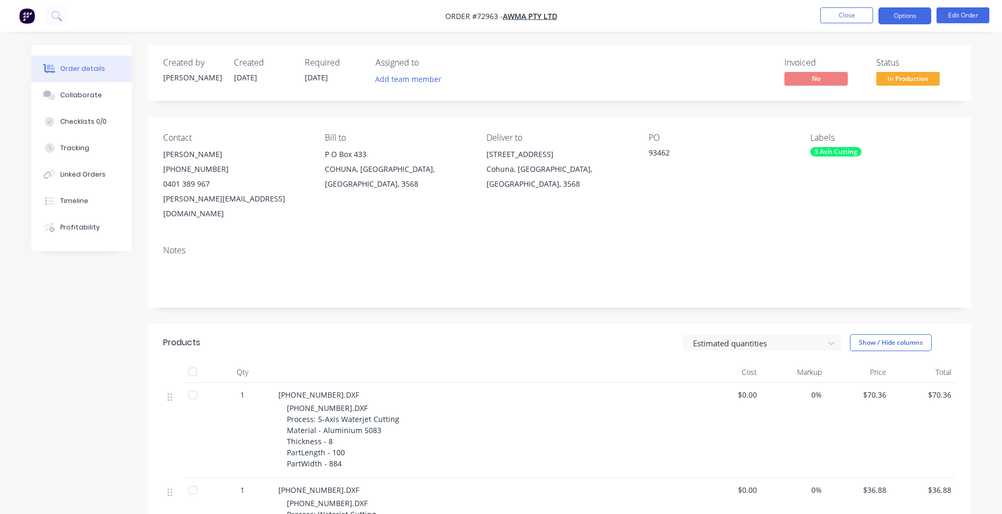
click at [900, 14] on button "Options" at bounding box center [905, 15] width 53 height 17
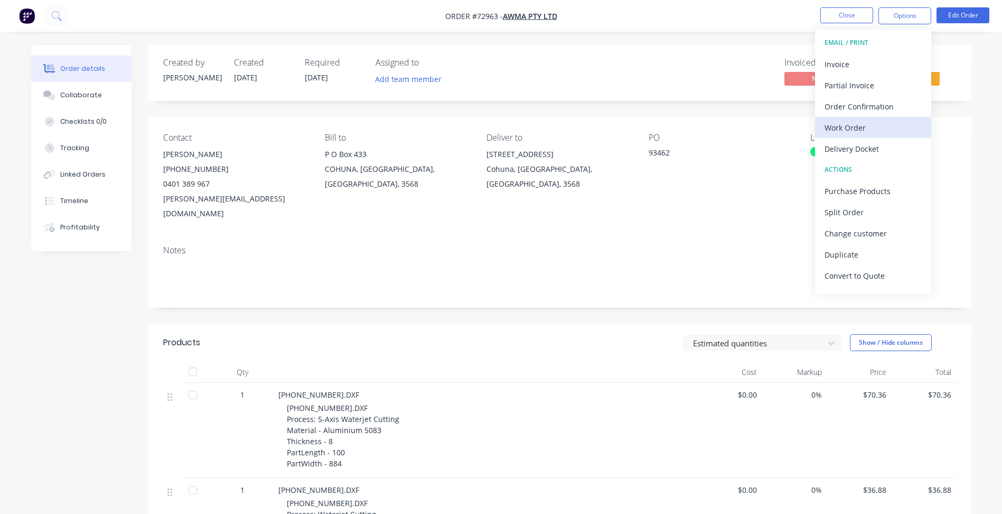
click at [860, 124] on div "Work Order" at bounding box center [873, 127] width 97 height 15
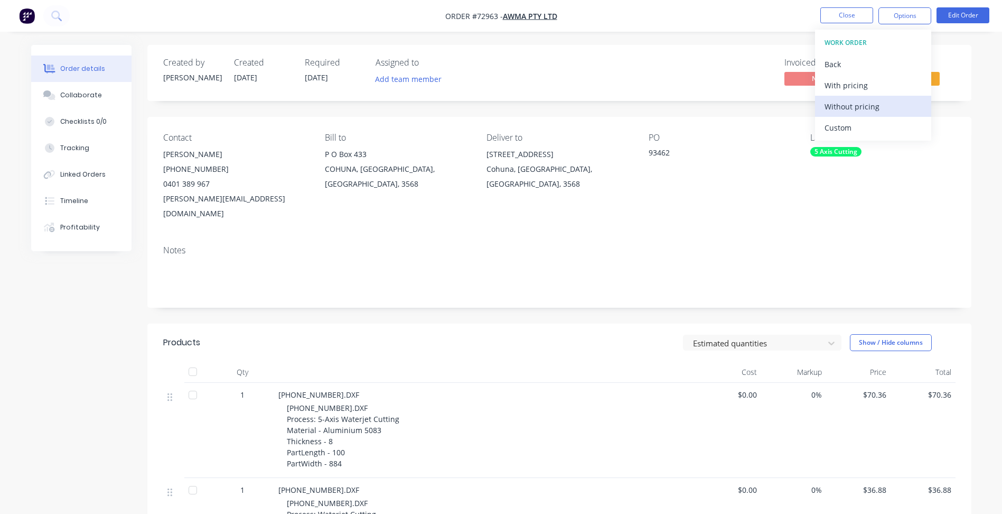
click at [861, 107] on div "Without pricing" at bounding box center [873, 106] width 97 height 15
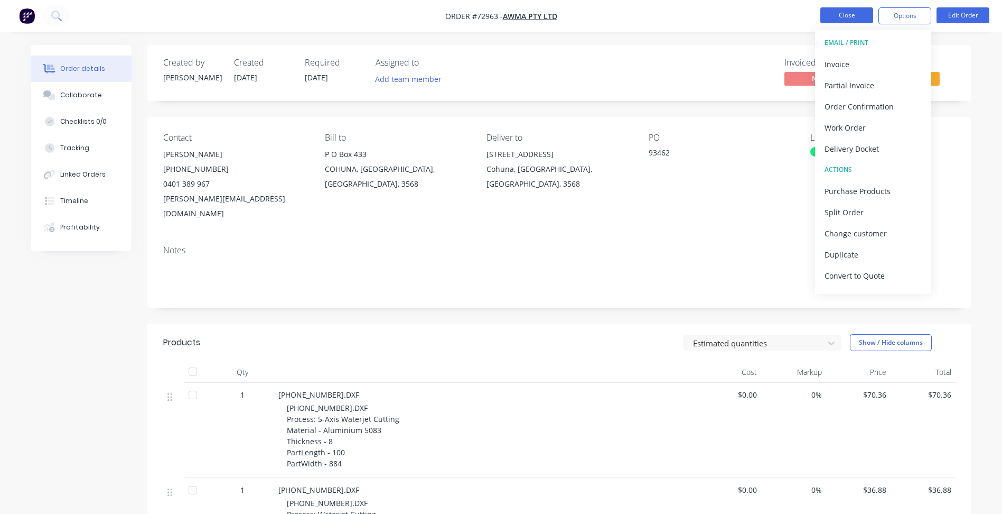
click at [840, 21] on button "Close" at bounding box center [847, 15] width 53 height 16
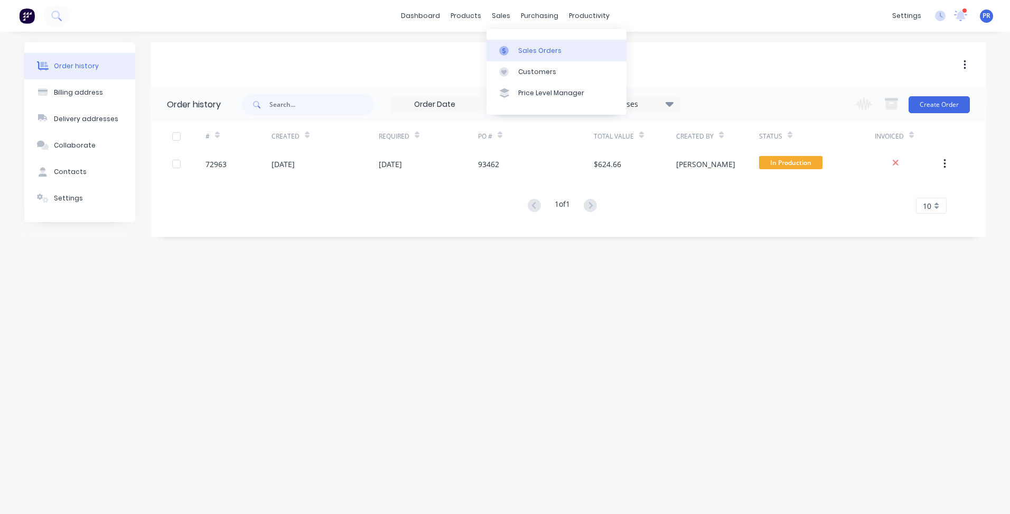
click at [527, 49] on div "Sales Orders" at bounding box center [539, 51] width 43 height 10
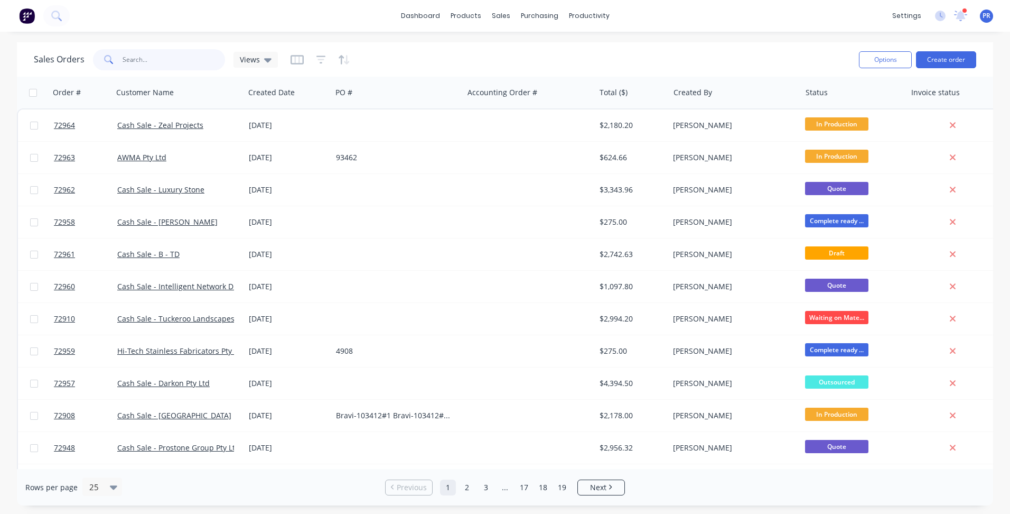
click at [157, 64] on input "text" at bounding box center [174, 59] width 103 height 21
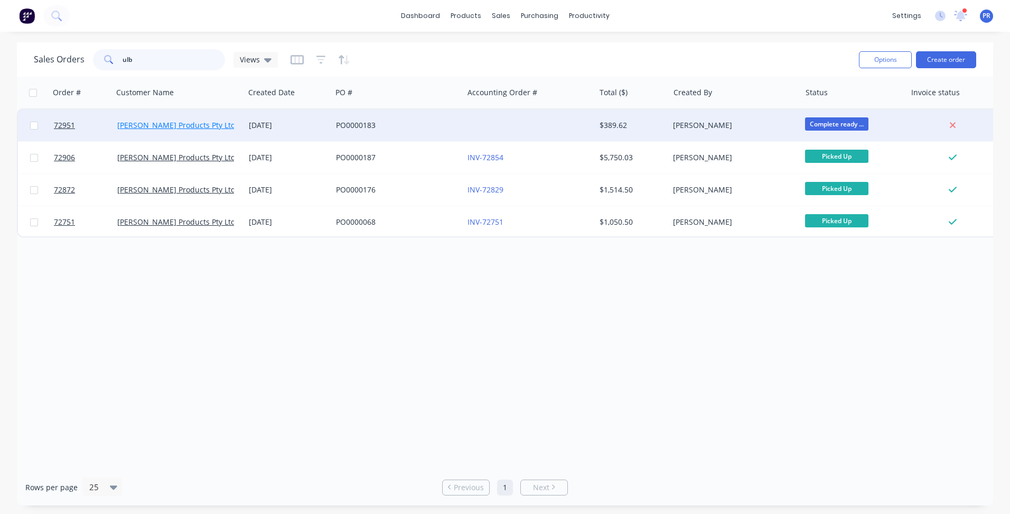
type input "ulb"
click at [191, 122] on link "[PERSON_NAME] Products Pty Ltd" at bounding box center [176, 125] width 118 height 10
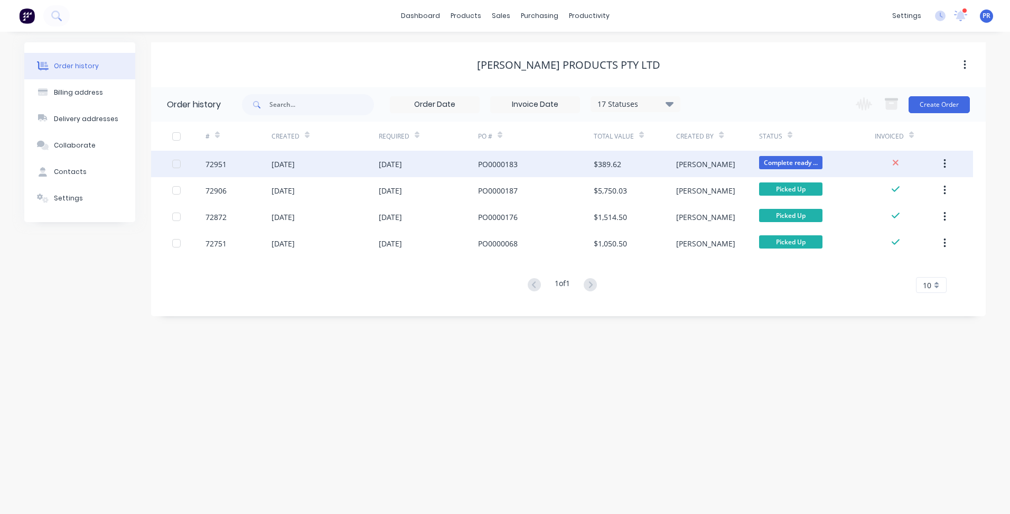
click at [329, 167] on div "[DATE]" at bounding box center [325, 164] width 107 height 26
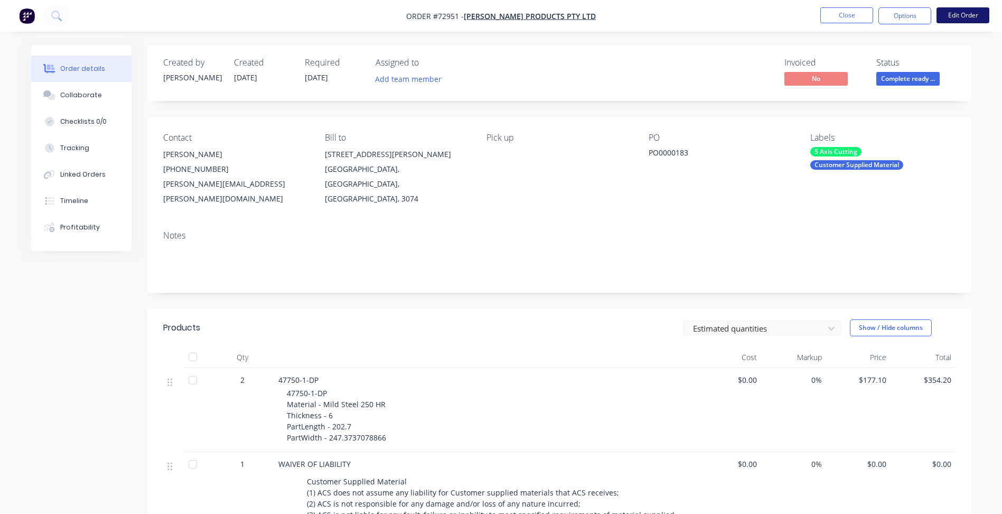
click at [950, 11] on button "Edit Order" at bounding box center [963, 15] width 53 height 16
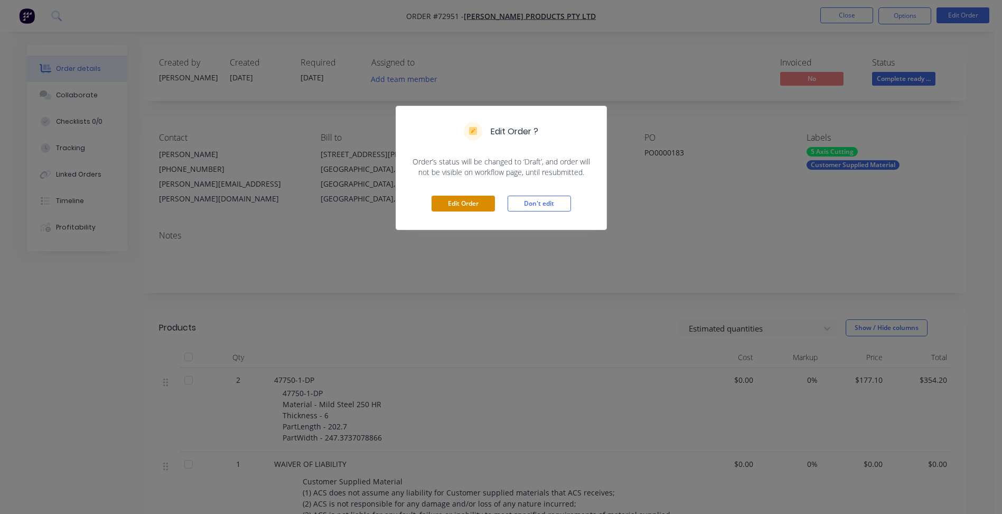
click at [475, 202] on button "Edit Order" at bounding box center [463, 204] width 63 height 16
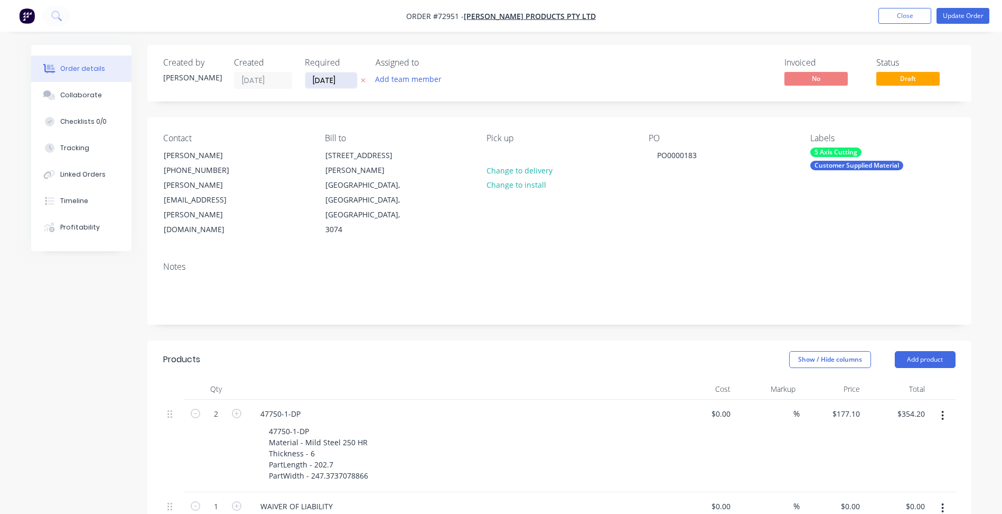
click at [330, 82] on input "[DATE]" at bounding box center [331, 80] width 52 height 16
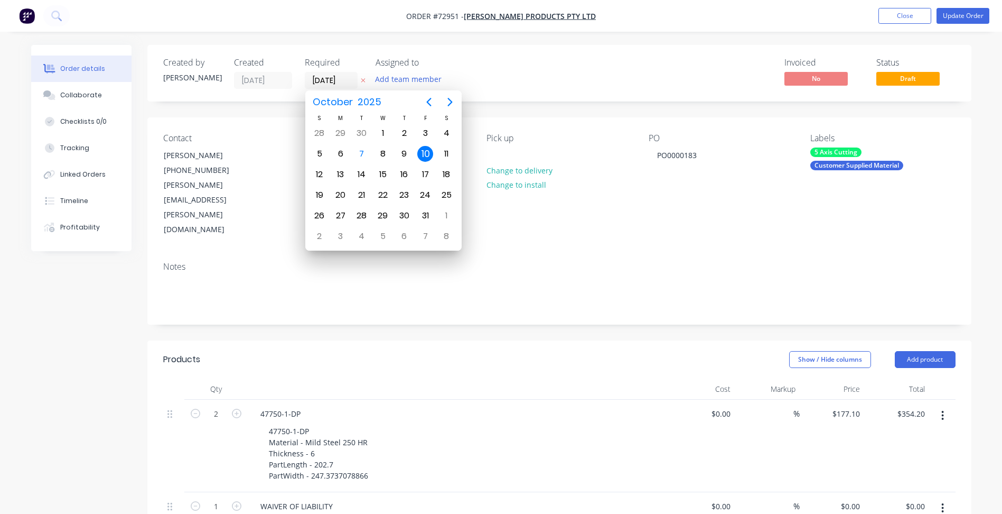
click at [79, 280] on div "Created by [PERSON_NAME] Created [DATE] Required [DATE] Assigned to Add team me…" at bounding box center [501, 483] width 941 height 877
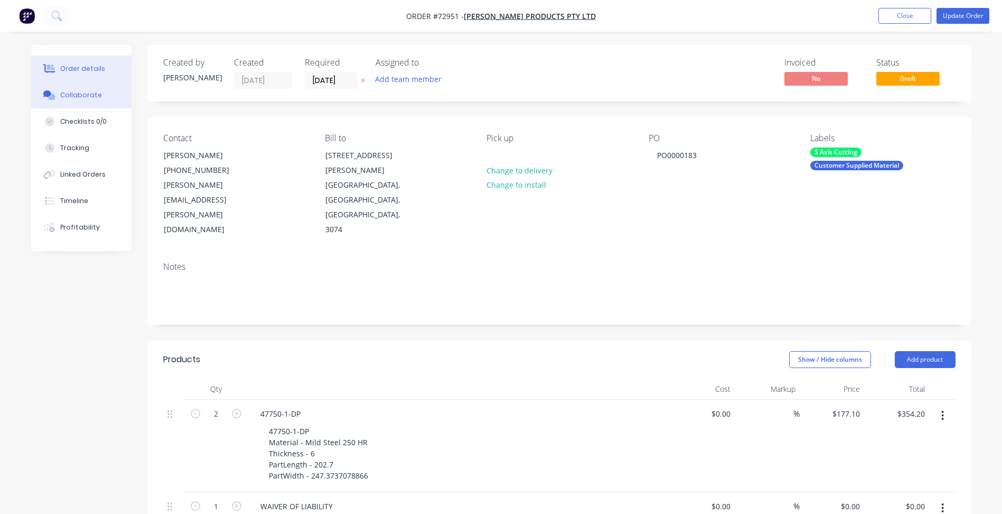
click at [82, 95] on div "Collaborate" at bounding box center [81, 95] width 42 height 10
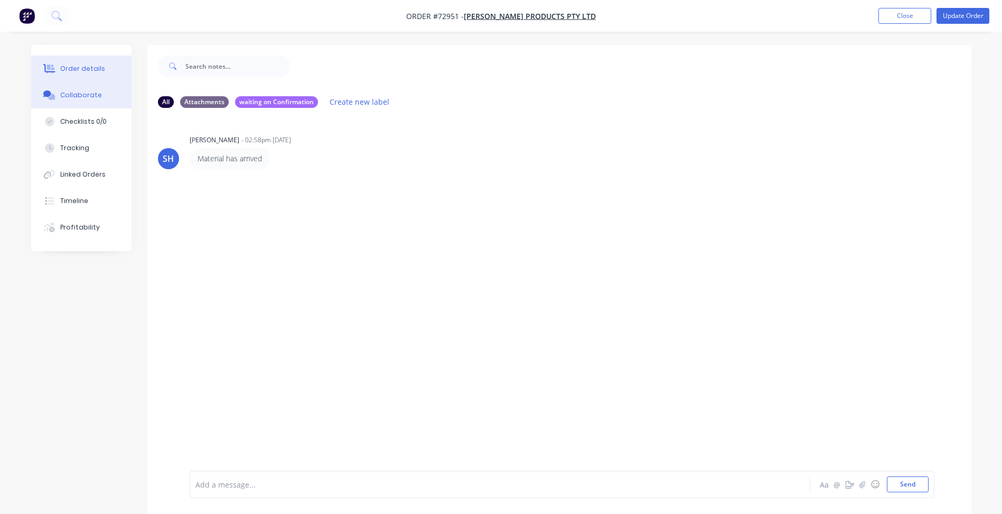
click at [75, 63] on button "Order details" at bounding box center [81, 68] width 100 height 26
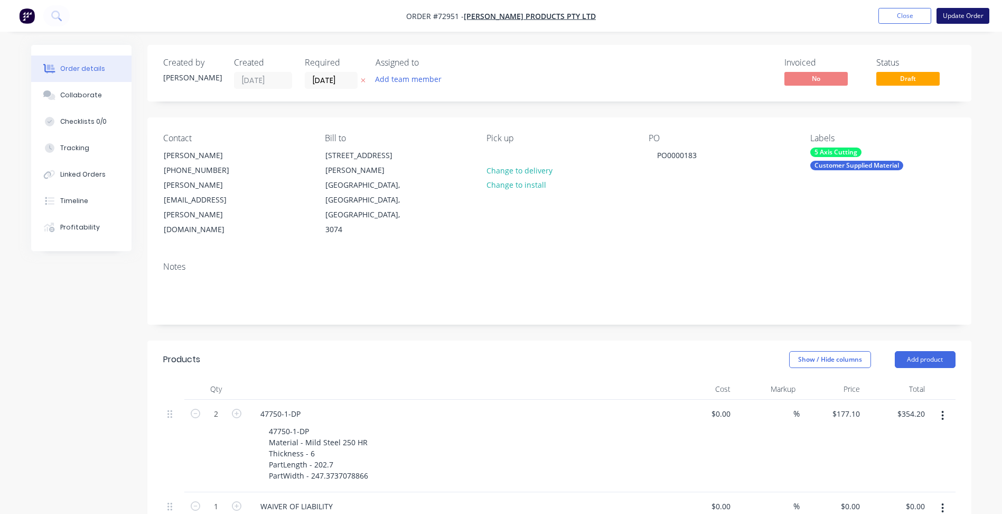
click at [959, 20] on button "Update Order" at bounding box center [963, 16] width 53 height 16
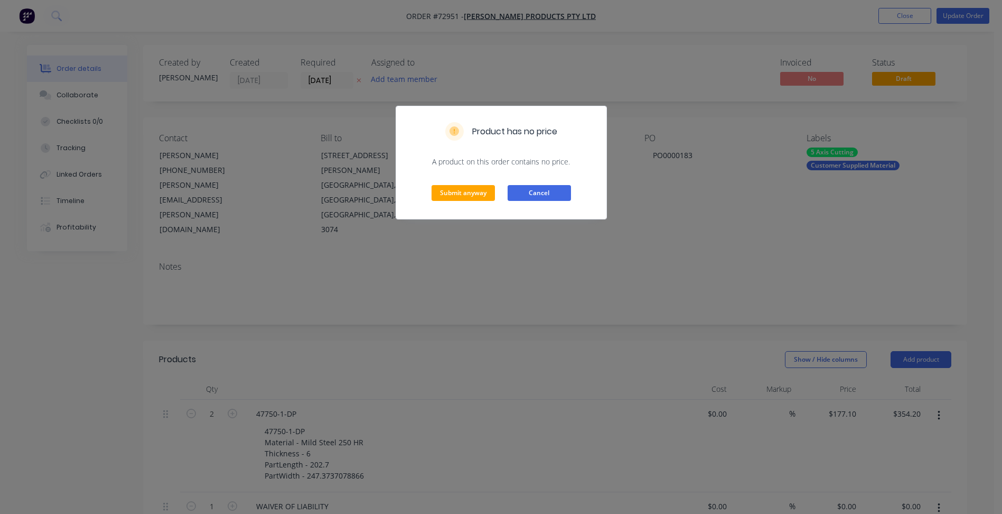
click at [556, 193] on button "Cancel" at bounding box center [539, 193] width 63 height 16
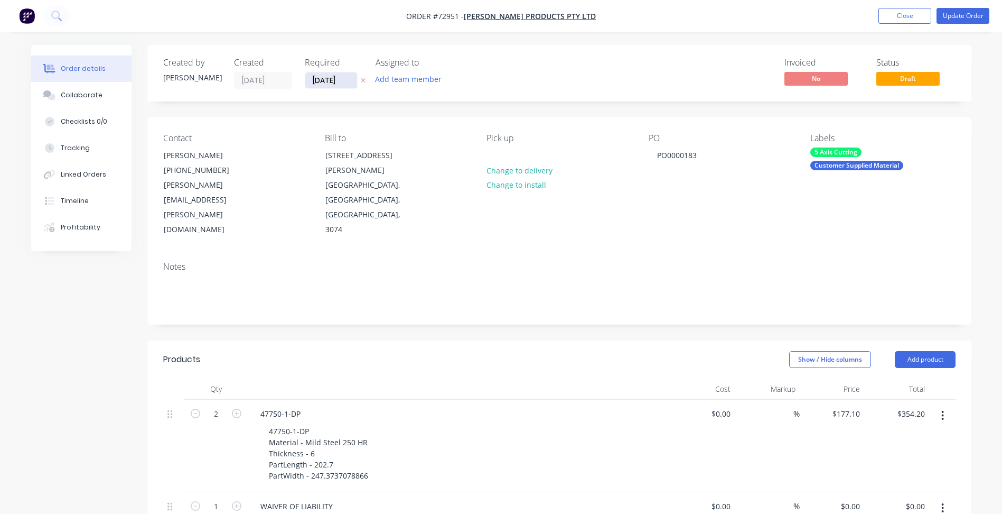
click at [326, 77] on input "[DATE]" at bounding box center [331, 80] width 52 height 16
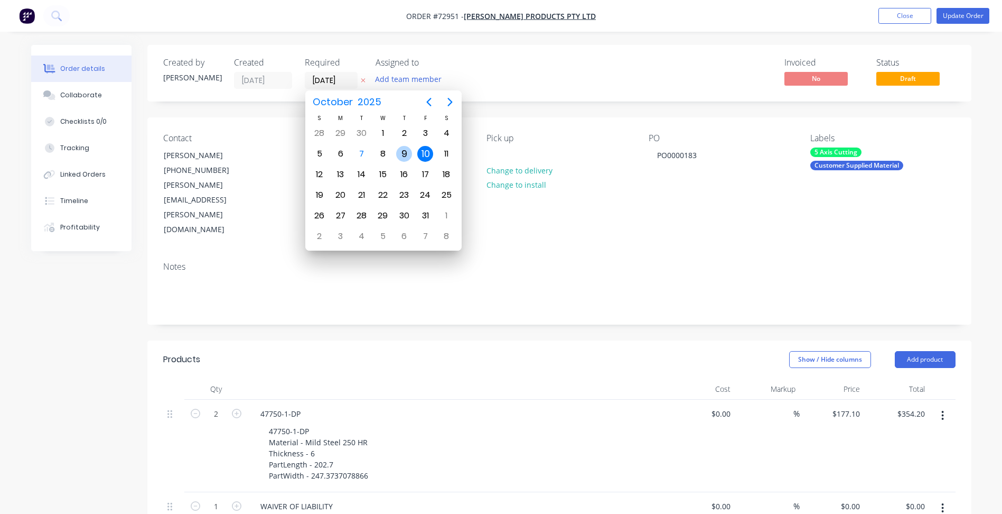
click at [395, 152] on div "9" at bounding box center [404, 154] width 21 height 20
type input "[DATE]"
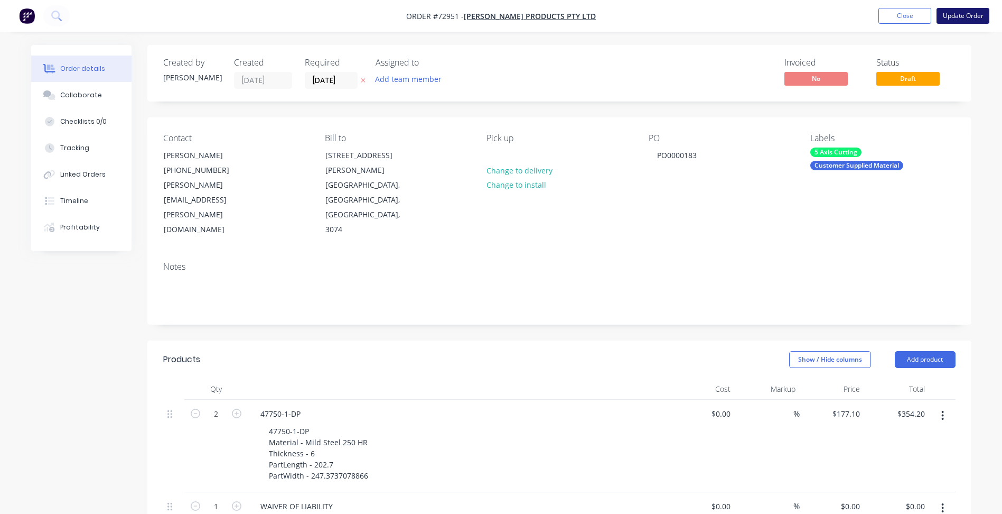
click at [954, 17] on button "Update Order" at bounding box center [963, 16] width 53 height 16
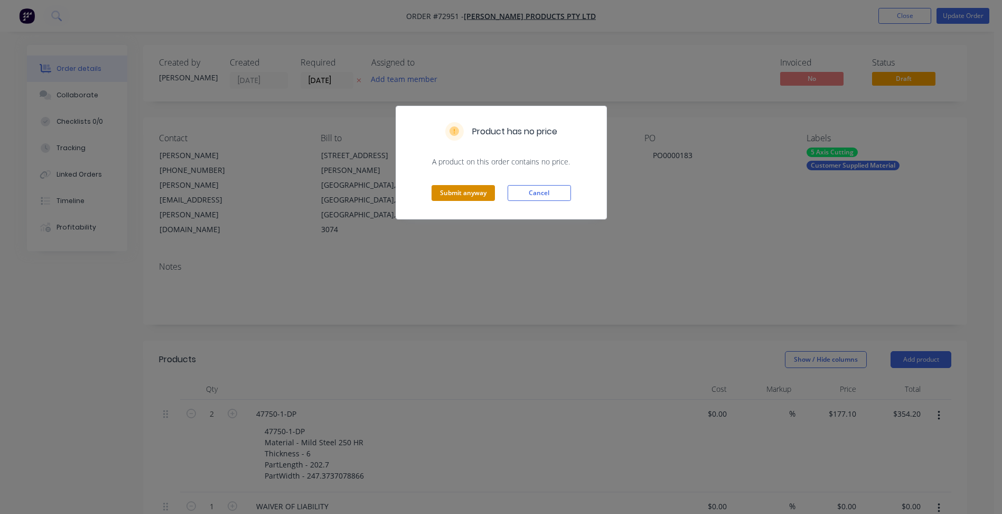
click at [462, 196] on button "Submit anyway" at bounding box center [463, 193] width 63 height 16
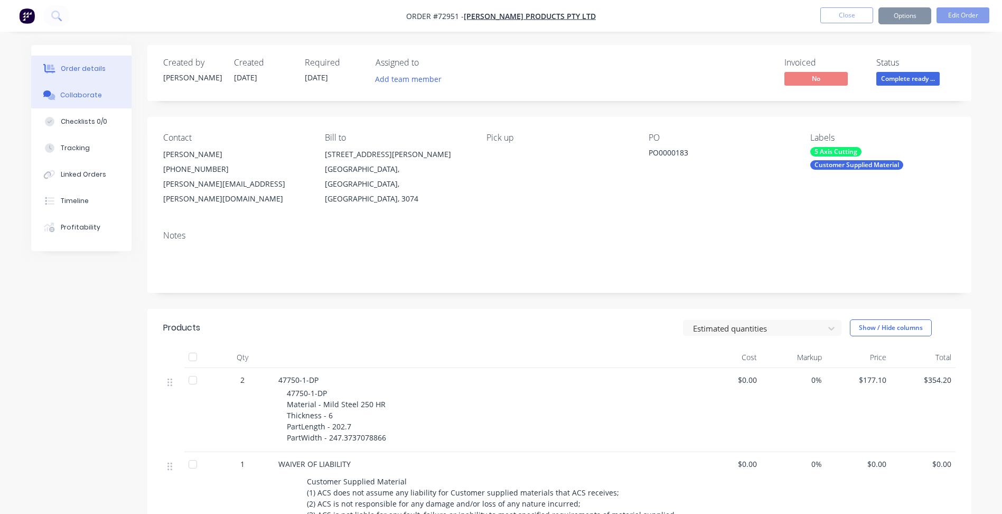
click at [90, 97] on div "Collaborate" at bounding box center [81, 95] width 42 height 10
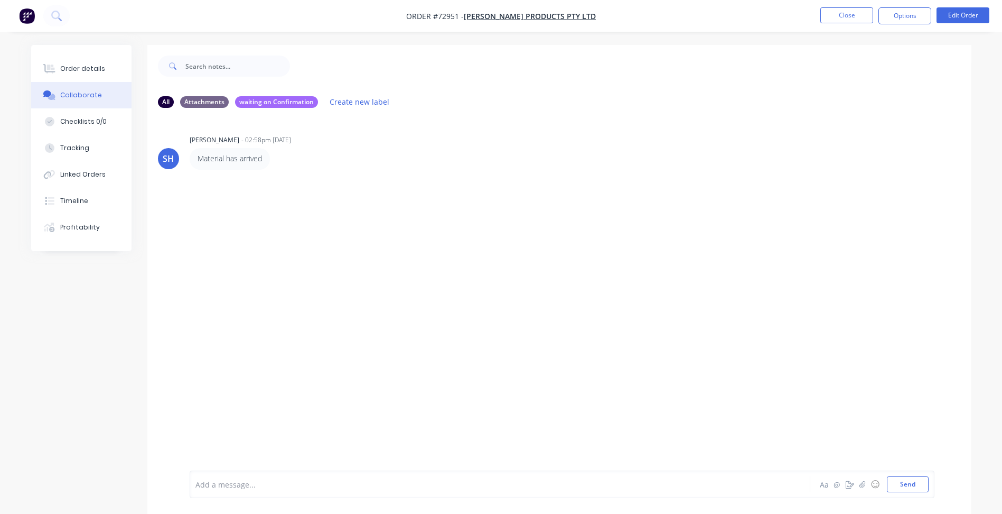
click at [224, 482] on div at bounding box center [471, 484] width 550 height 11
click at [249, 486] on div at bounding box center [471, 484] width 550 height 11
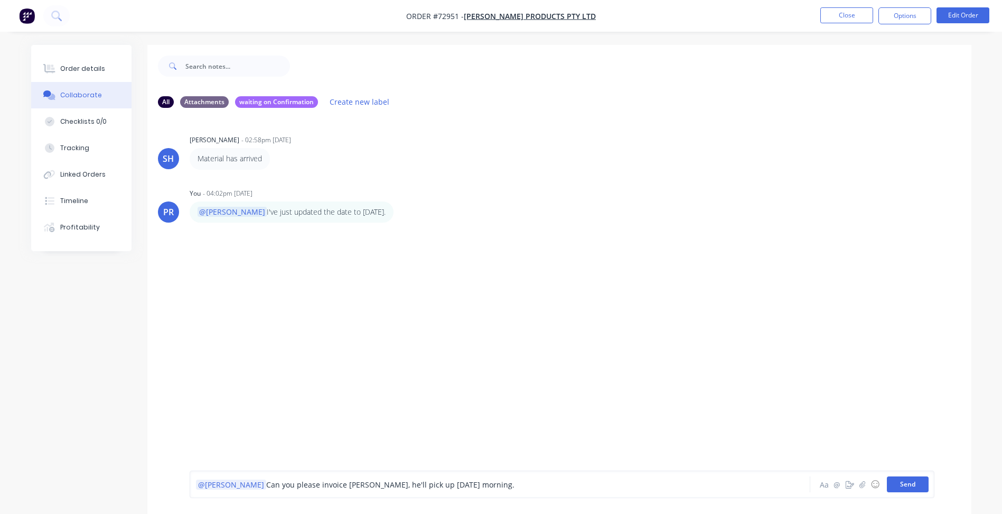
click at [898, 488] on button "Send" at bounding box center [908, 484] width 42 height 16
